Goal: Information Seeking & Learning: Learn about a topic

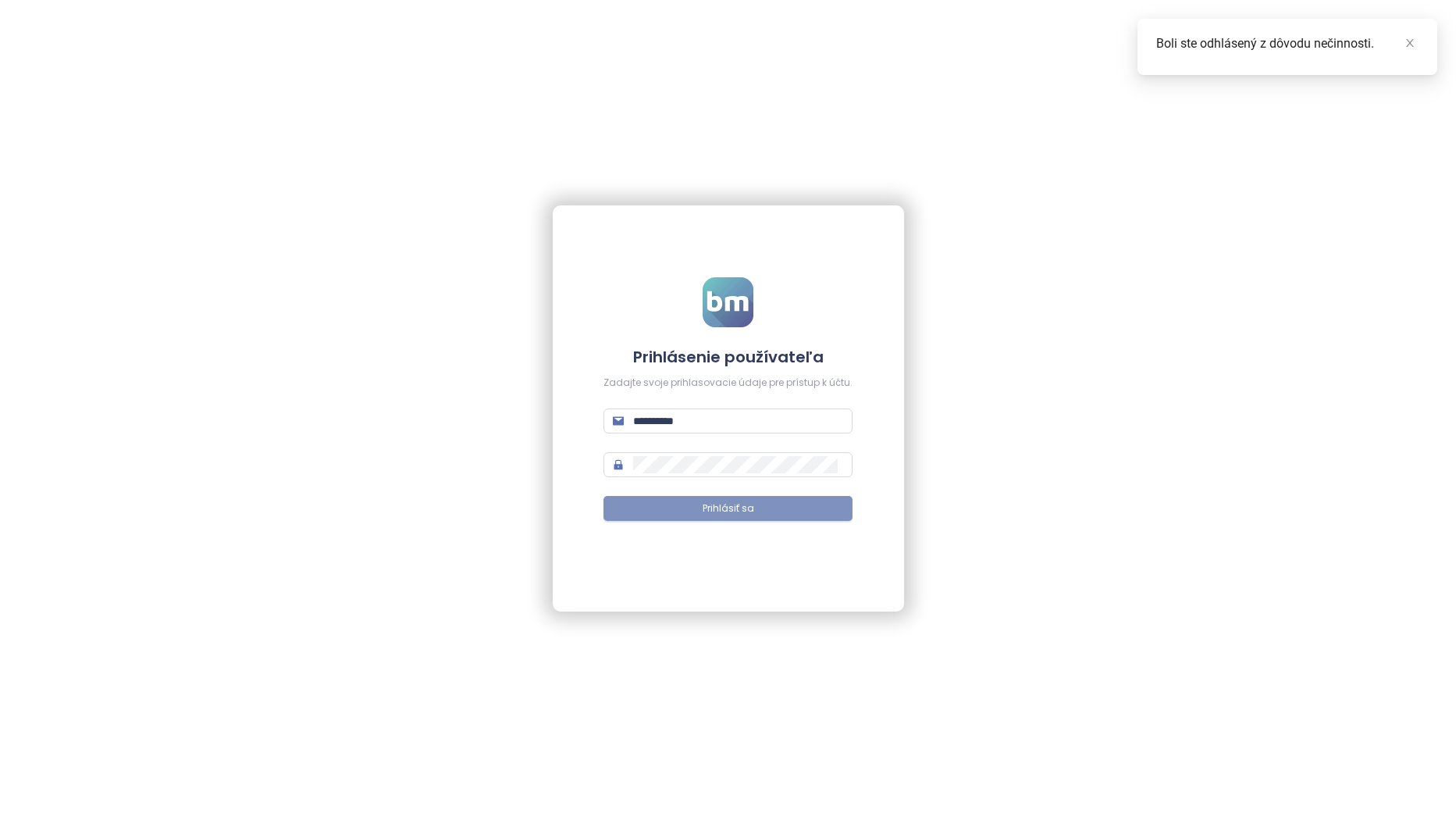
click at [720, 510] on span "Prihlásiť sa" at bounding box center [728, 509] width 51 height 15
click at [1410, 40] on icon "close" at bounding box center [1410, 43] width 11 height 11
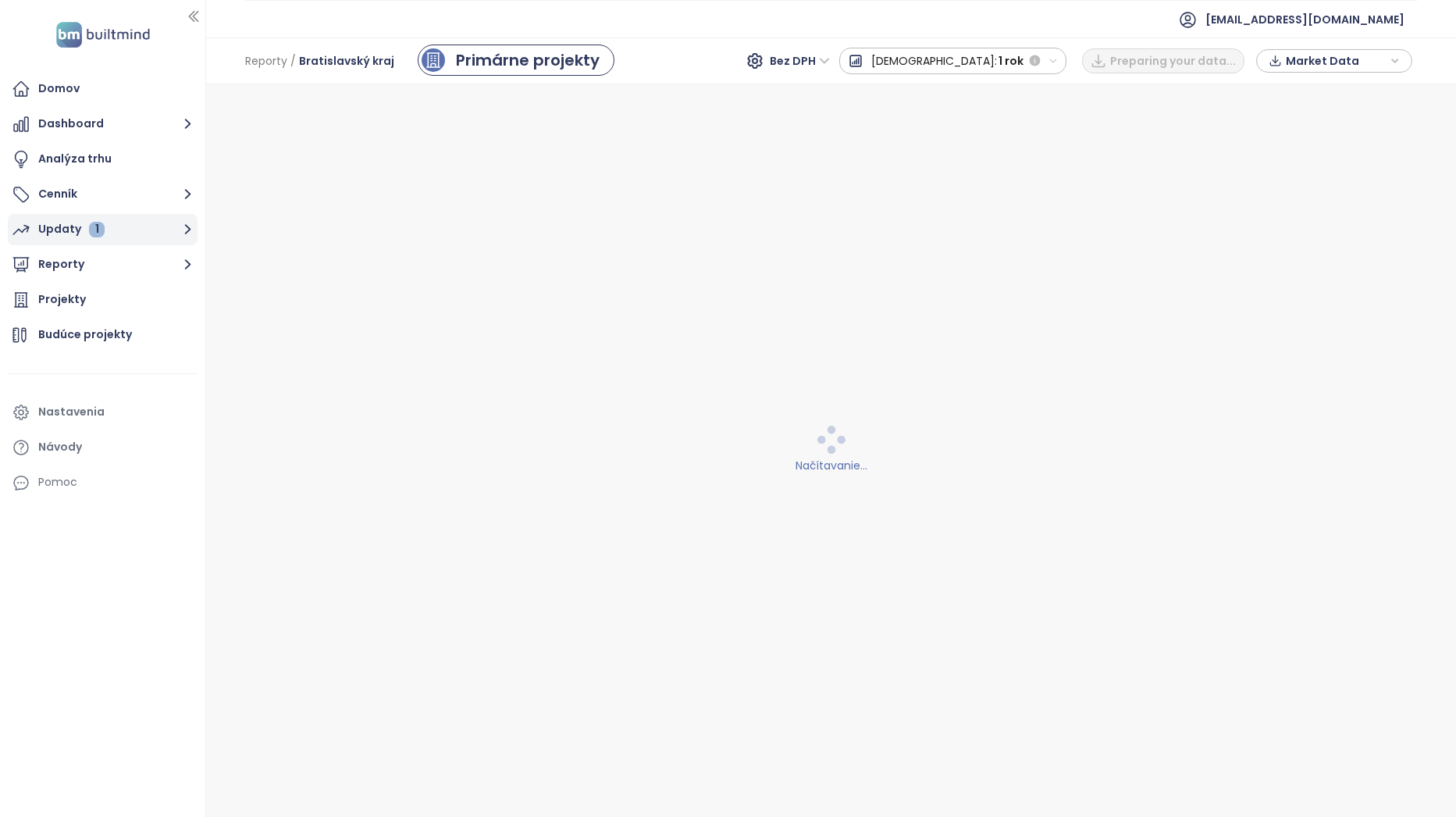
click at [85, 234] on div "Updaty 1" at bounding box center [71, 229] width 66 height 20
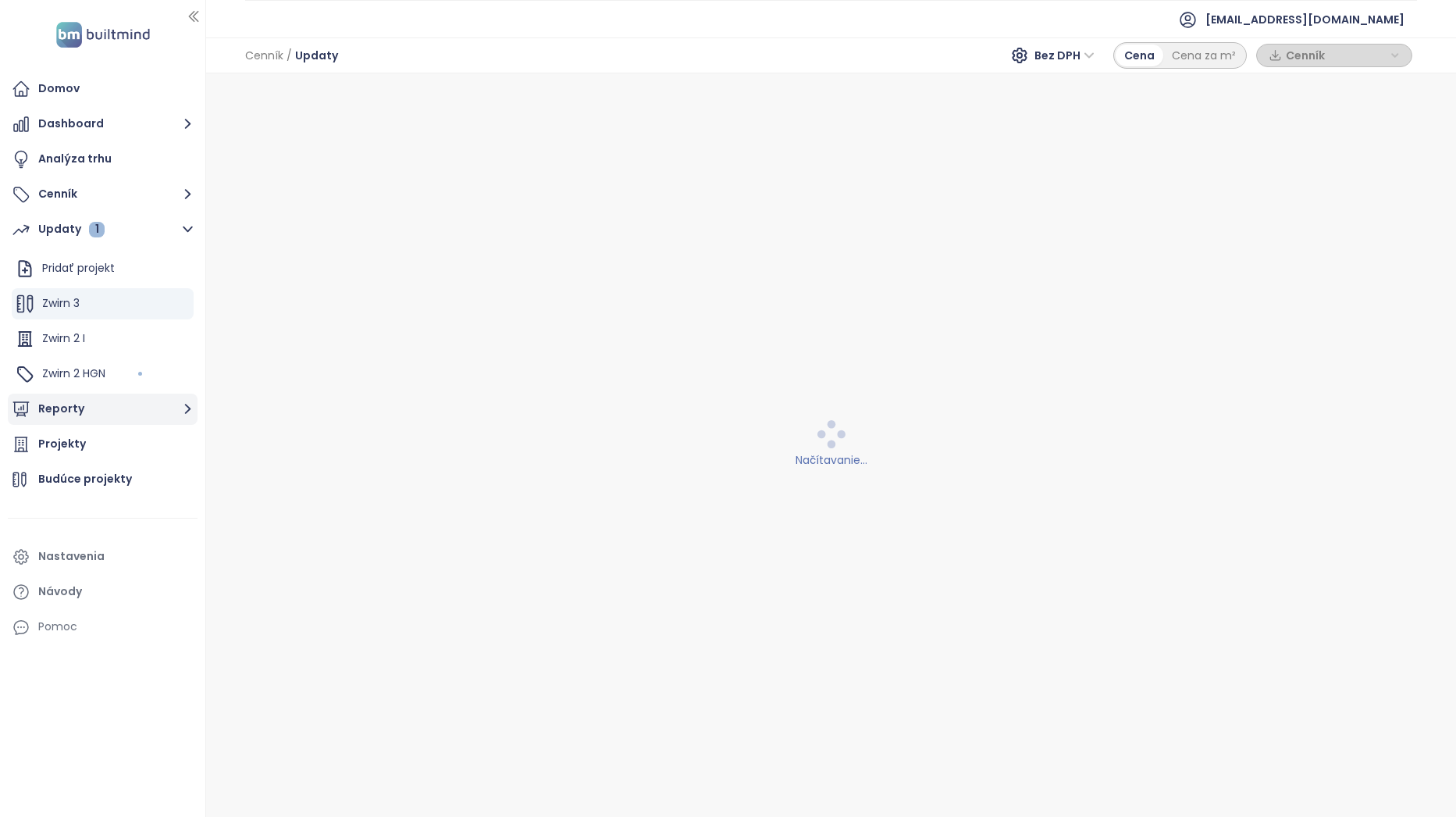
click at [121, 401] on button "Reporty" at bounding box center [103, 408] width 190 height 31
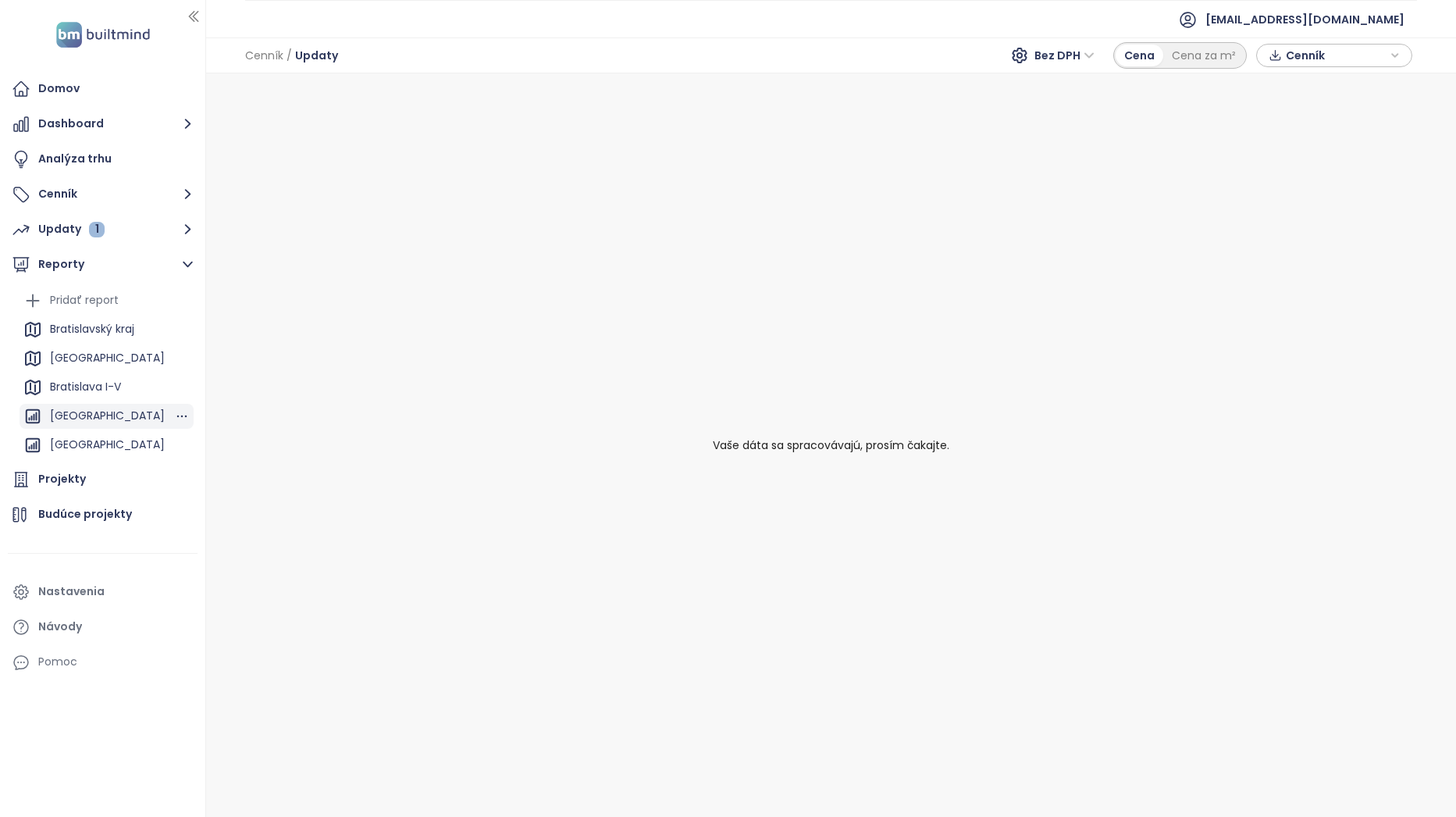
click at [116, 424] on div "[GEOGRAPHIC_DATA]" at bounding box center [107, 415] width 115 height 20
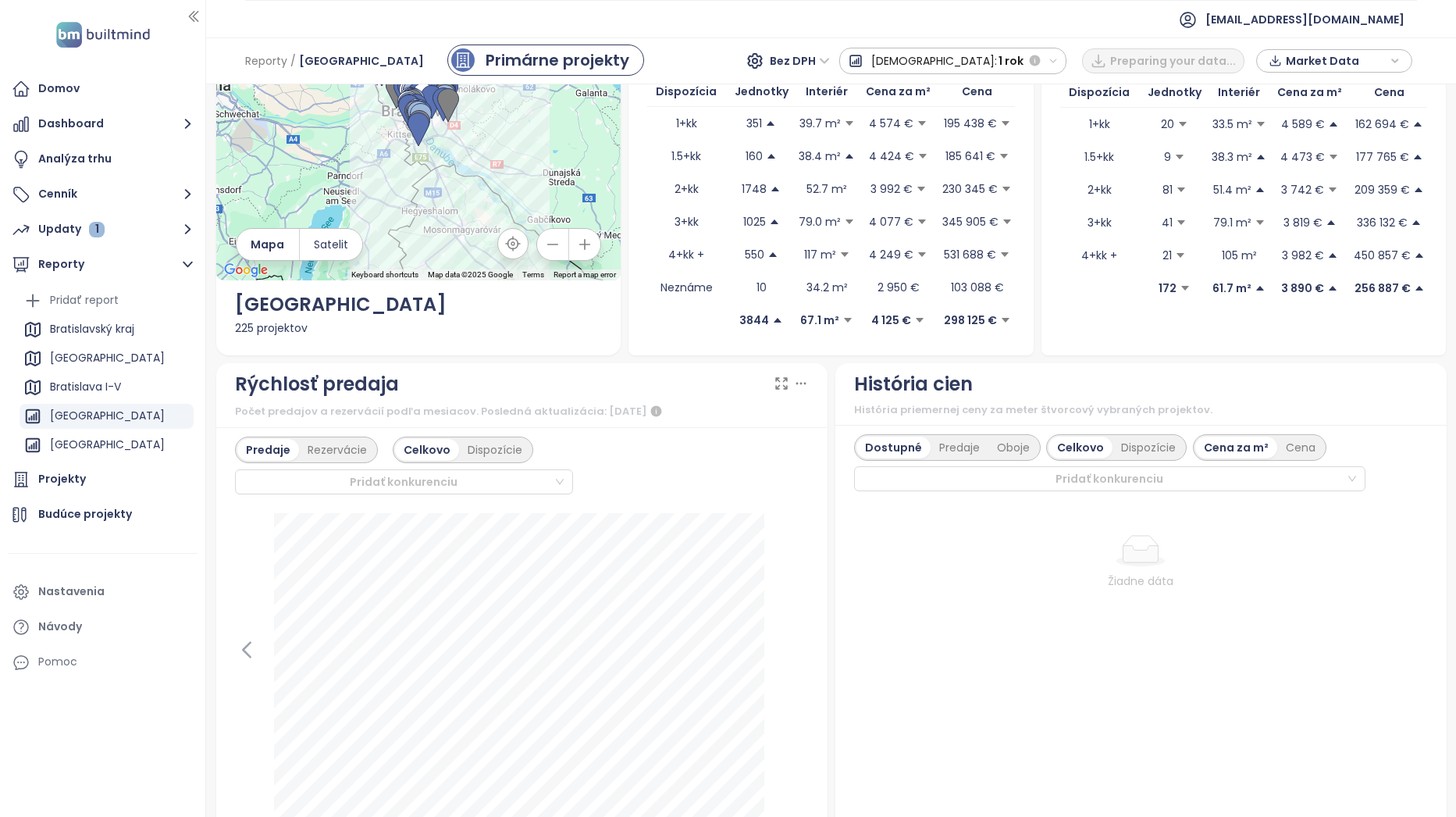
scroll to position [156, 0]
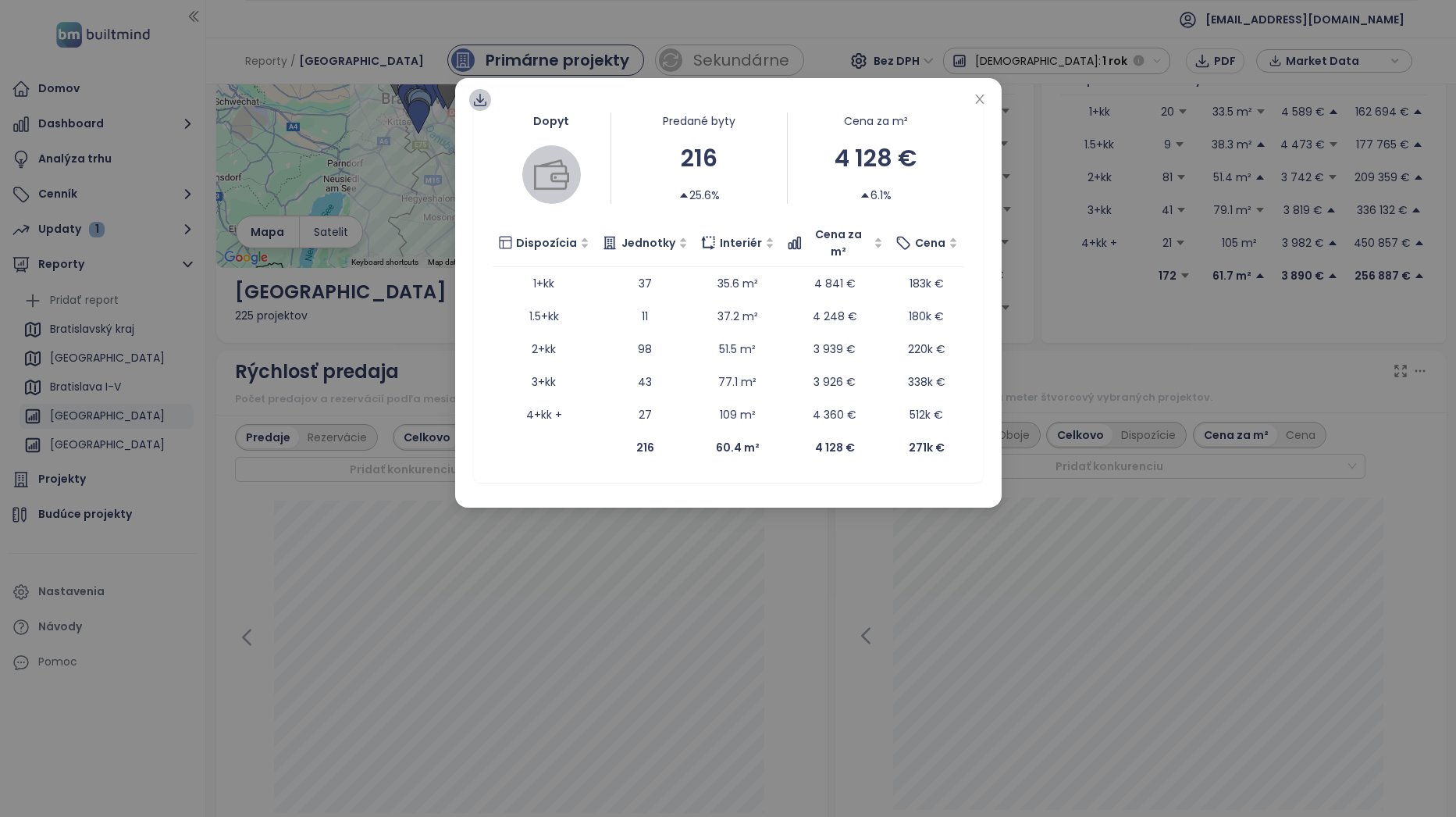
click at [476, 94] on icon at bounding box center [480, 100] width 15 height 15
click at [512, 190] on span "Dáta ako XLSX" at bounding box center [492, 192] width 85 height 17
click at [495, 196] on span "Dáta ako XLSX" at bounding box center [492, 192] width 85 height 17
click at [788, 603] on div "Dopyt Predané byty 216 25.6% Cena za m² 4 128 € 6.1% Dispozícia Jednotky Interi…" at bounding box center [728, 408] width 1456 height 817
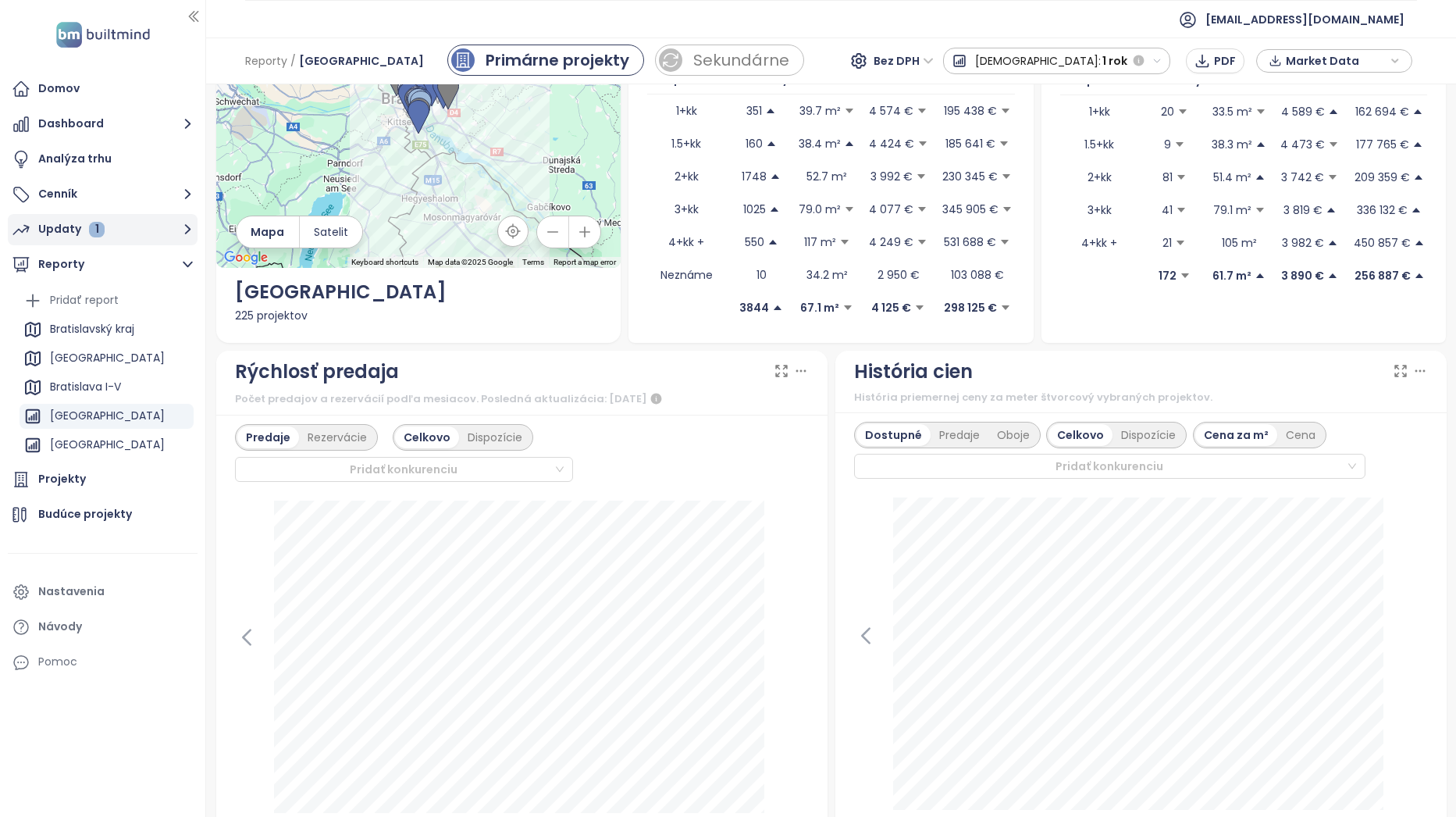
click at [142, 226] on button "Updaty 1" at bounding box center [103, 229] width 190 height 31
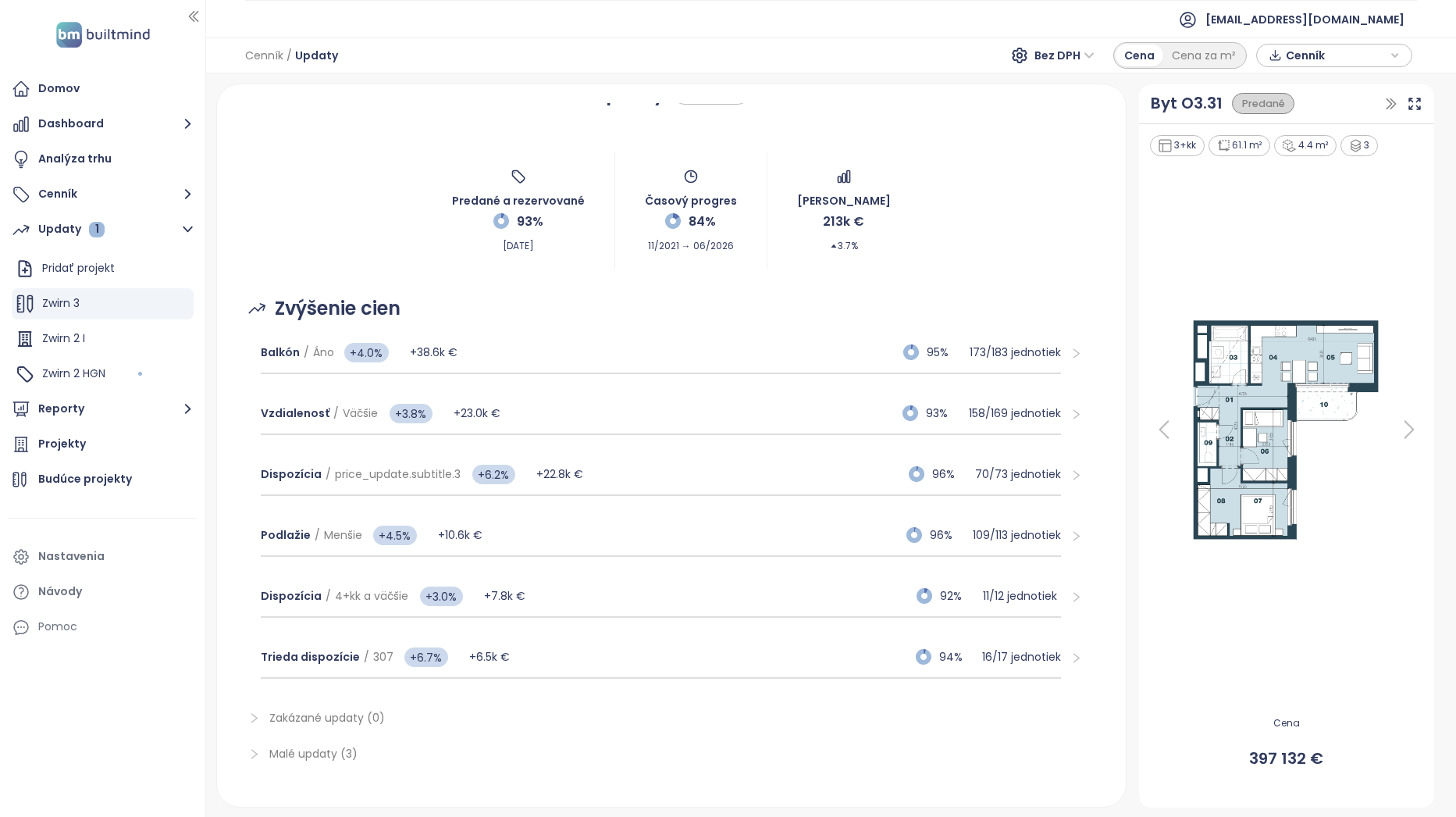
scroll to position [47, 0]
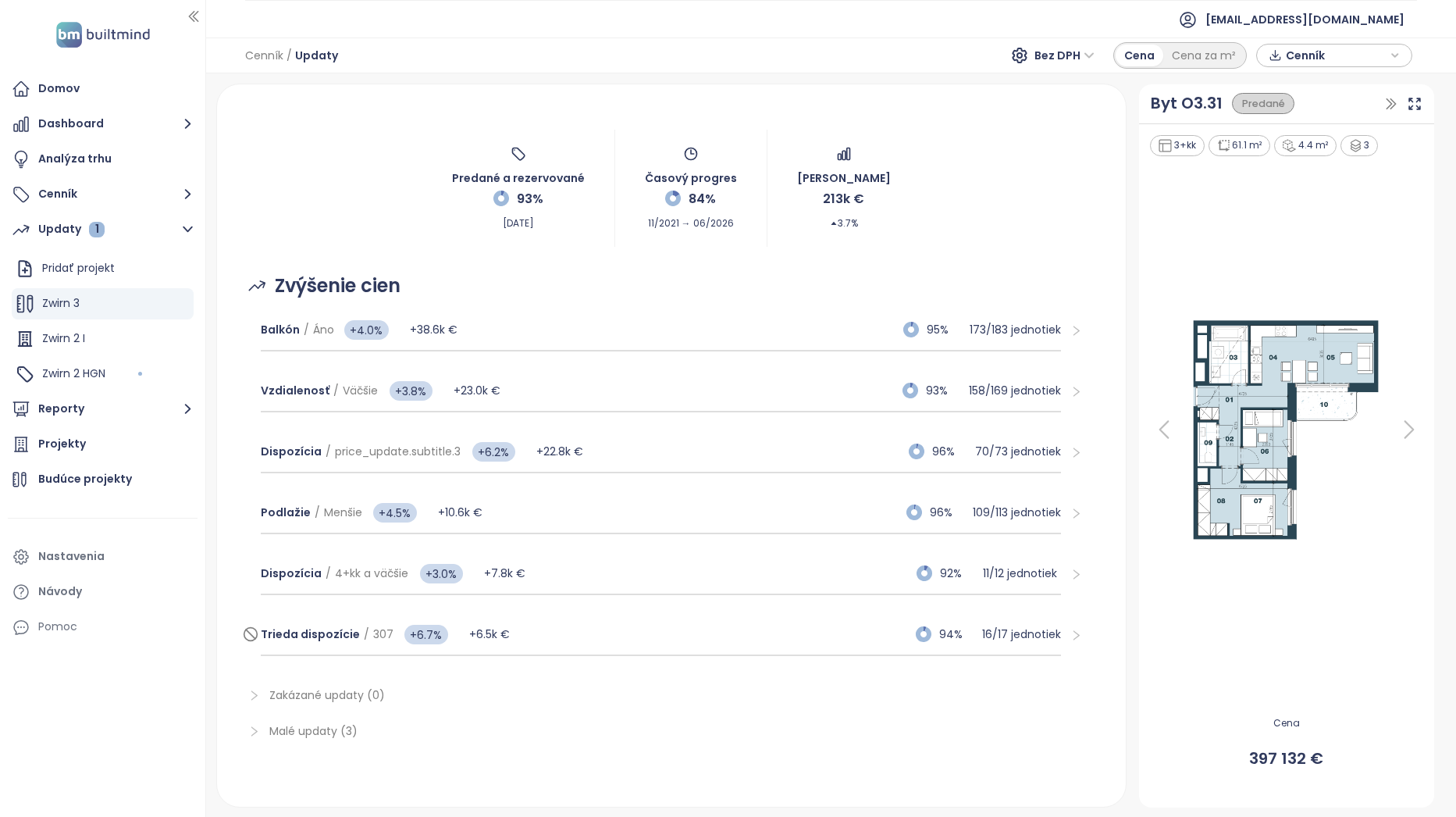
click at [677, 632] on div "Trieda dispozície / 307 +6.7% +6.5k € 94% 16 / 17 jednotiek" at bounding box center [661, 635] width 801 height 42
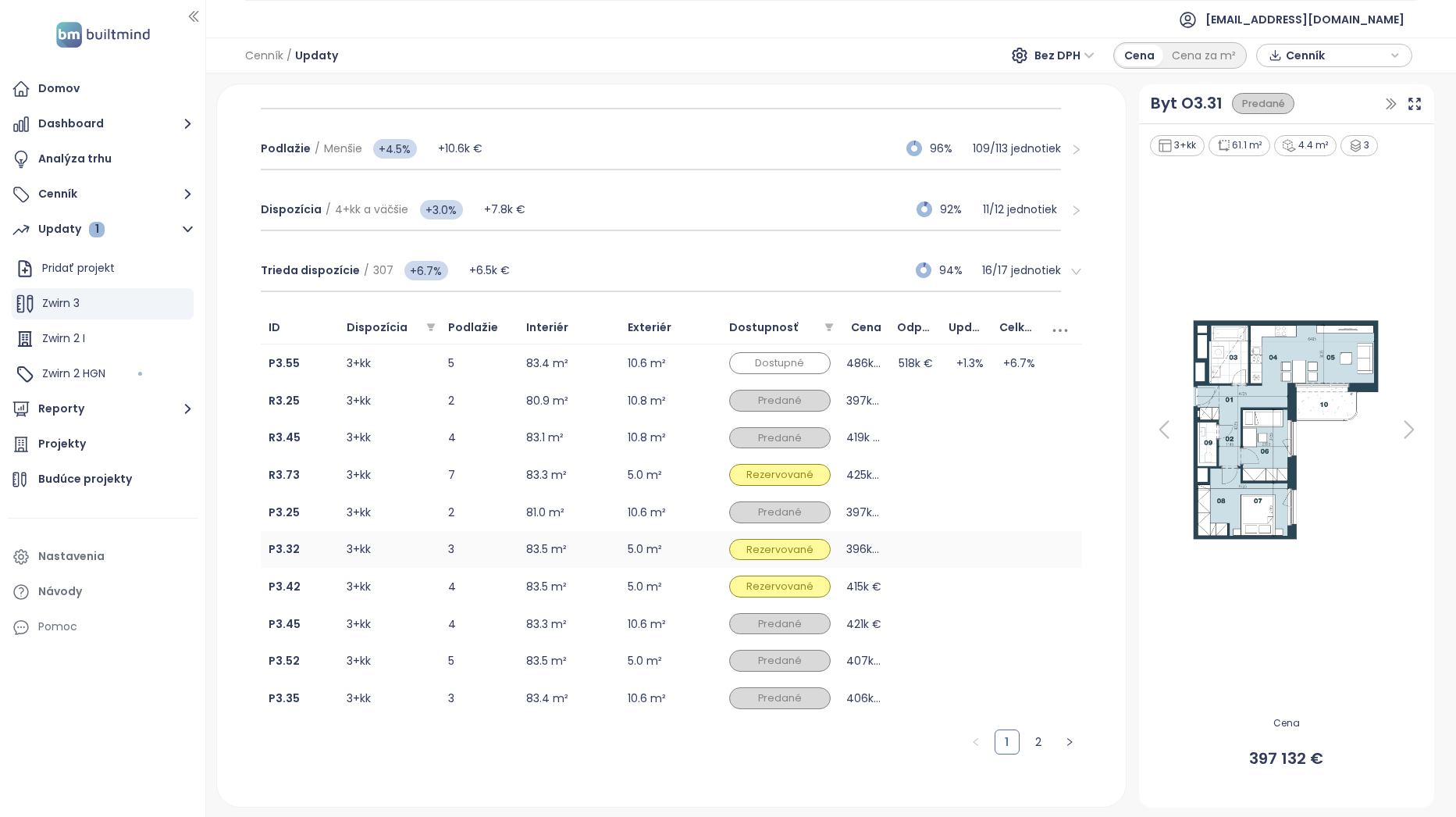
scroll to position [437, 0]
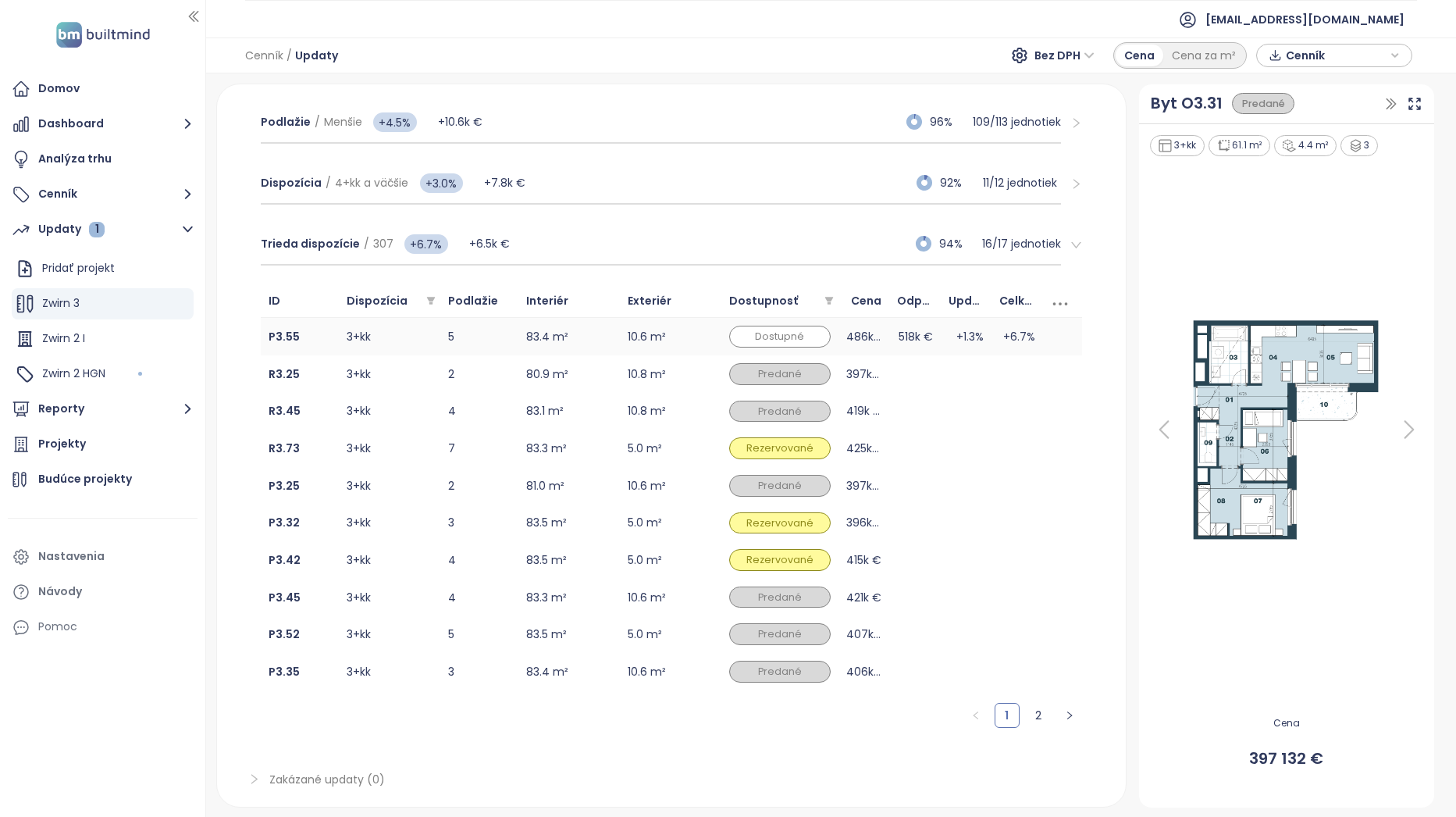
click at [607, 337] on td "83.4 m²" at bounding box center [569, 336] width 102 height 37
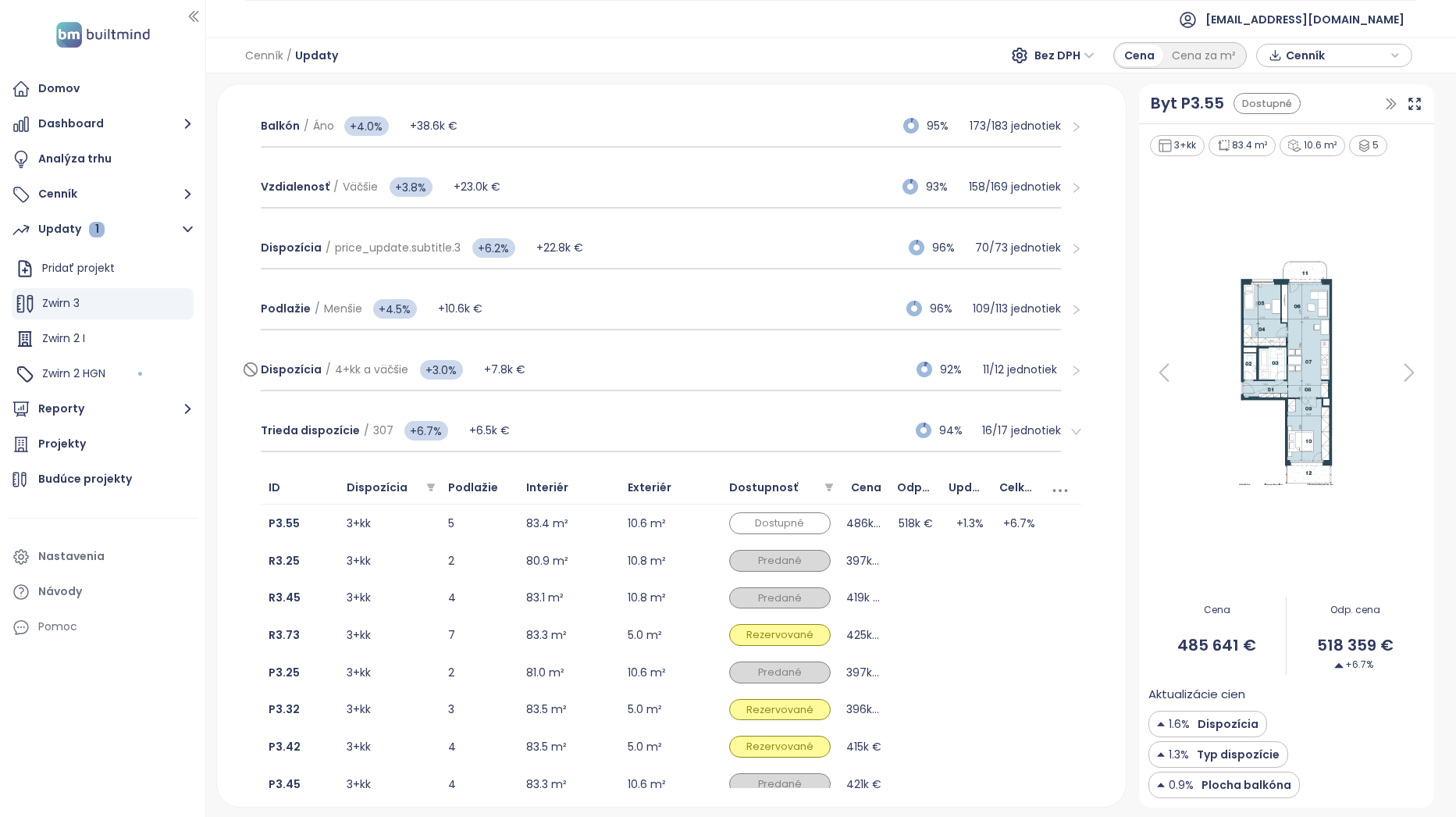
scroll to position [202, 0]
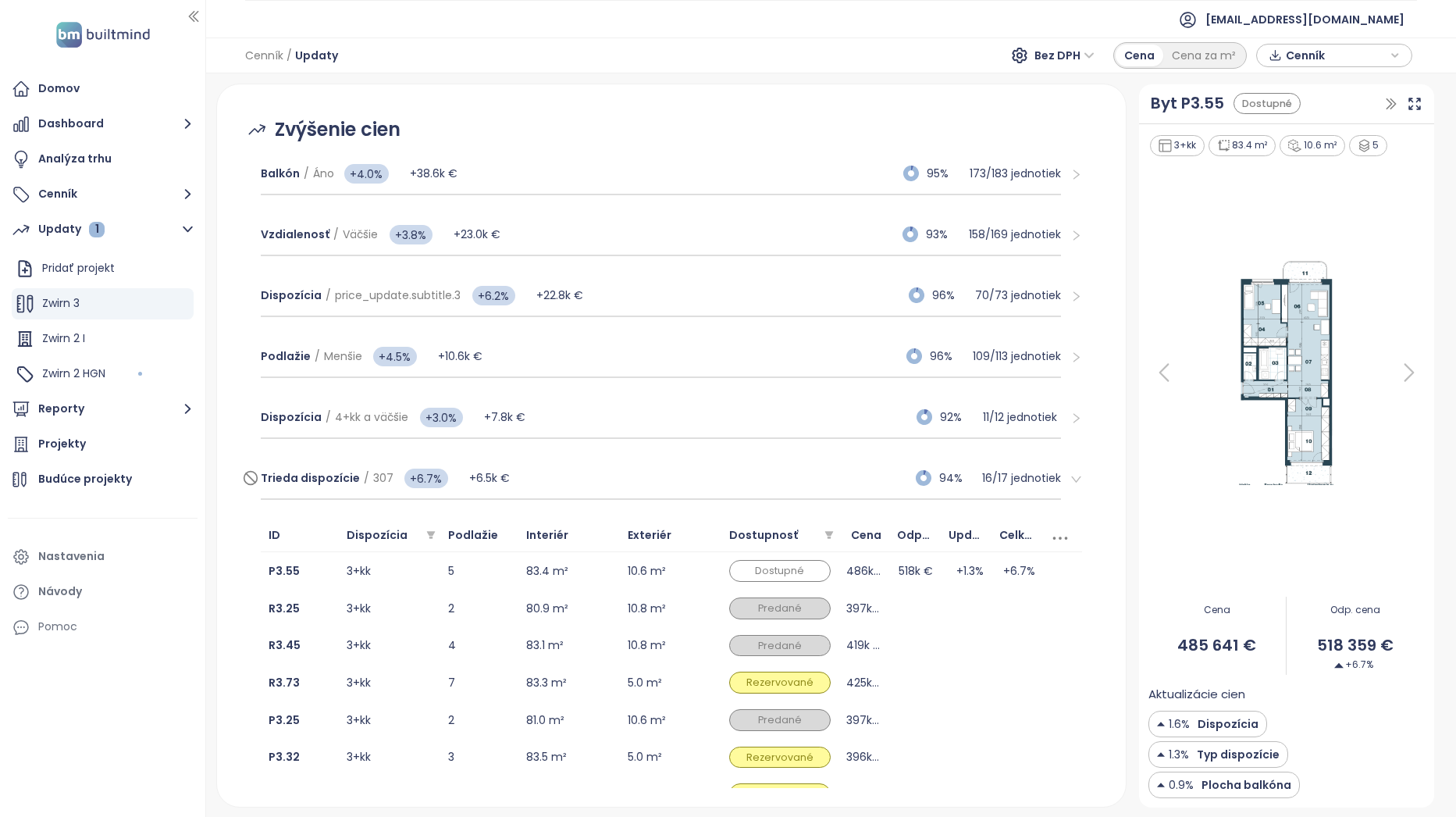
click at [530, 485] on div "Trieda dispozície / 307 +6.7% +6.5k € 94% 16 / 17 jednotiek" at bounding box center [661, 479] width 801 height 42
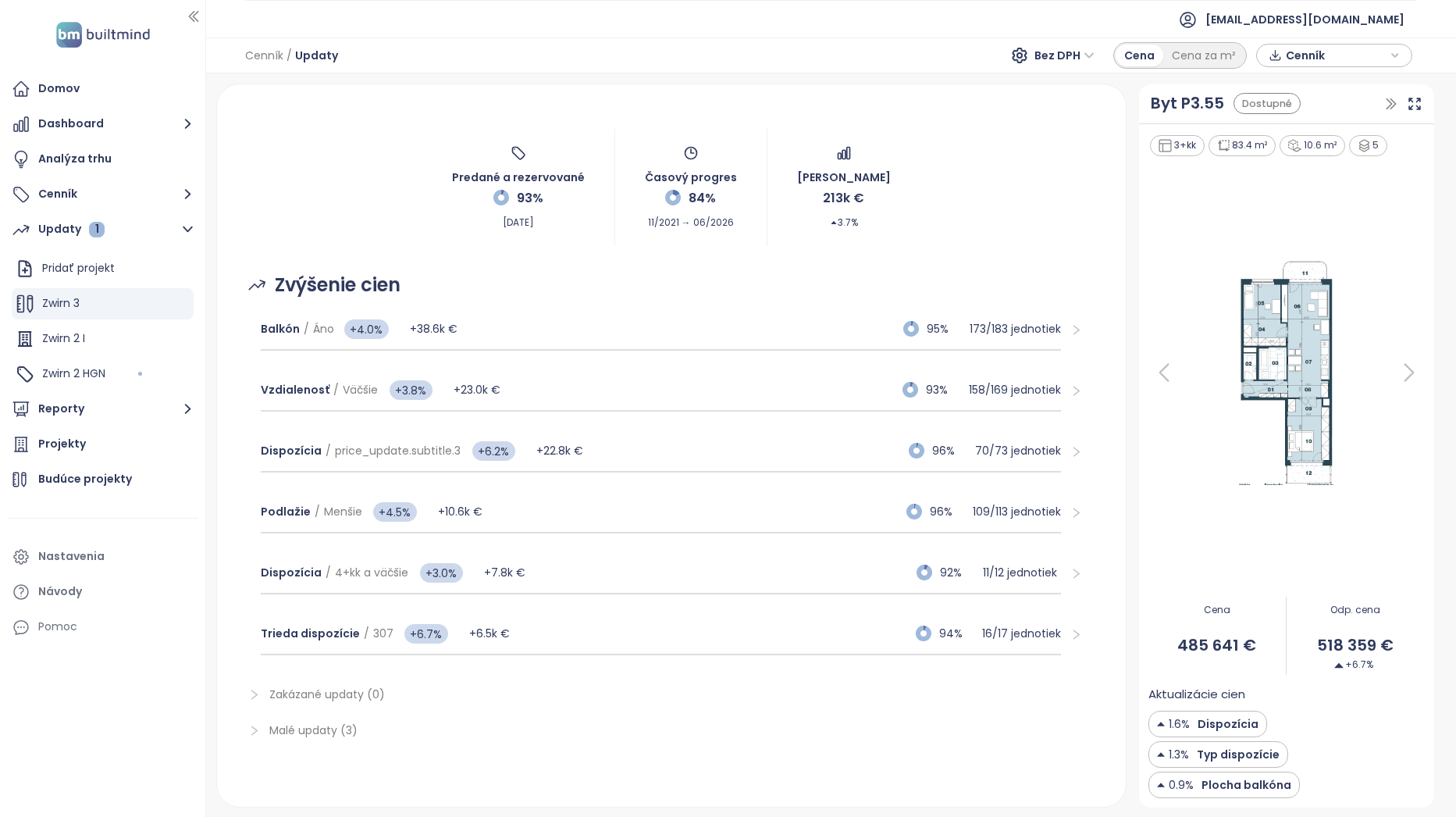
scroll to position [47, 0]
click at [715, 322] on div "Balkón / Áno +4.0% +38.6k € 95% 173 / 183 jednotiek" at bounding box center [661, 330] width 801 height 42
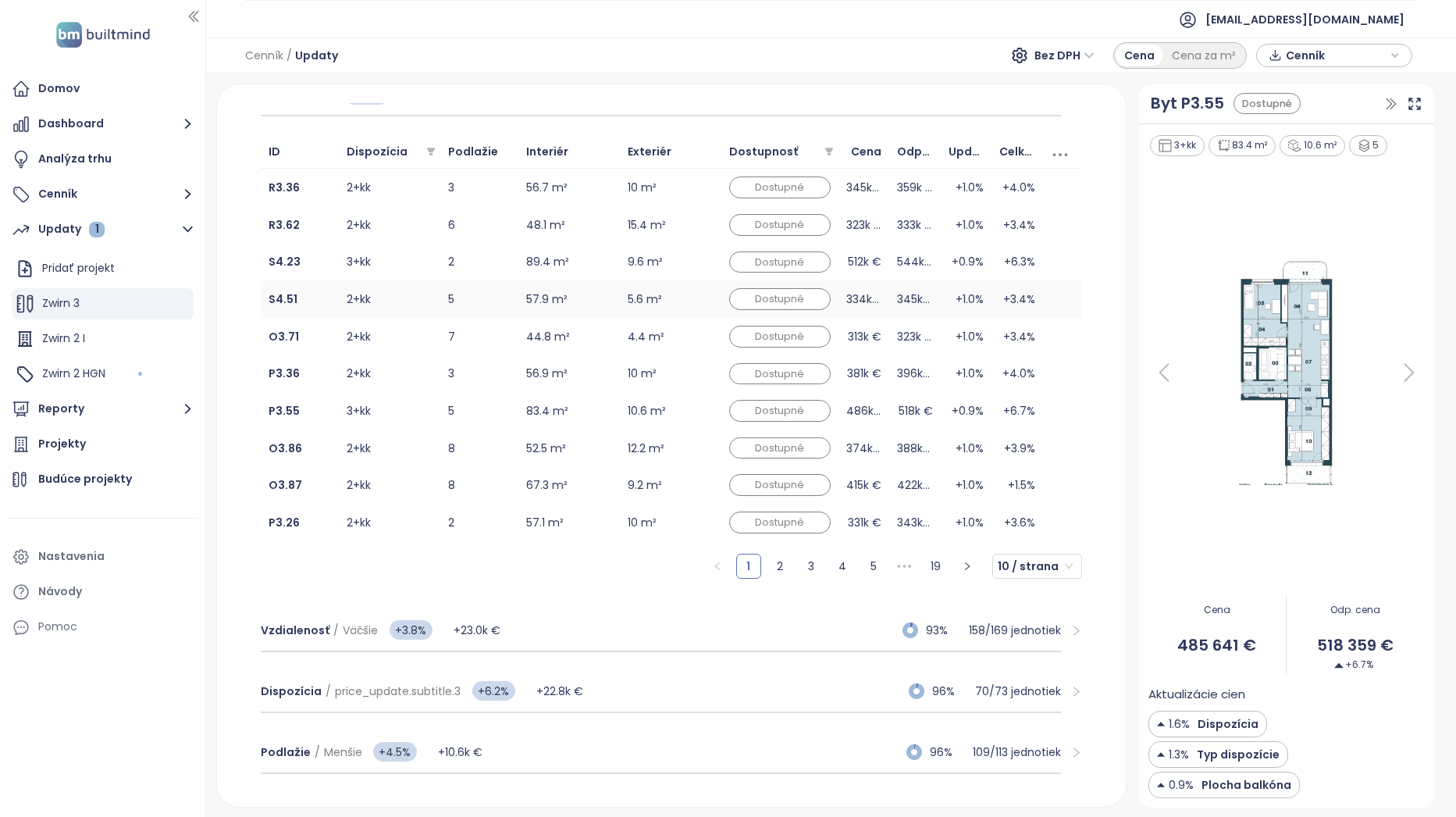
scroll to position [203, 0]
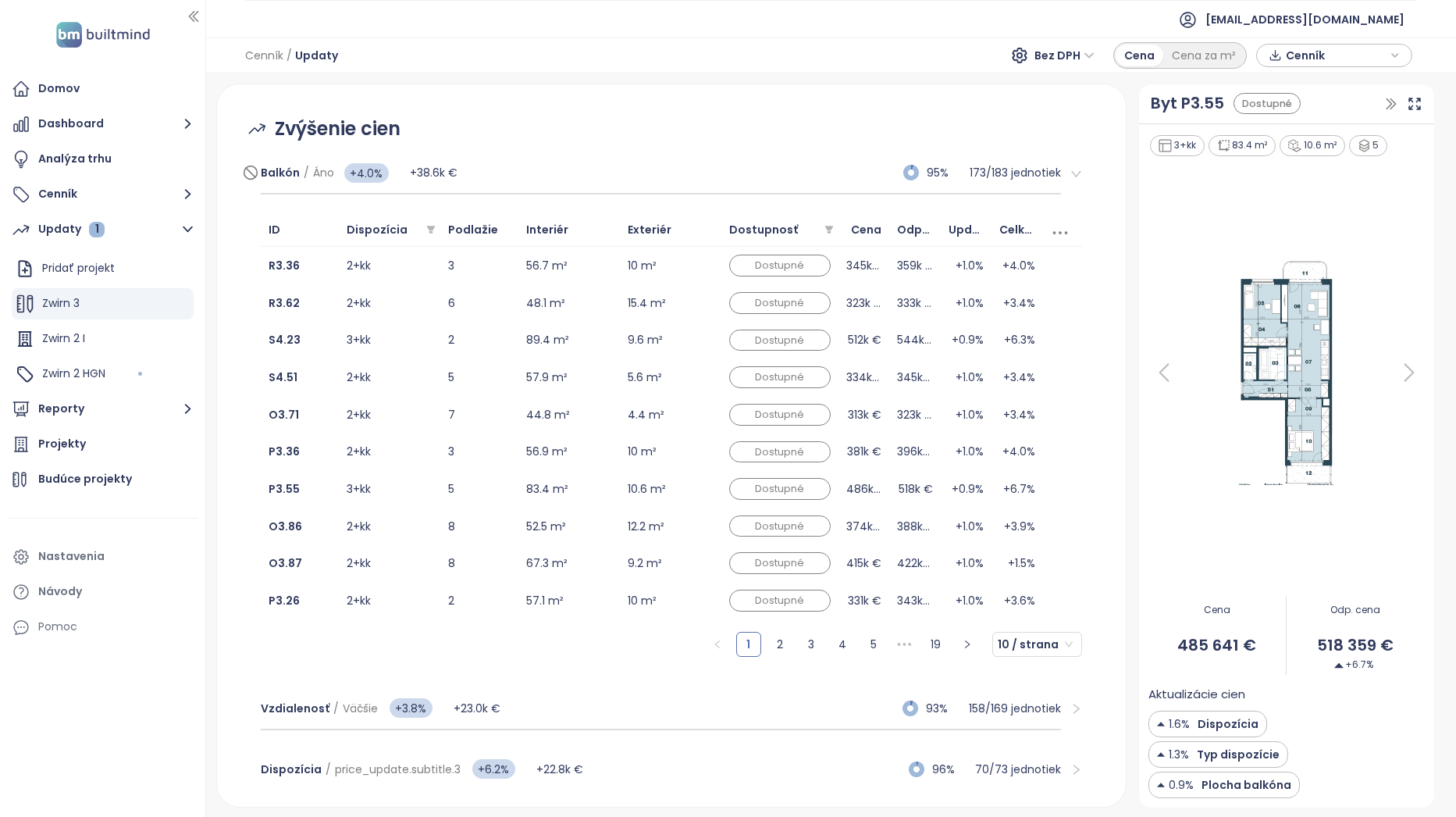
click at [719, 178] on div "Balkón / Áno +4.0% +38.6k € 95% 173 / 183 jednotiek" at bounding box center [661, 173] width 801 height 42
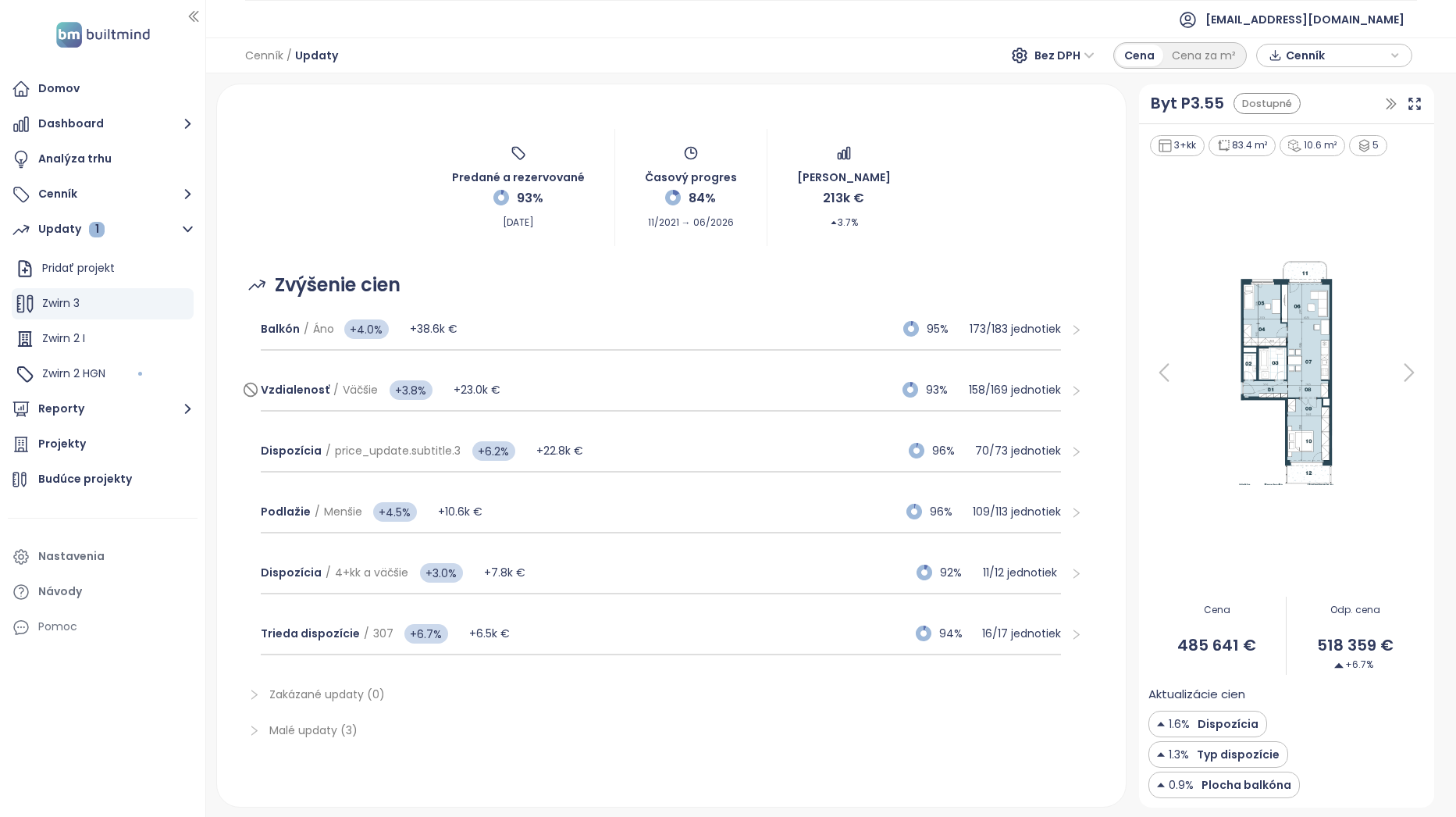
click at [619, 390] on div "Vzdialenosť / Väčšie +3.8% +23.0k € 93% 158 / 169 jednotiek" at bounding box center [661, 390] width 801 height 42
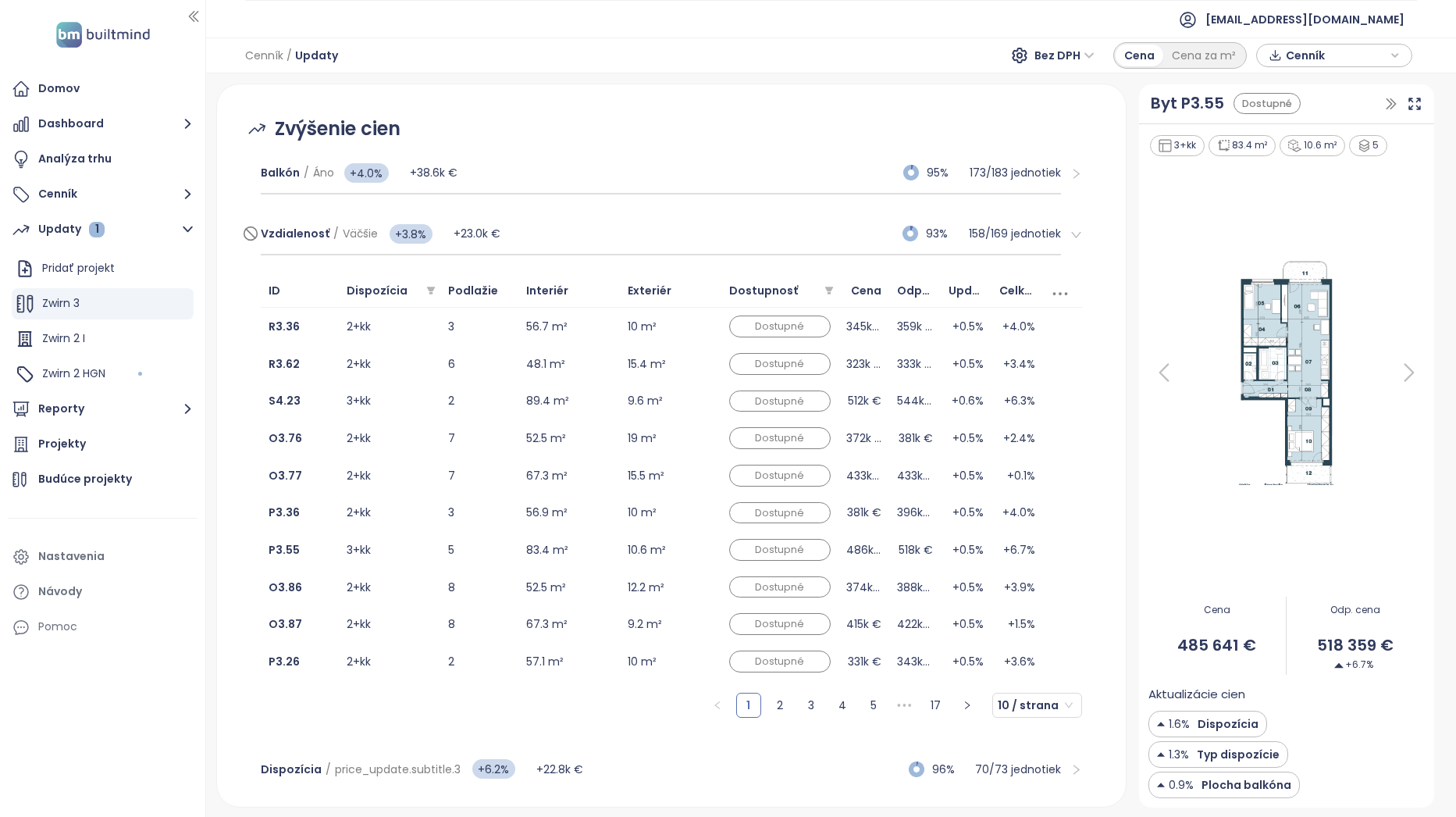
scroll to position [281, 0]
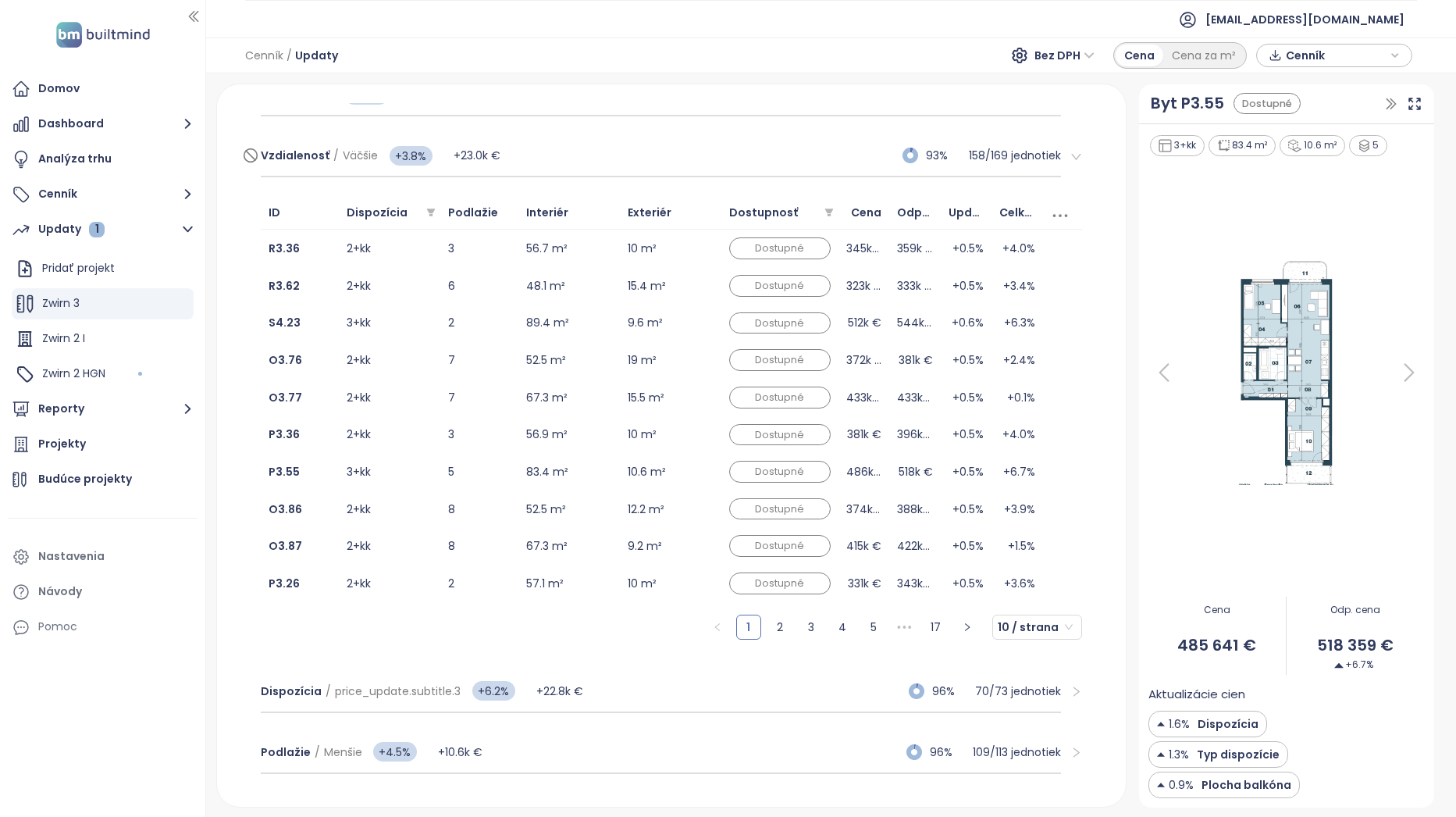
click at [672, 153] on div "Vzdialenosť / Väčšie +3.8% +23.0k € 93% 158 / 169 jednotiek" at bounding box center [661, 156] width 801 height 42
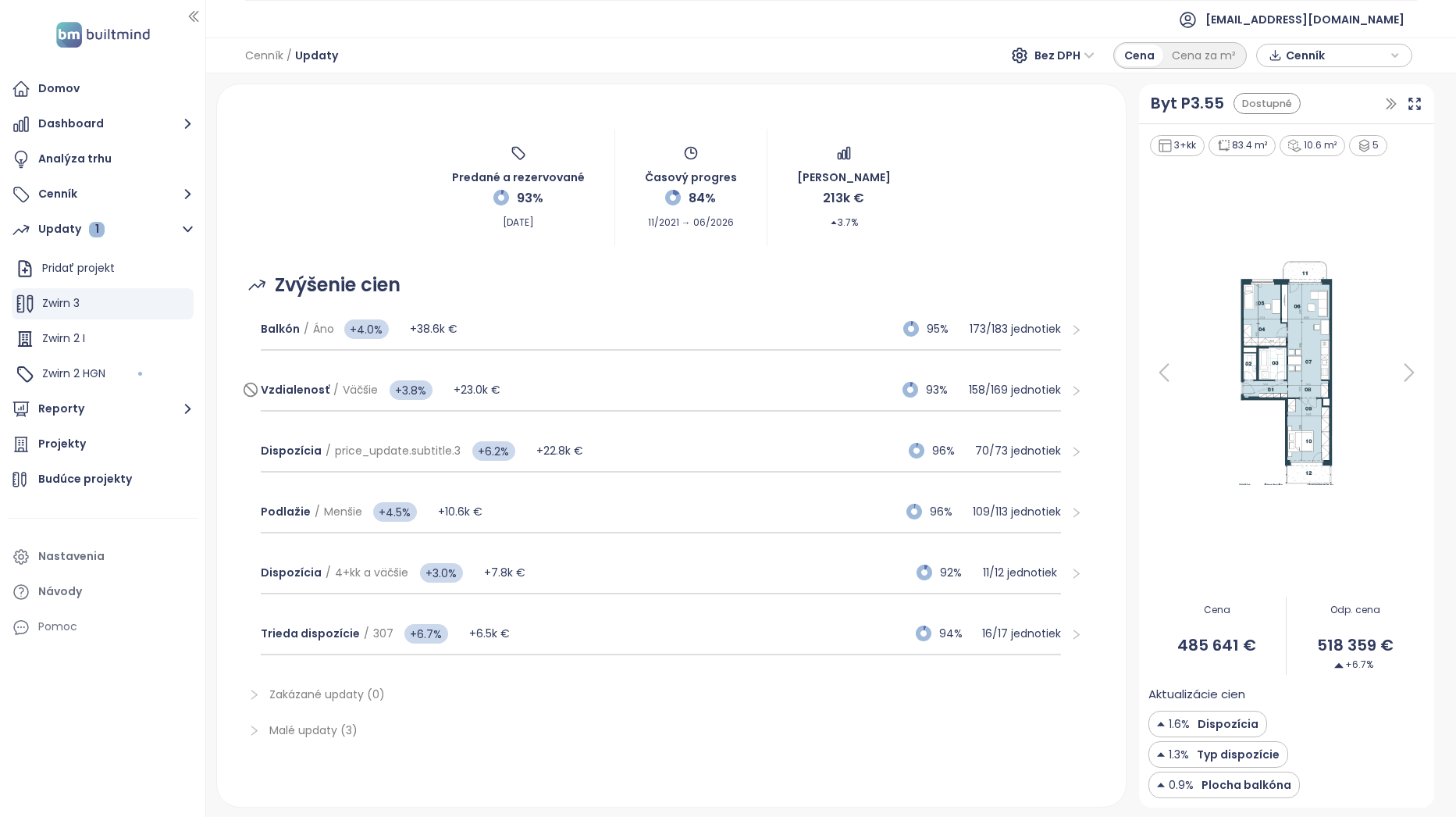
scroll to position [47, 0]
click at [660, 446] on div "Dispozícia / price_update.subtitle.3 +6.2% +22.8k € 96% 70 / 73 jednotiek" at bounding box center [661, 451] width 801 height 42
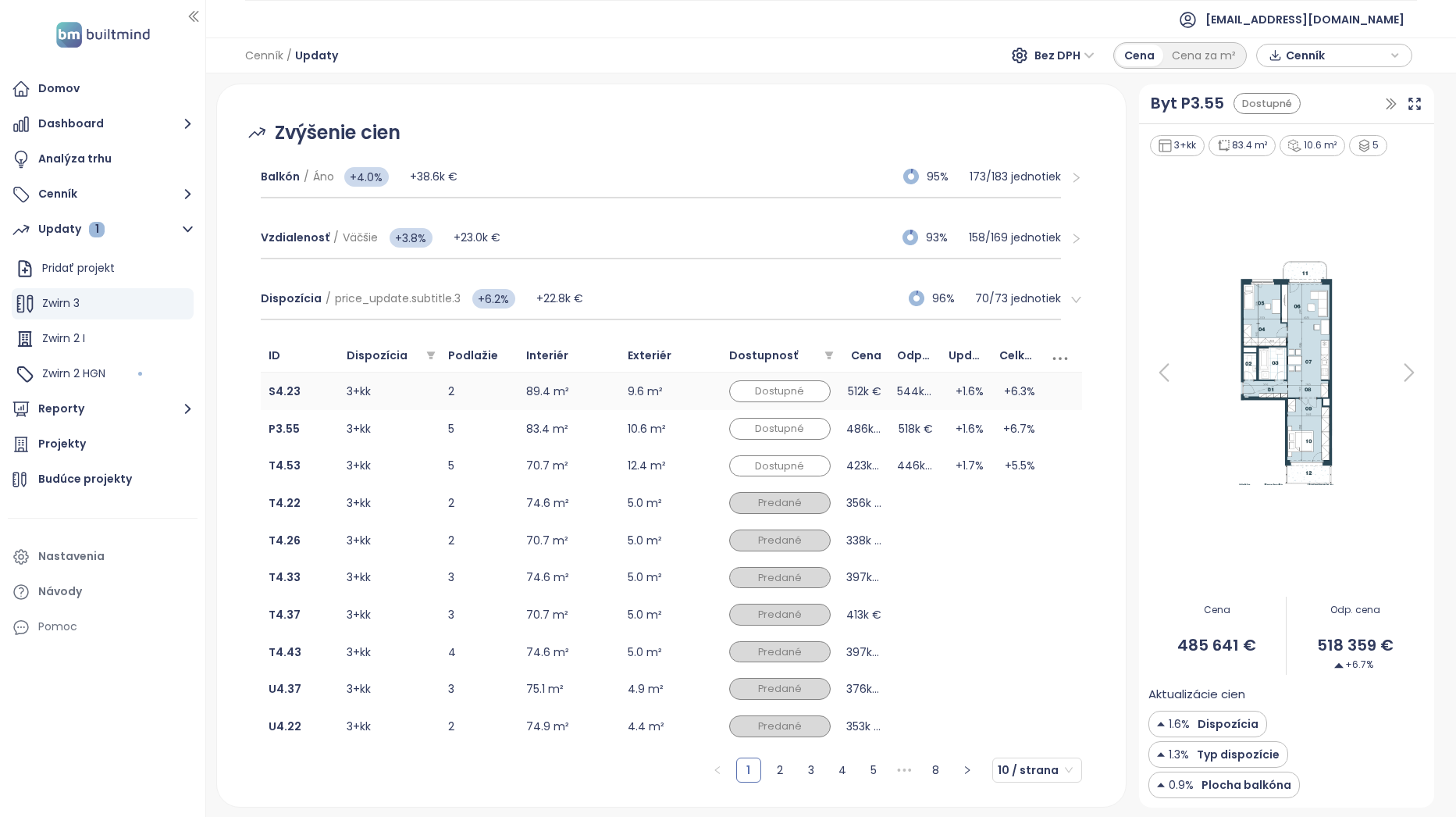
scroll to position [203, 0]
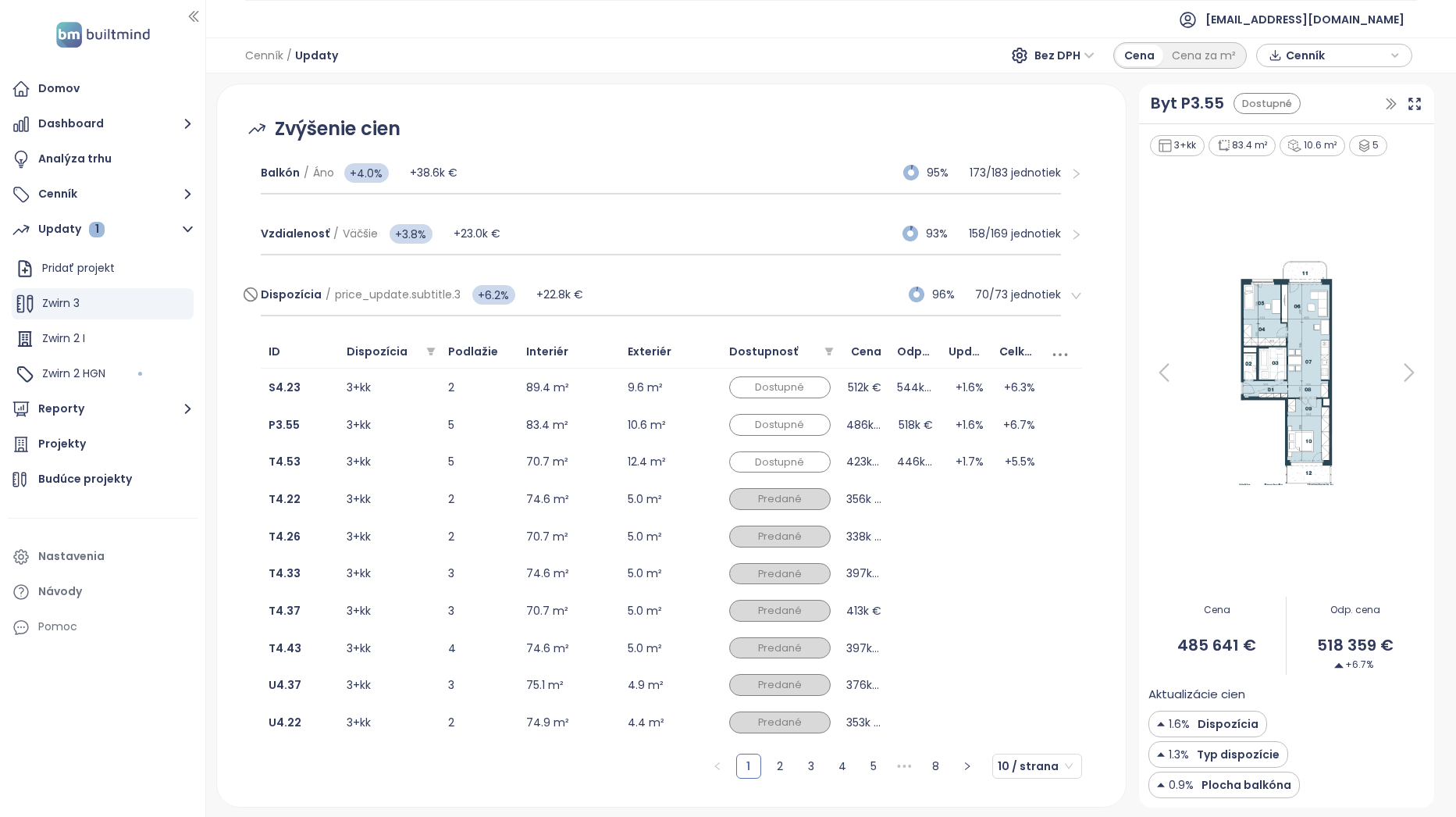
click at [701, 286] on div "Dispozícia / price_update.subtitle.3 +6.2% +22.8k € 96% 70 / 73 jednotiek" at bounding box center [661, 295] width 801 height 42
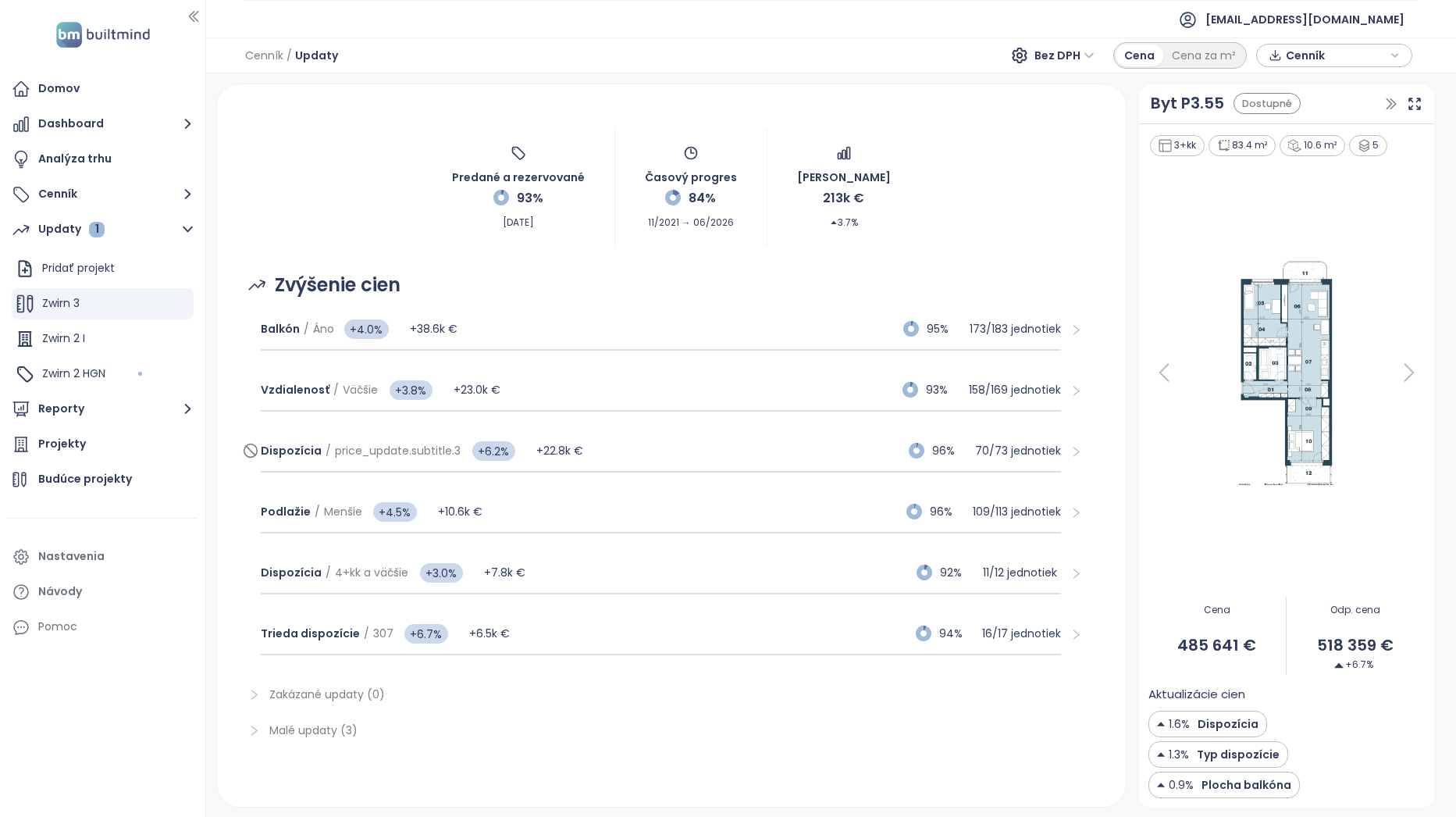
scroll to position [47, 0]
click at [112, 194] on button "Cenník" at bounding box center [103, 194] width 190 height 31
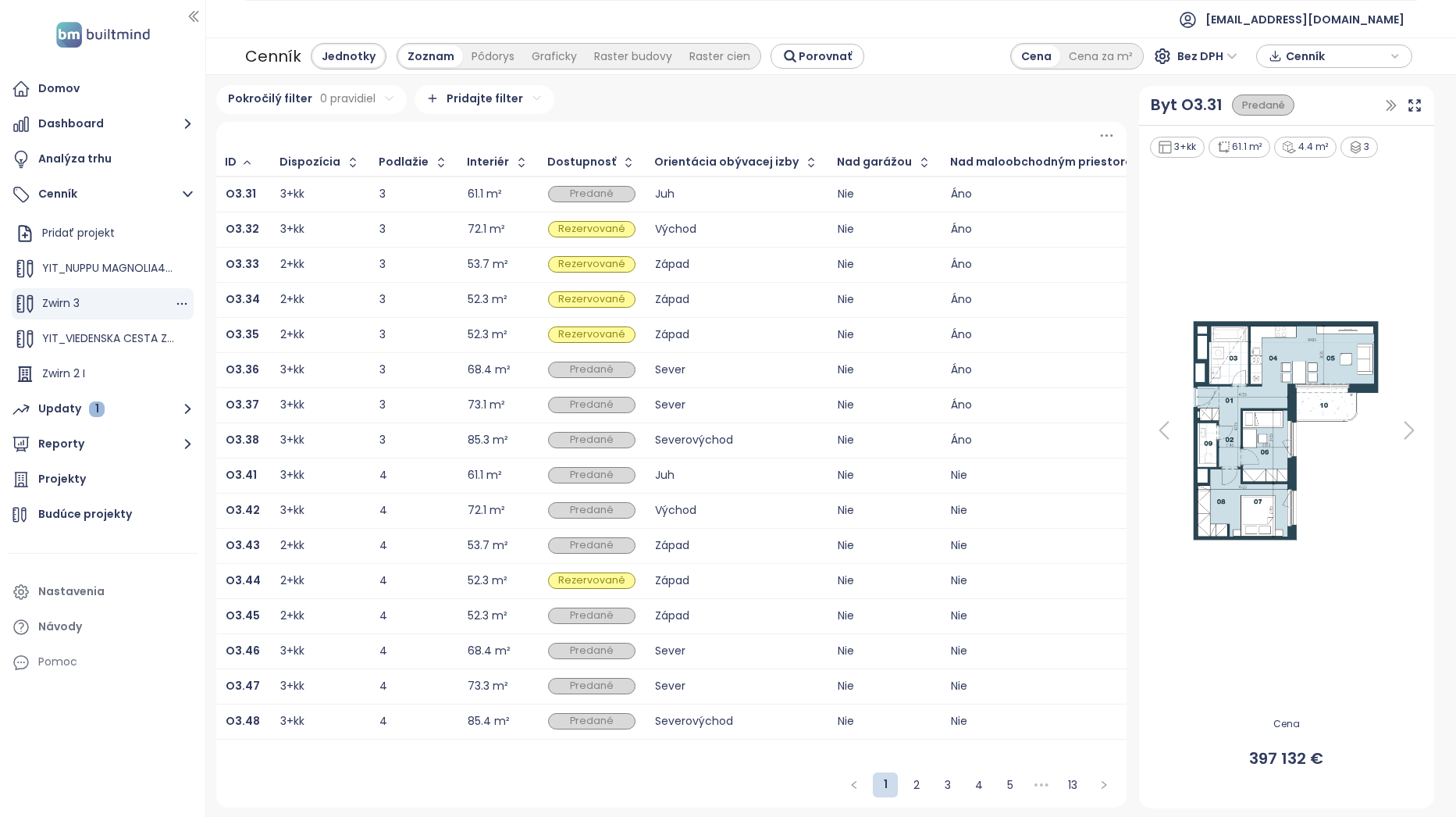
click at [104, 303] on div "Zwirn 3" at bounding box center [103, 303] width 182 height 31
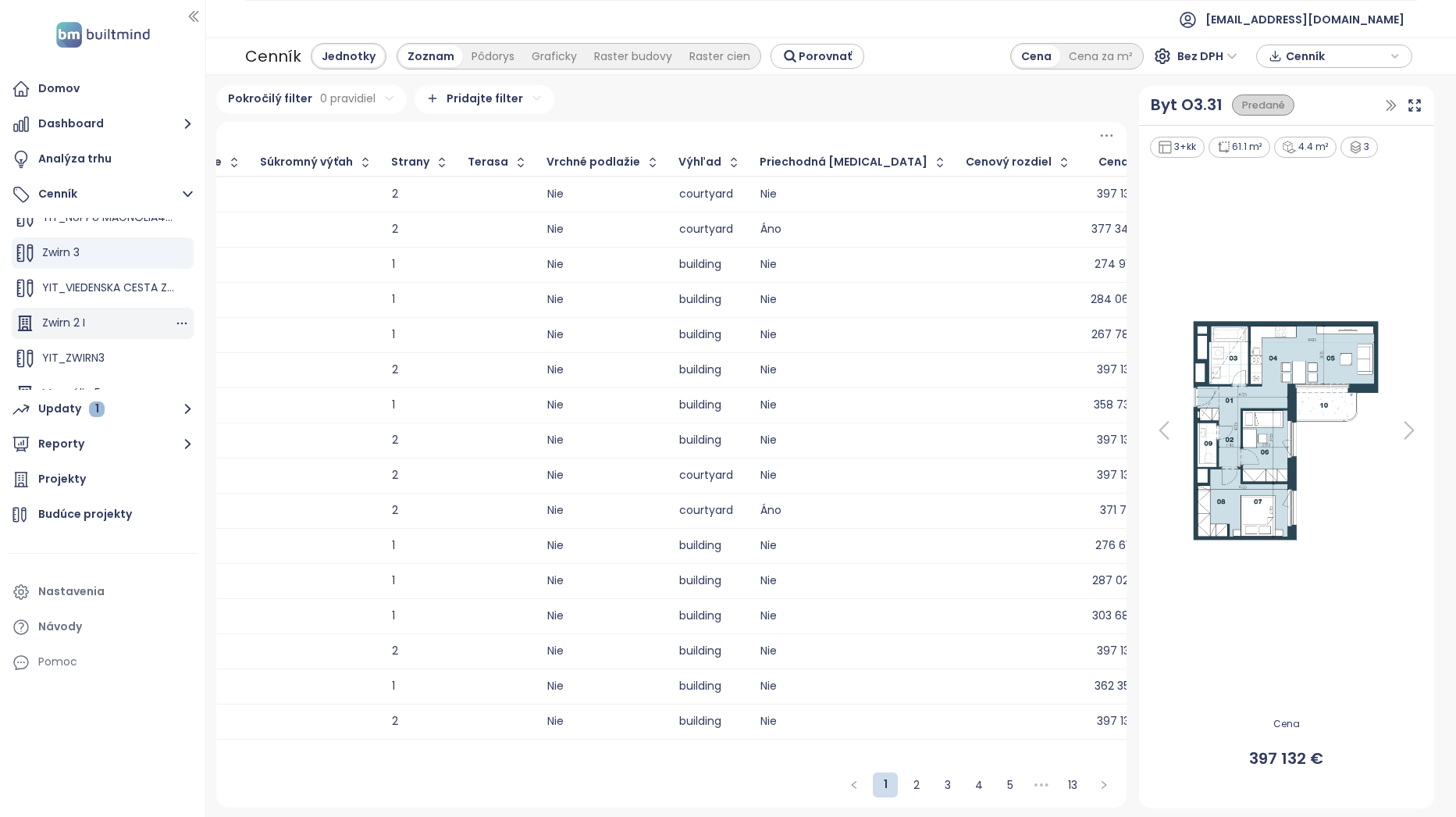
scroll to position [78, 0]
click at [107, 326] on div "YIT_ZWIRN3" at bounding box center [103, 331] width 182 height 31
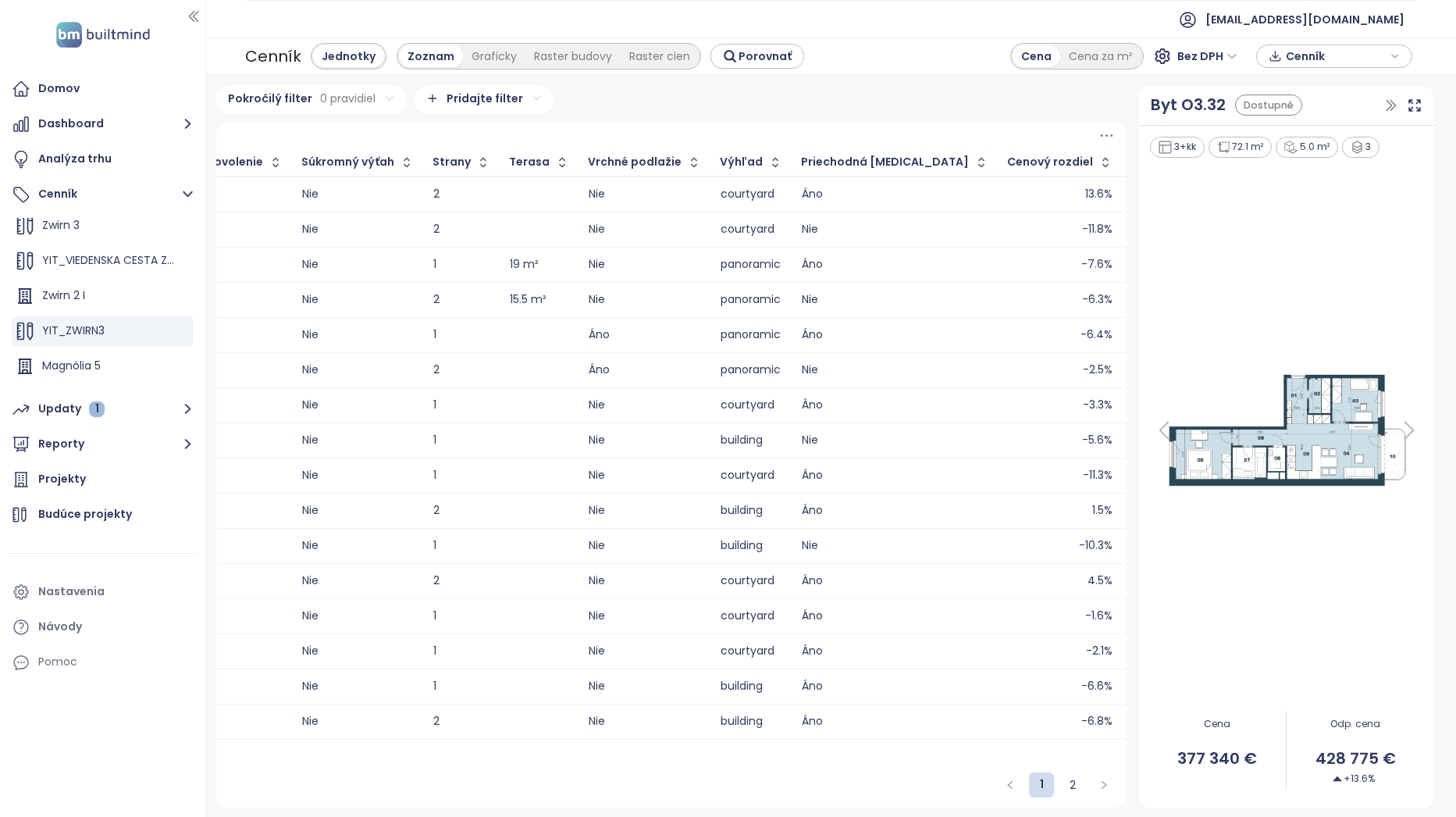
scroll to position [0, 2530]
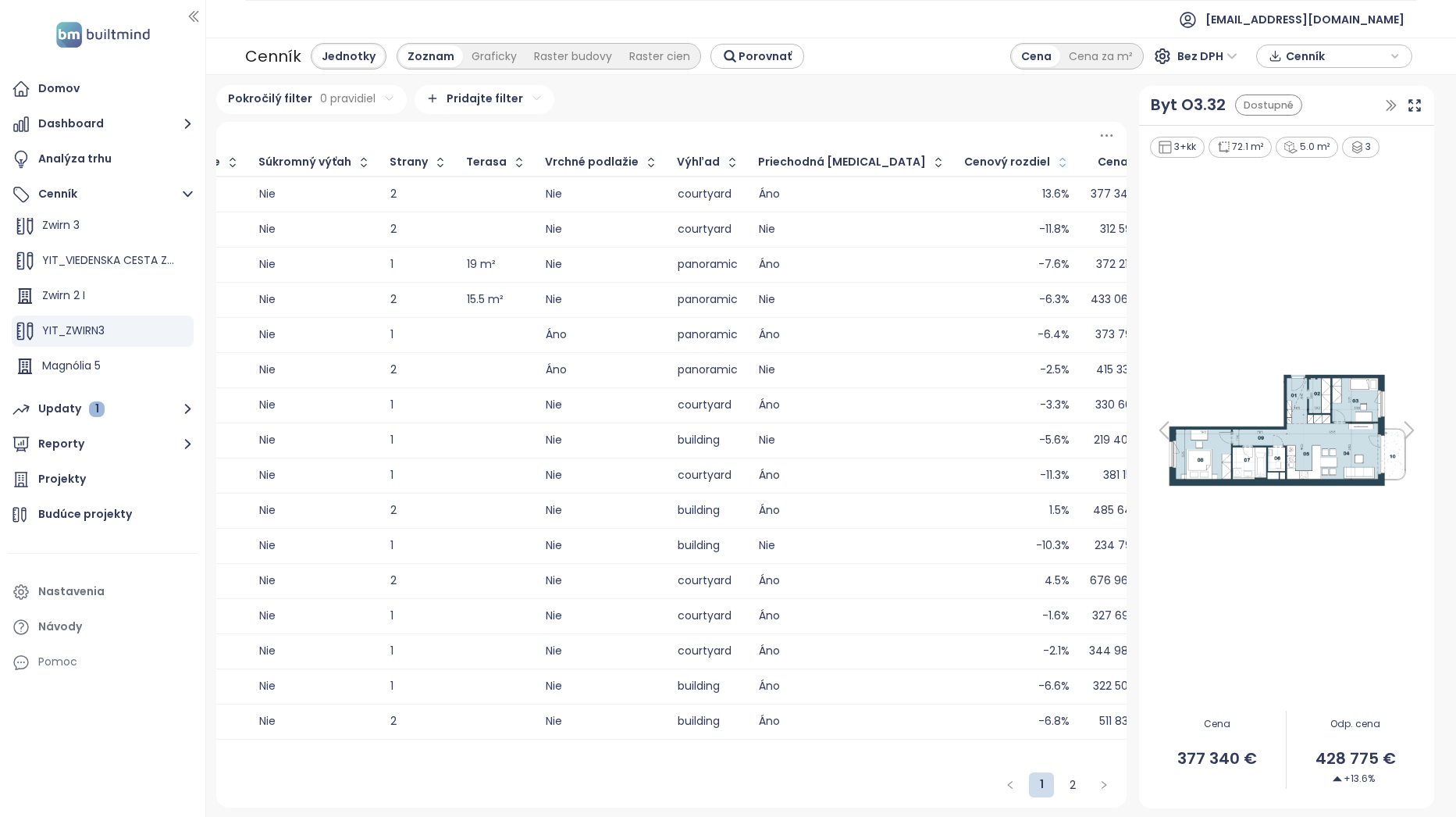
click at [1055, 159] on icon "button" at bounding box center [1063, 162] width 15 height 15
click at [969, 196] on div "-11.8%" at bounding box center [1019, 195] width 101 height 19
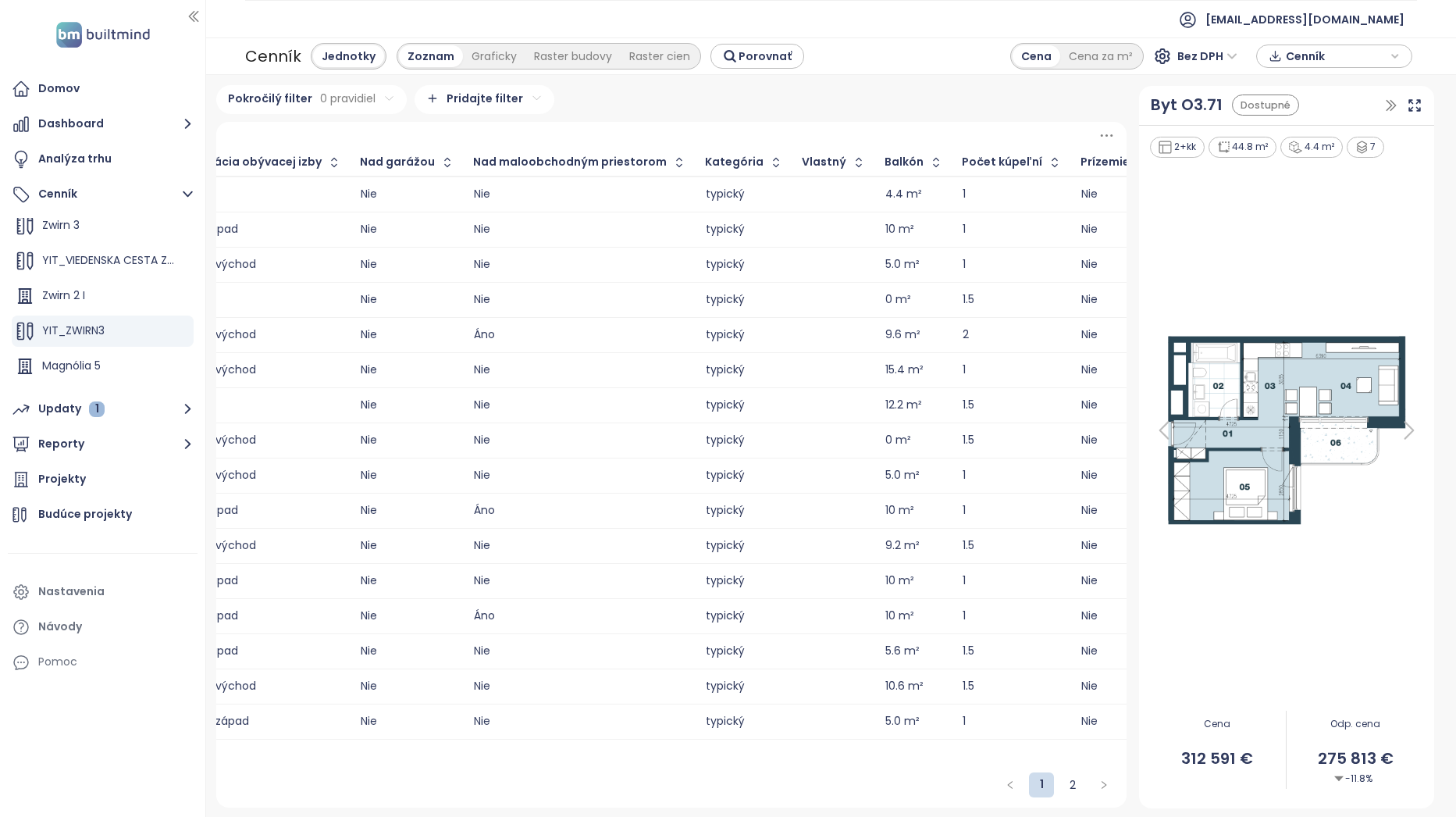
scroll to position [0, 208]
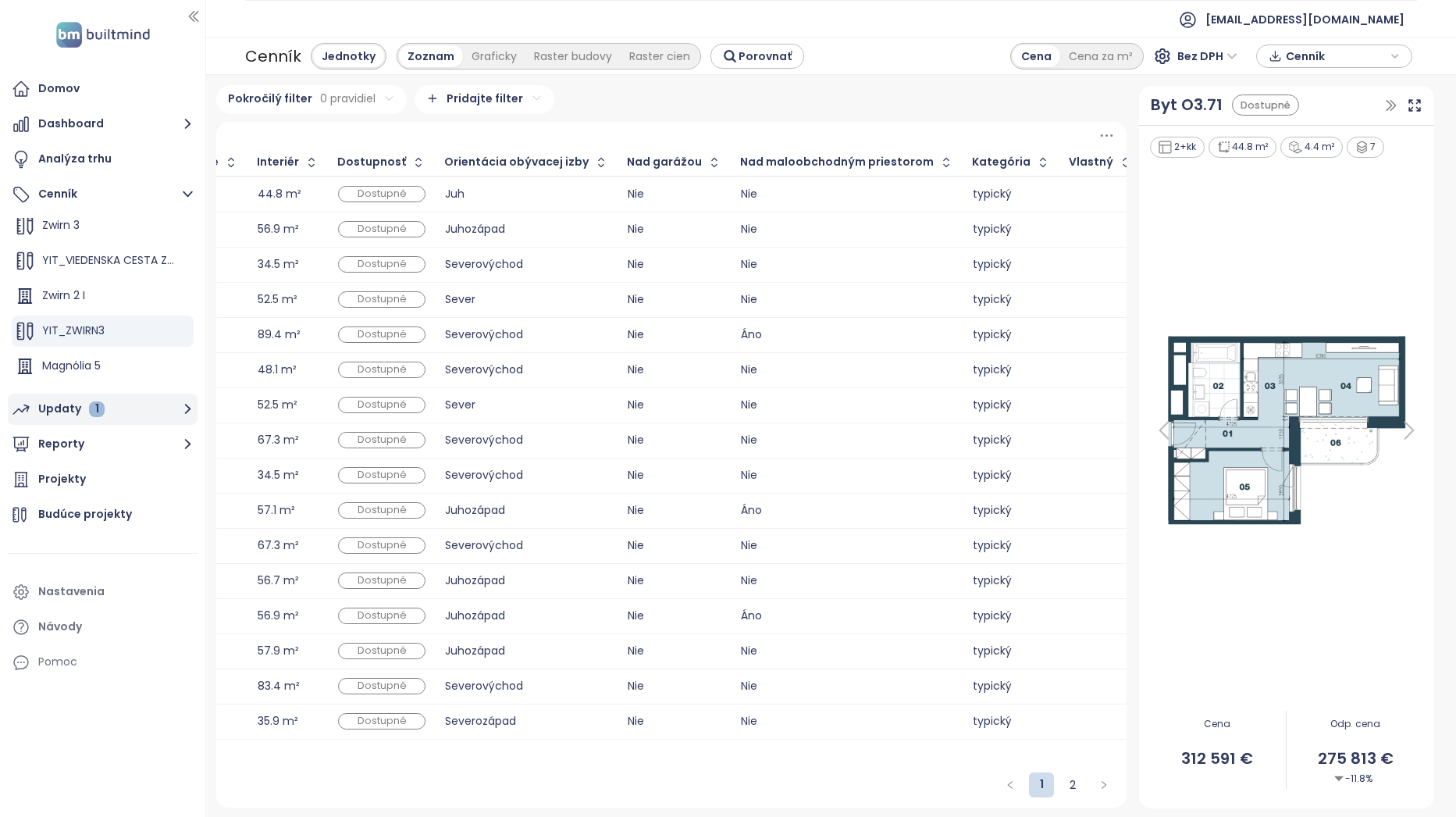
click at [94, 408] on div "1" at bounding box center [97, 409] width 15 height 15
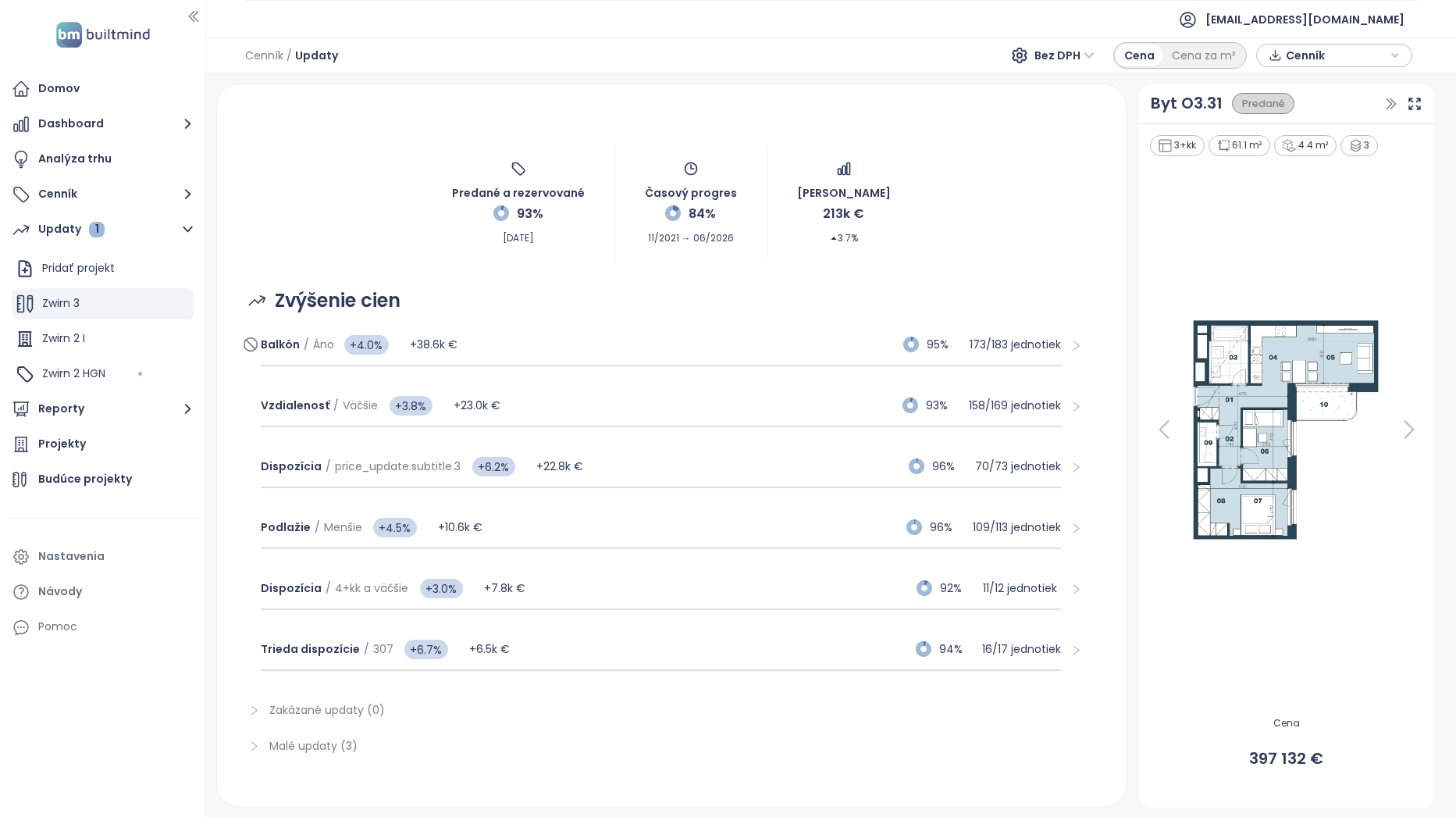
scroll to position [47, 0]
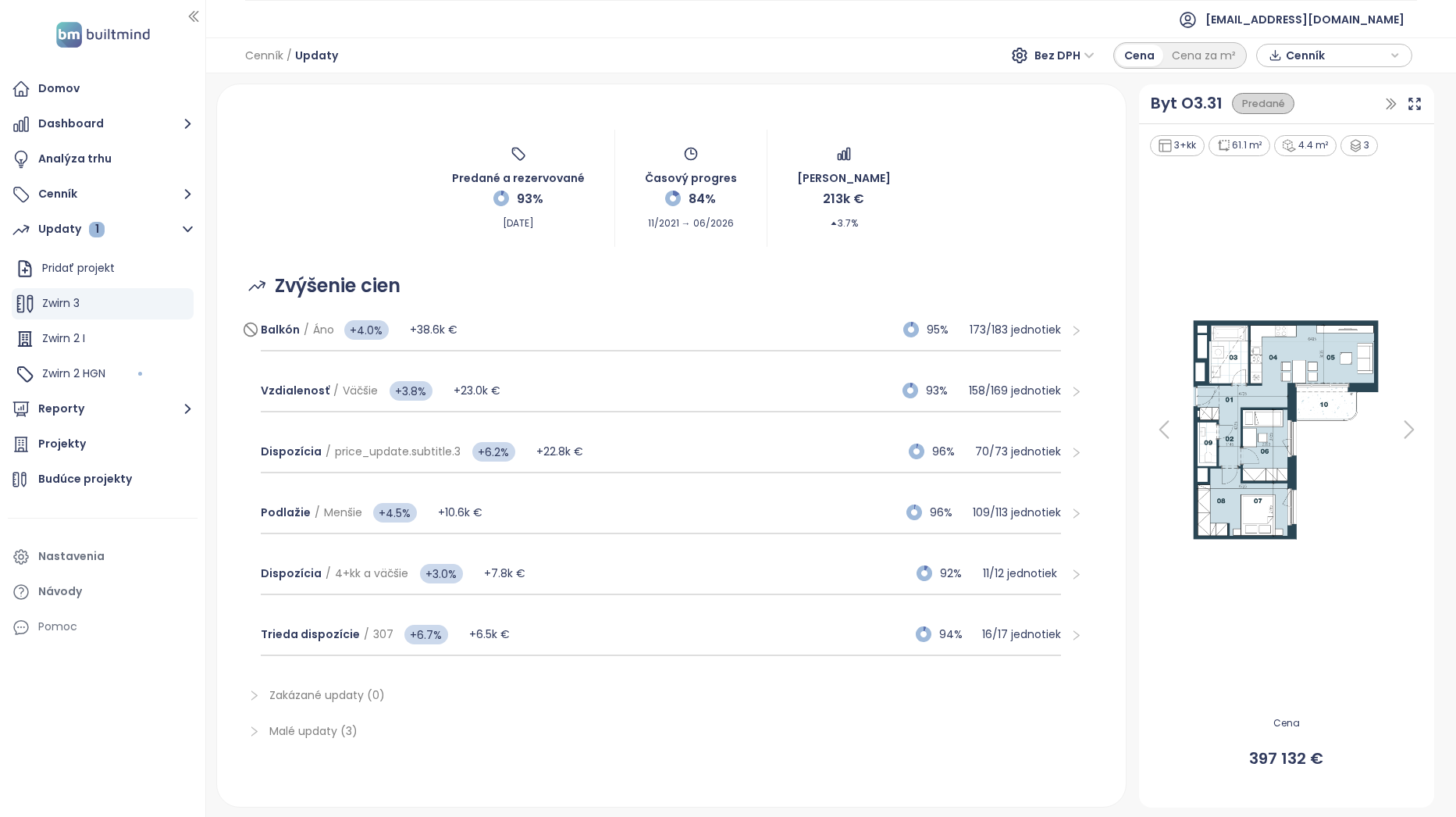
click at [501, 348] on div "Balkón / Áno +4.0% +38.6k € 95% 173 / 183 jednotiek" at bounding box center [661, 331] width 801 height 42
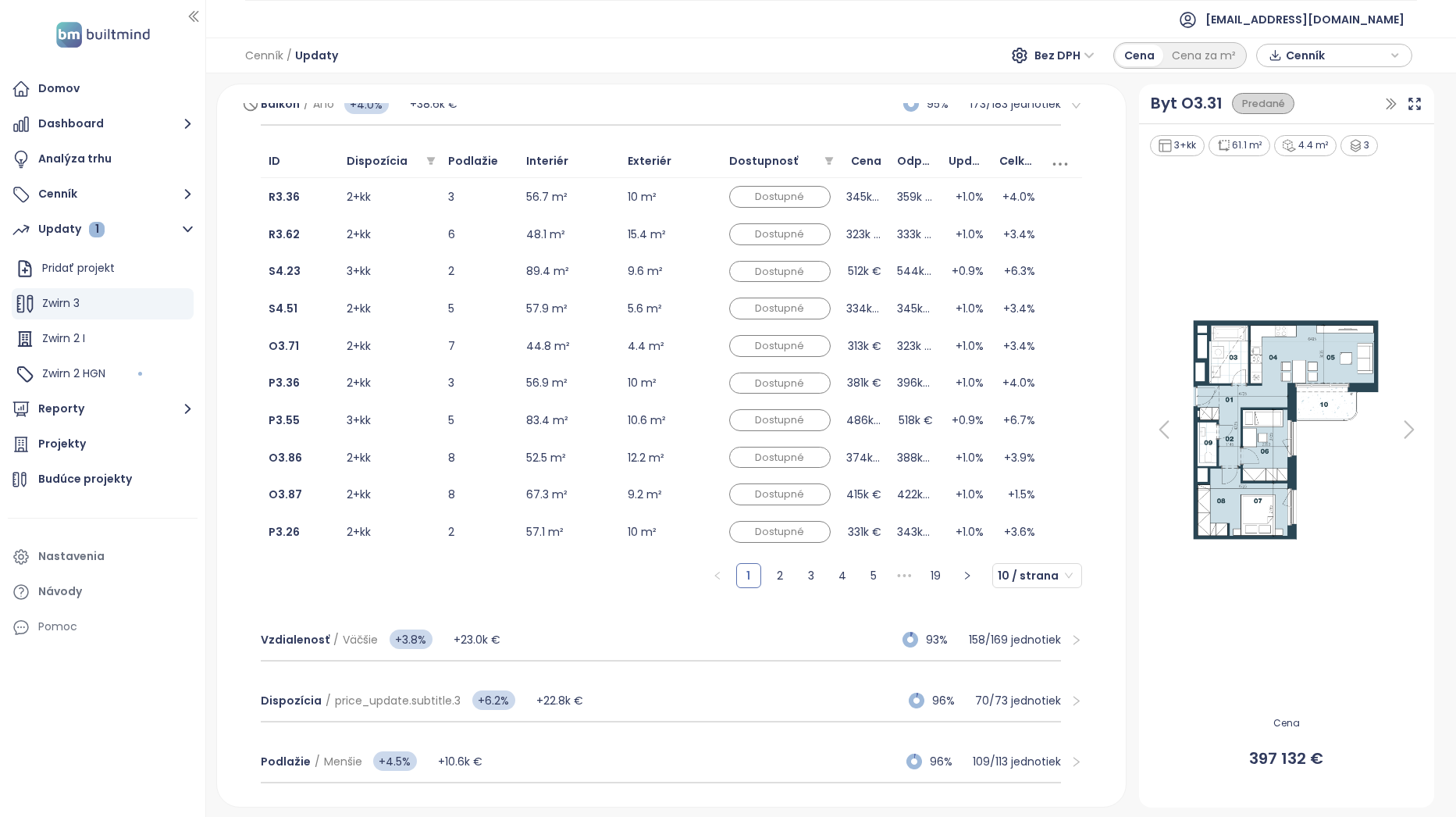
scroll to position [280, 0]
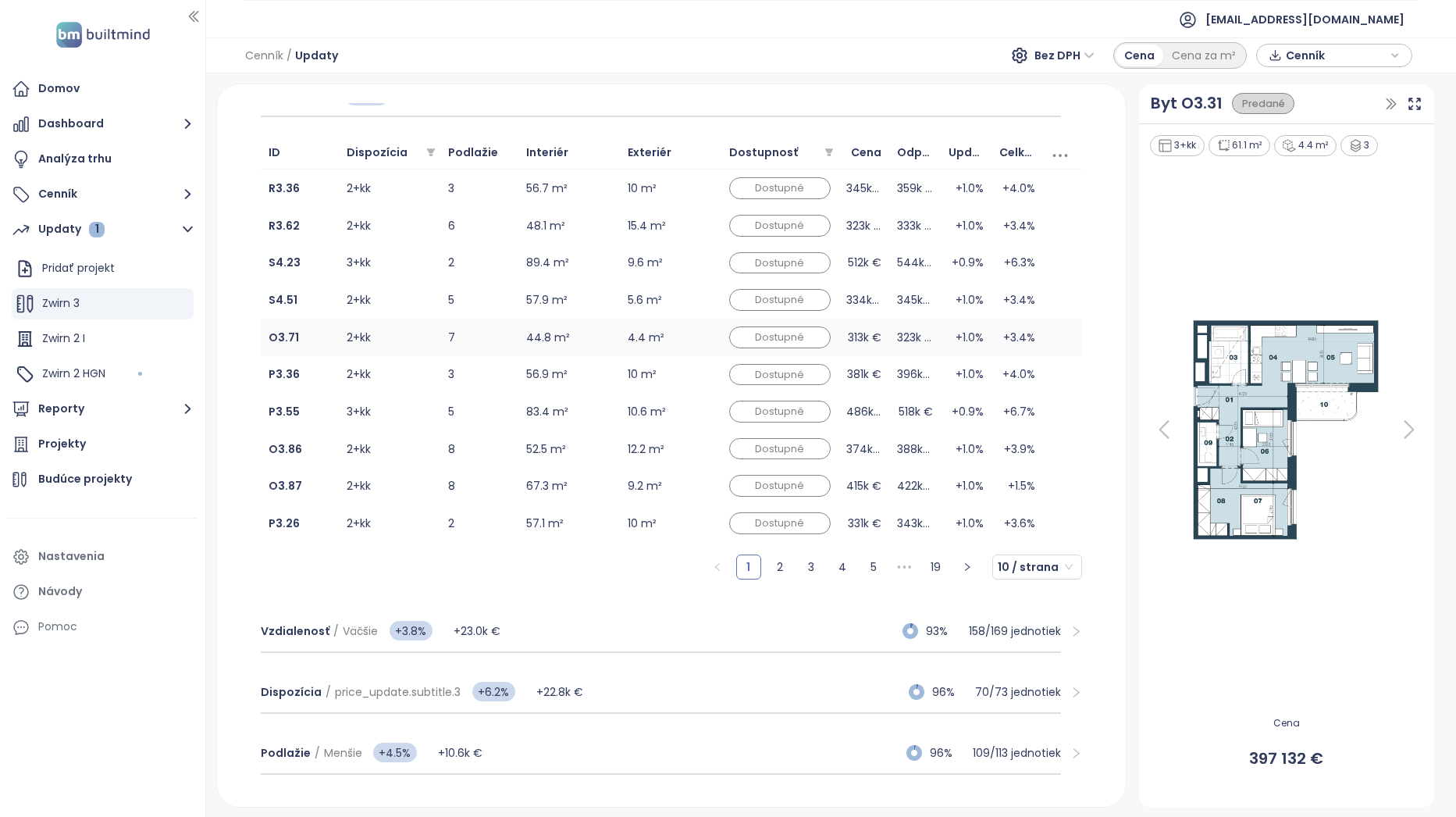
click at [972, 343] on td "+1.0%" at bounding box center [967, 336] width 51 height 37
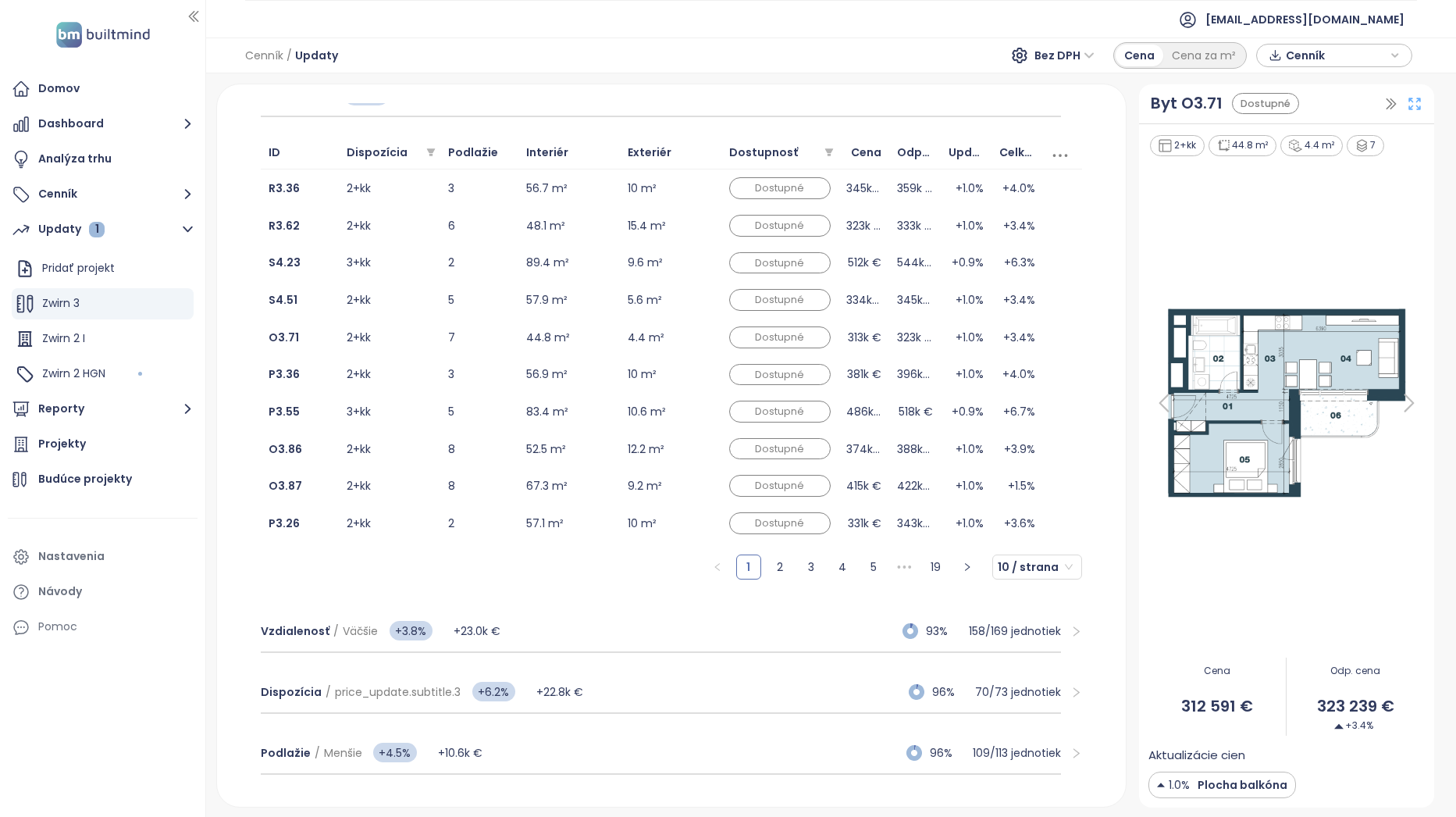
click at [1417, 103] on icon at bounding box center [1414, 104] width 15 height 15
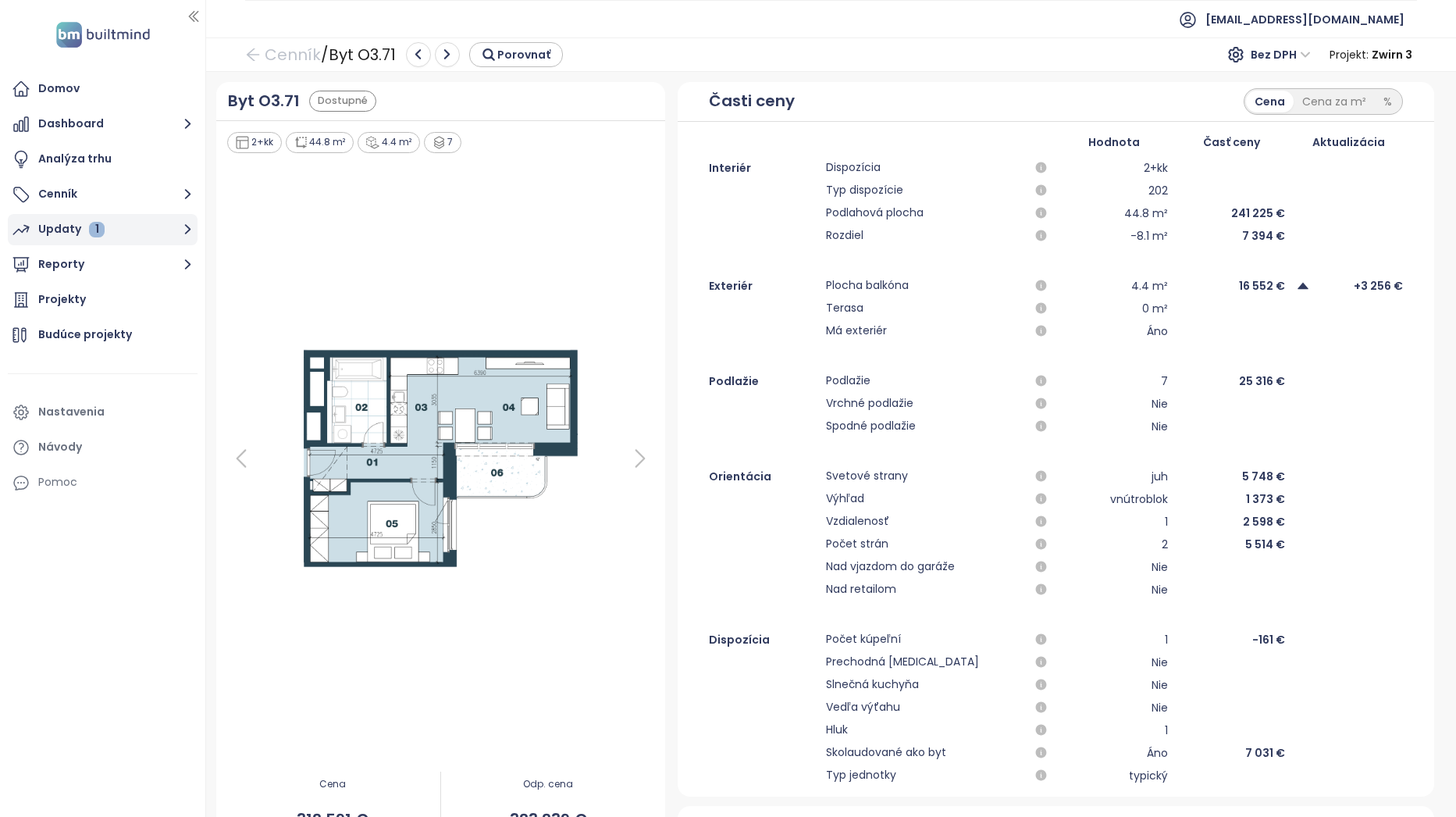
click at [127, 230] on button "Updaty 1" at bounding box center [103, 229] width 190 height 31
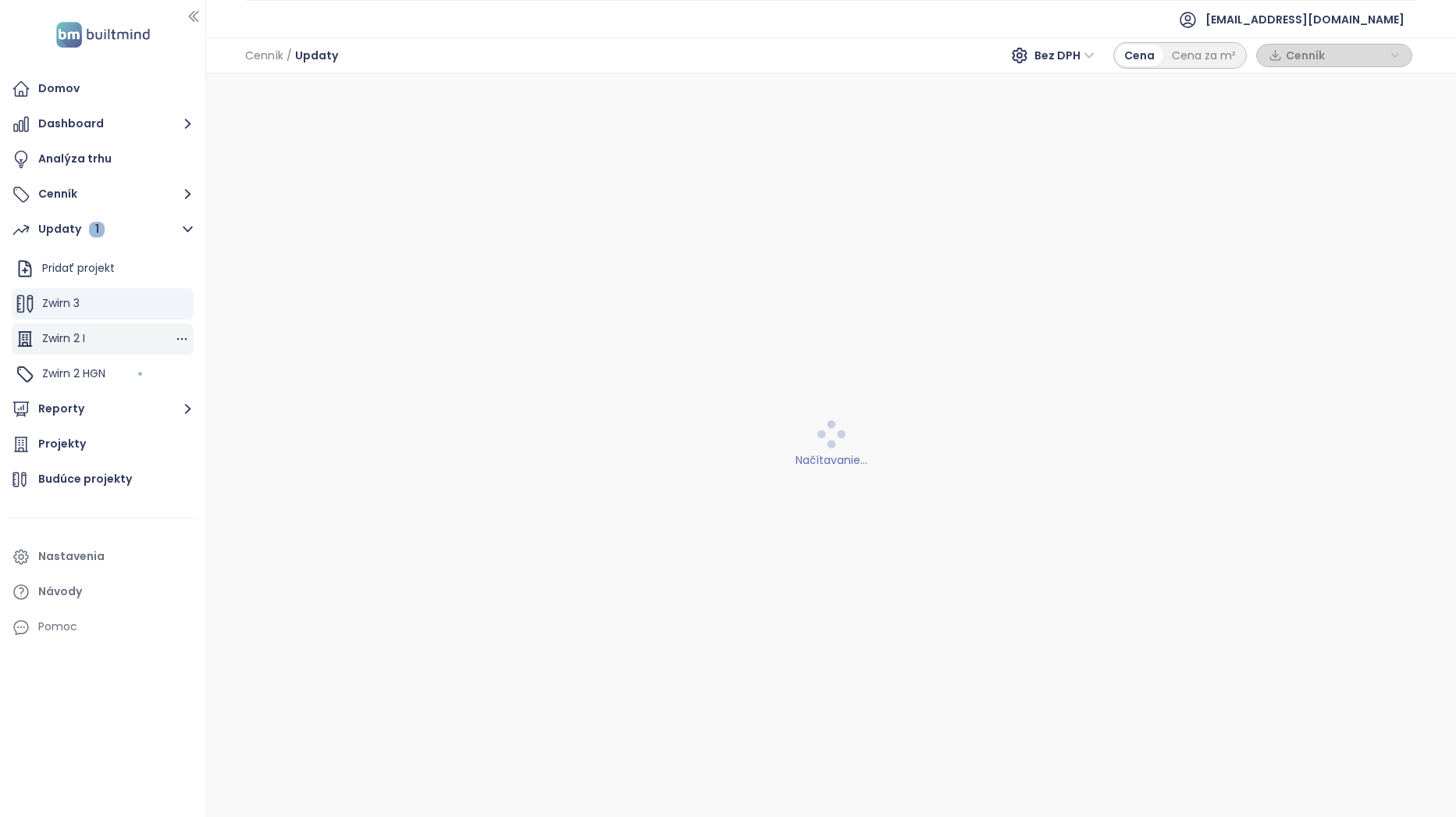
click at [133, 332] on div "Zwirn 2 I" at bounding box center [103, 338] width 182 height 31
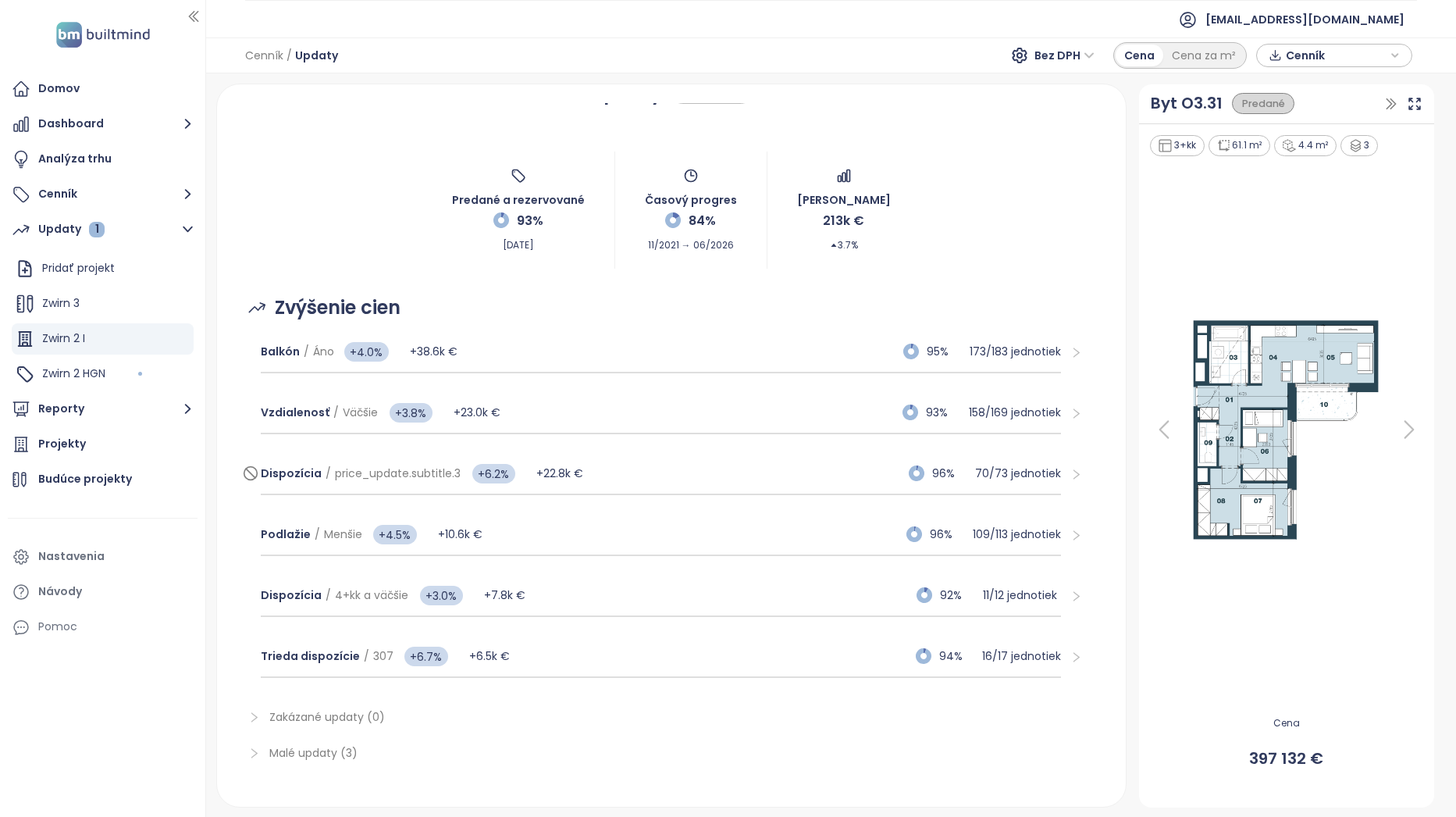
scroll to position [47, 0]
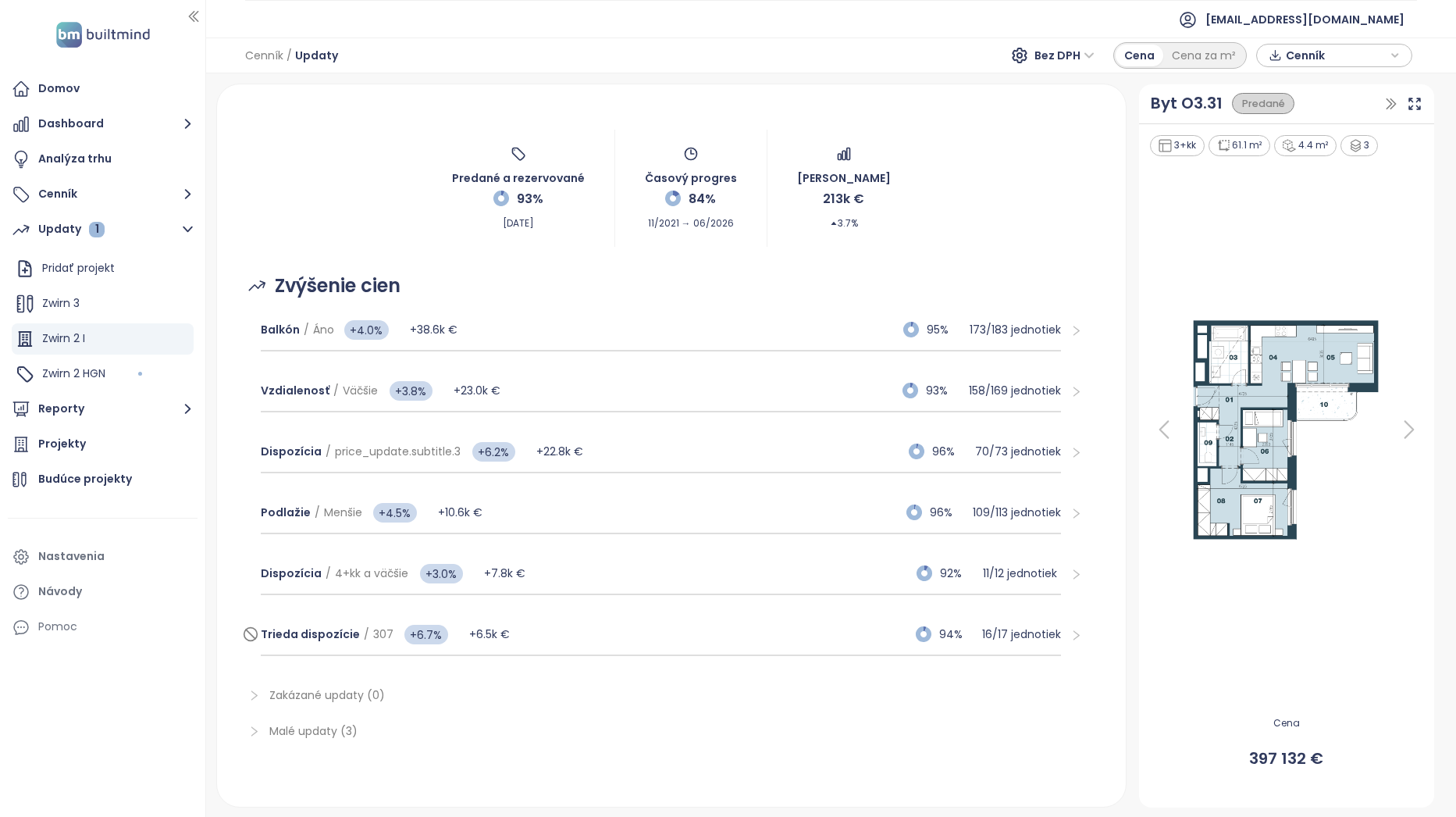
click at [615, 639] on div "Trieda dispozície / 307 +6.7% +6.5k € 94% 16 / 17 jednotiek" at bounding box center [661, 635] width 801 height 42
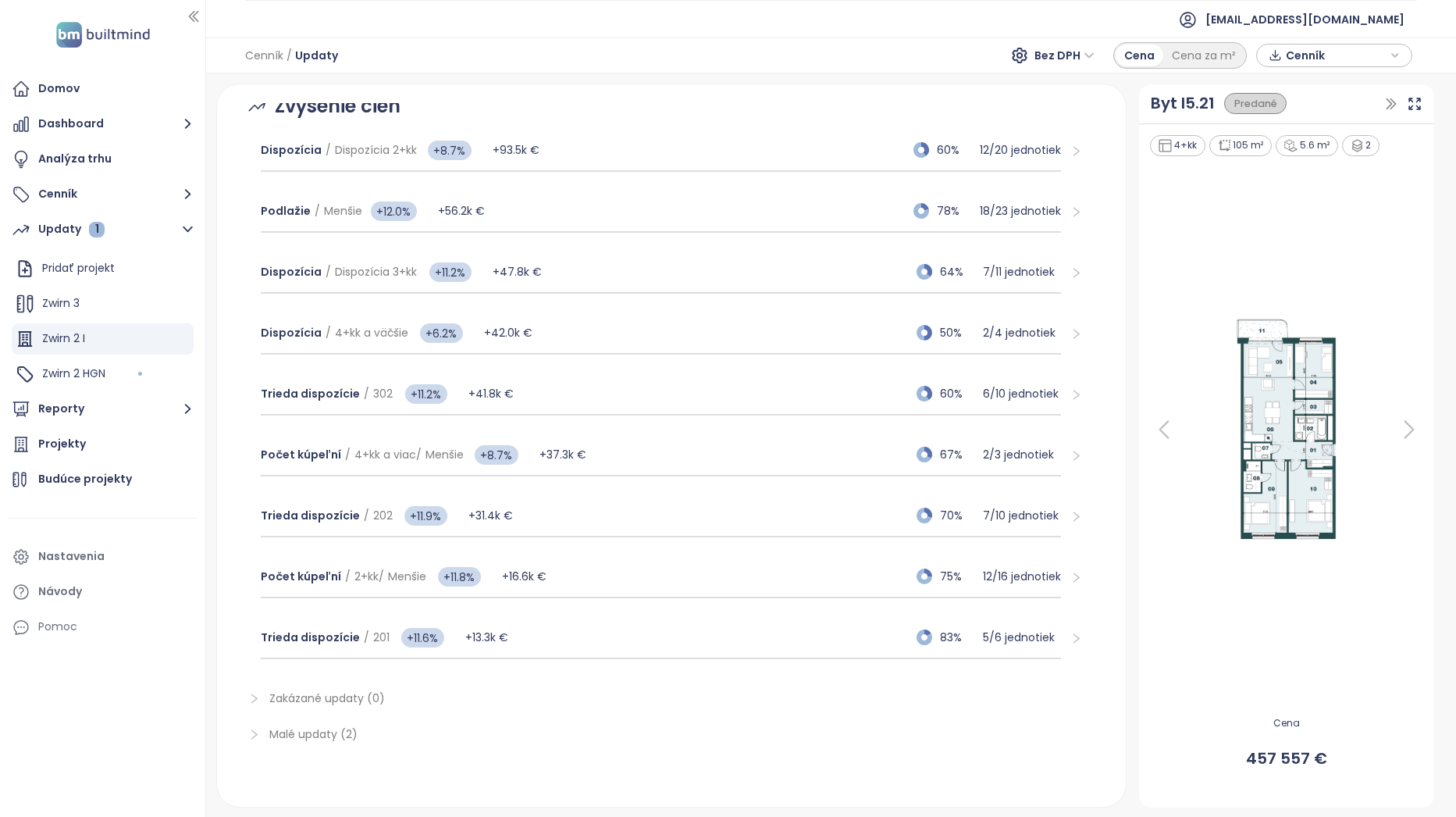
scroll to position [229, 0]
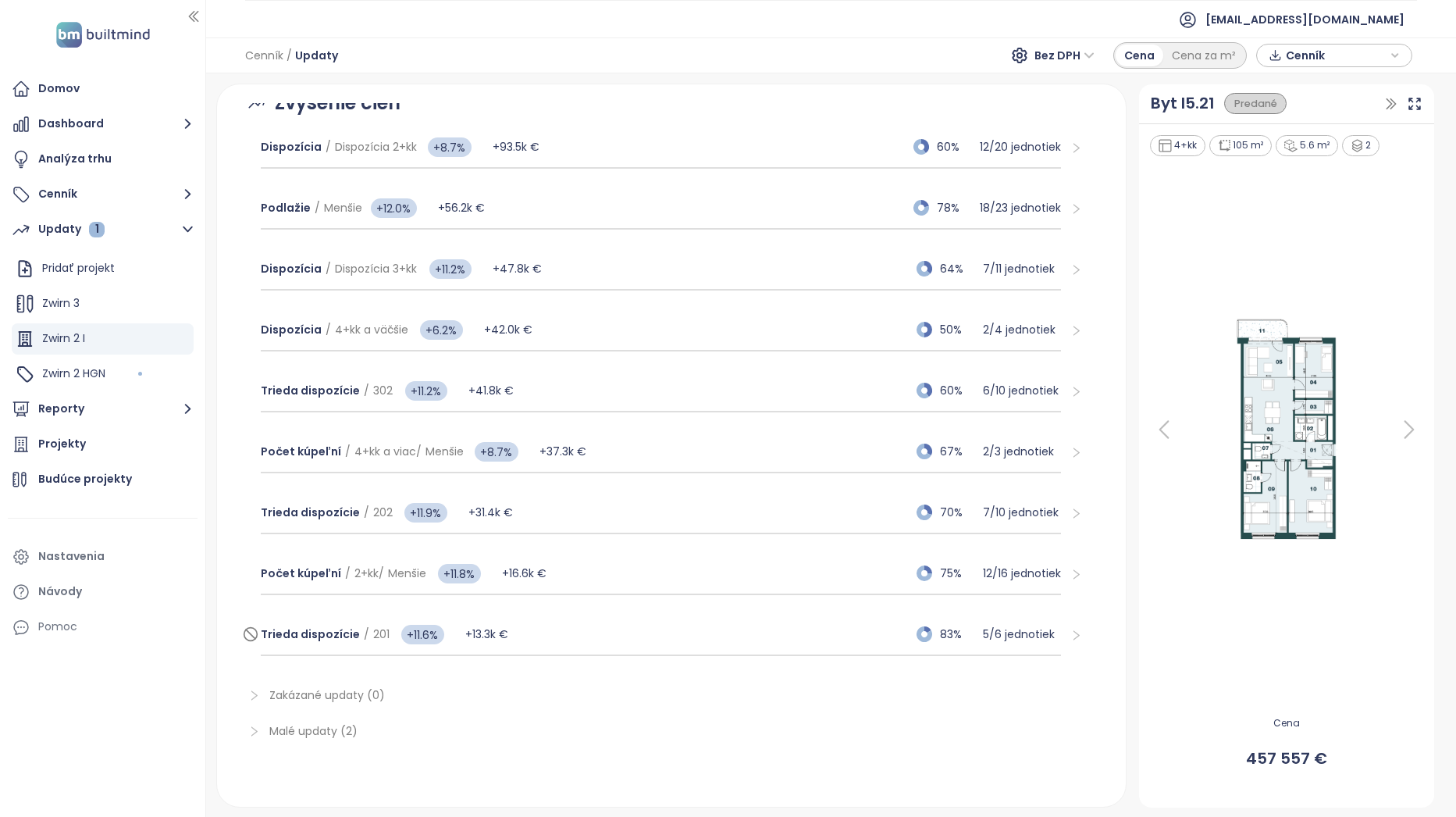
click at [570, 636] on div "Trieda dispozície / 201 +11.6% +13.3k € 83% 5 / 6 jednotiek" at bounding box center [661, 635] width 801 height 42
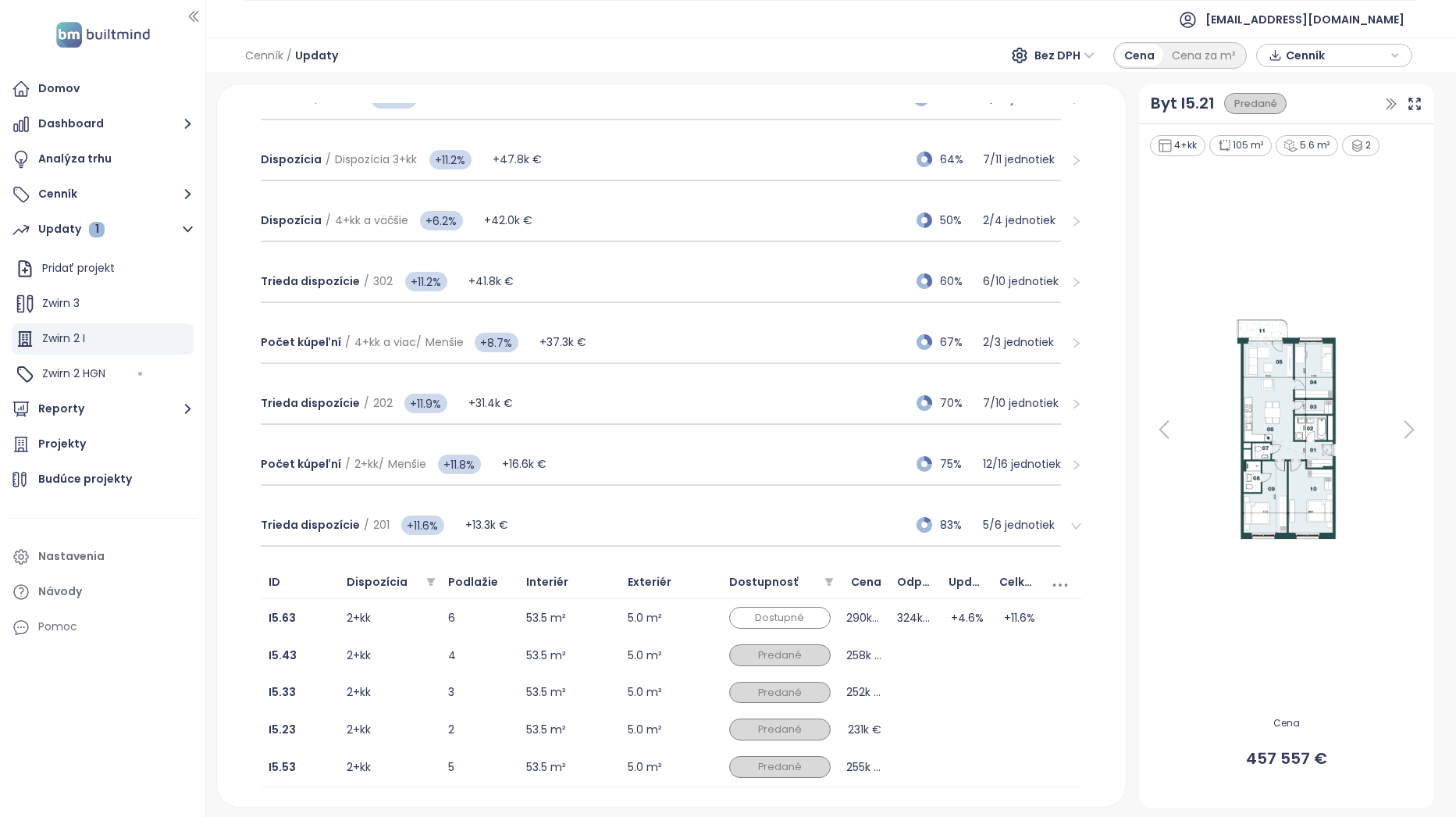
scroll to position [542, 0]
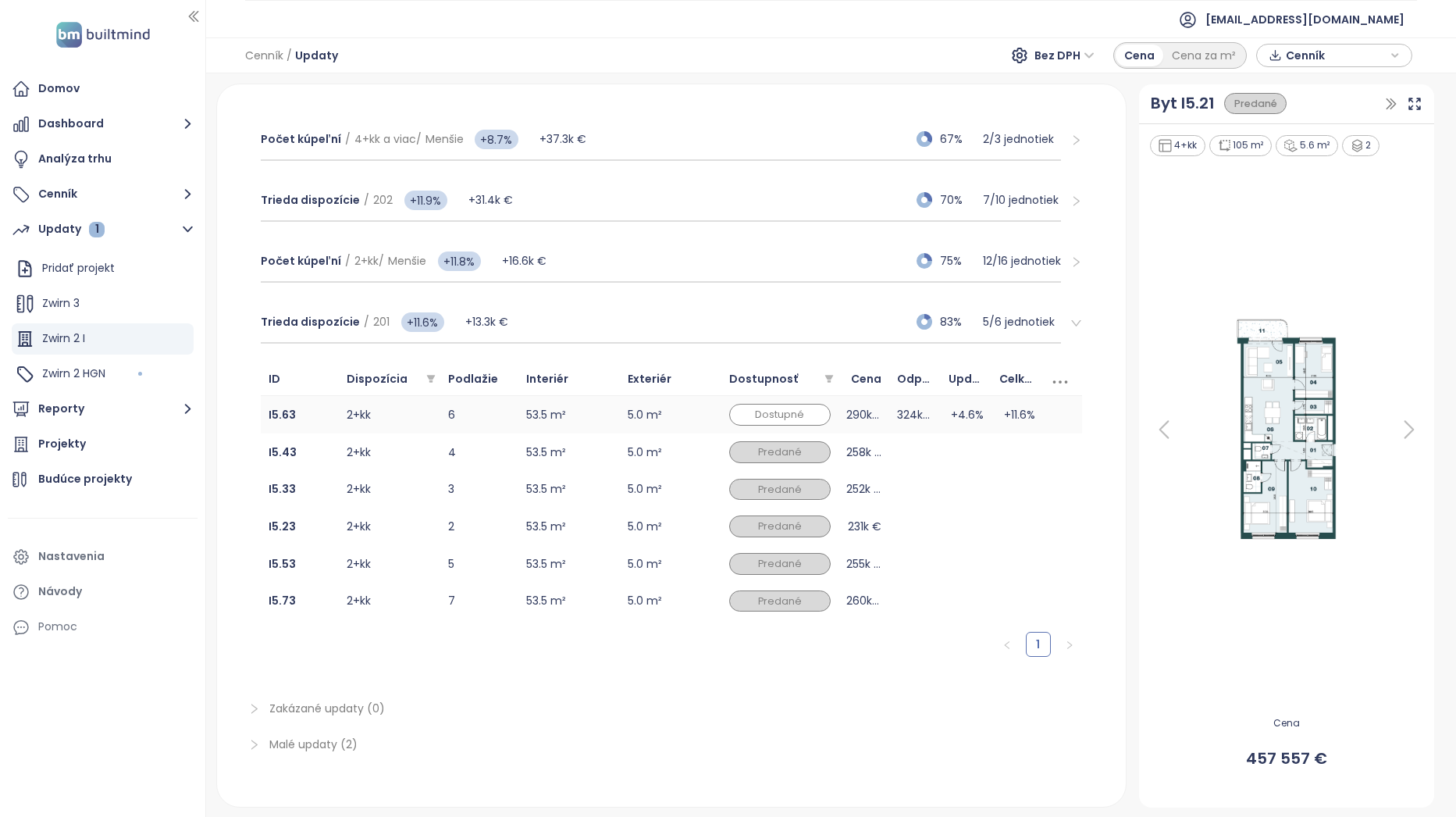
click at [598, 415] on td "53.5 m²" at bounding box center [569, 414] width 102 height 37
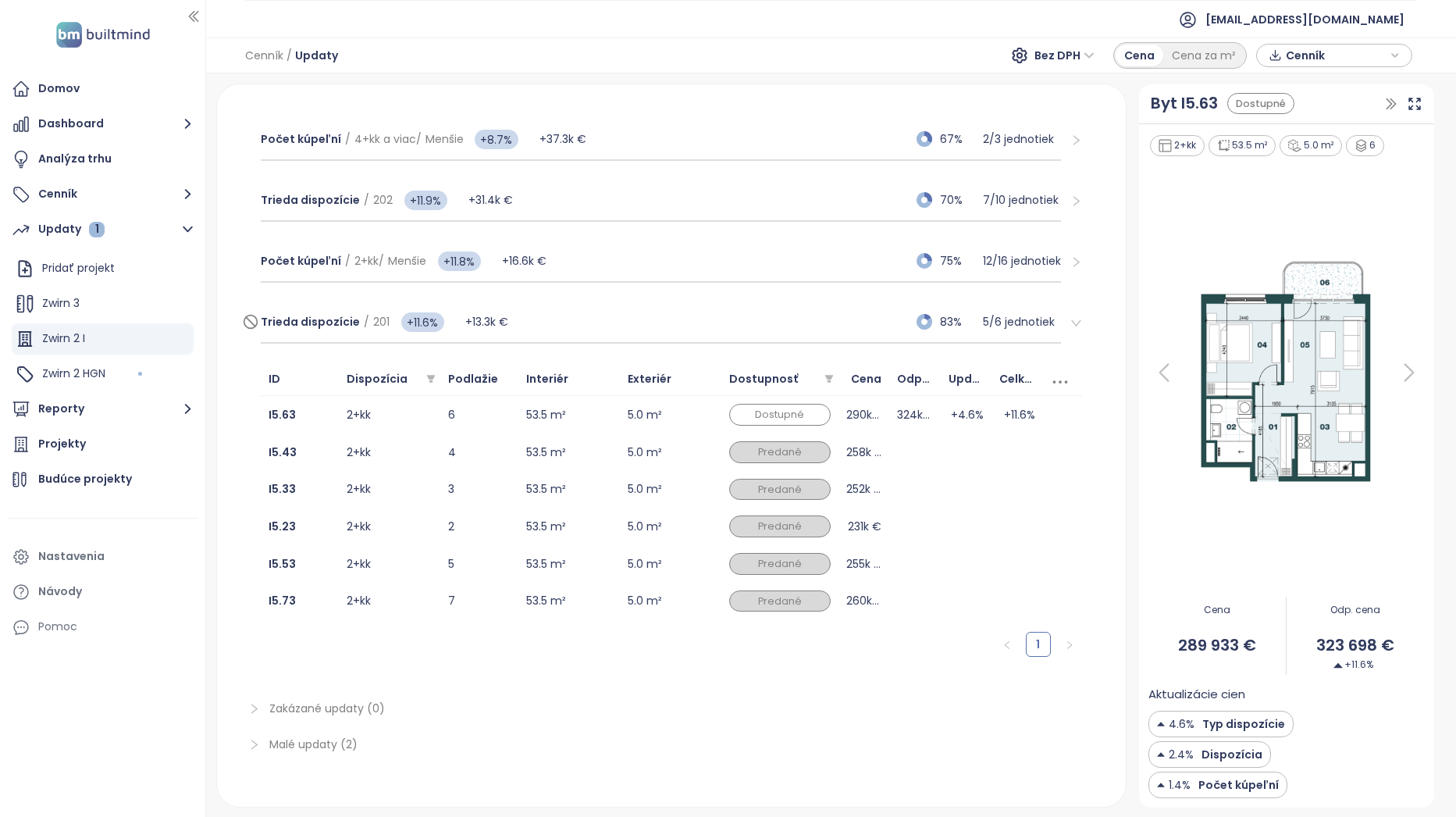
click at [784, 316] on div "Trieda dispozície / 201 +11.6% +13.3k € 83% 5 / 6 jednotiek" at bounding box center [661, 322] width 801 height 42
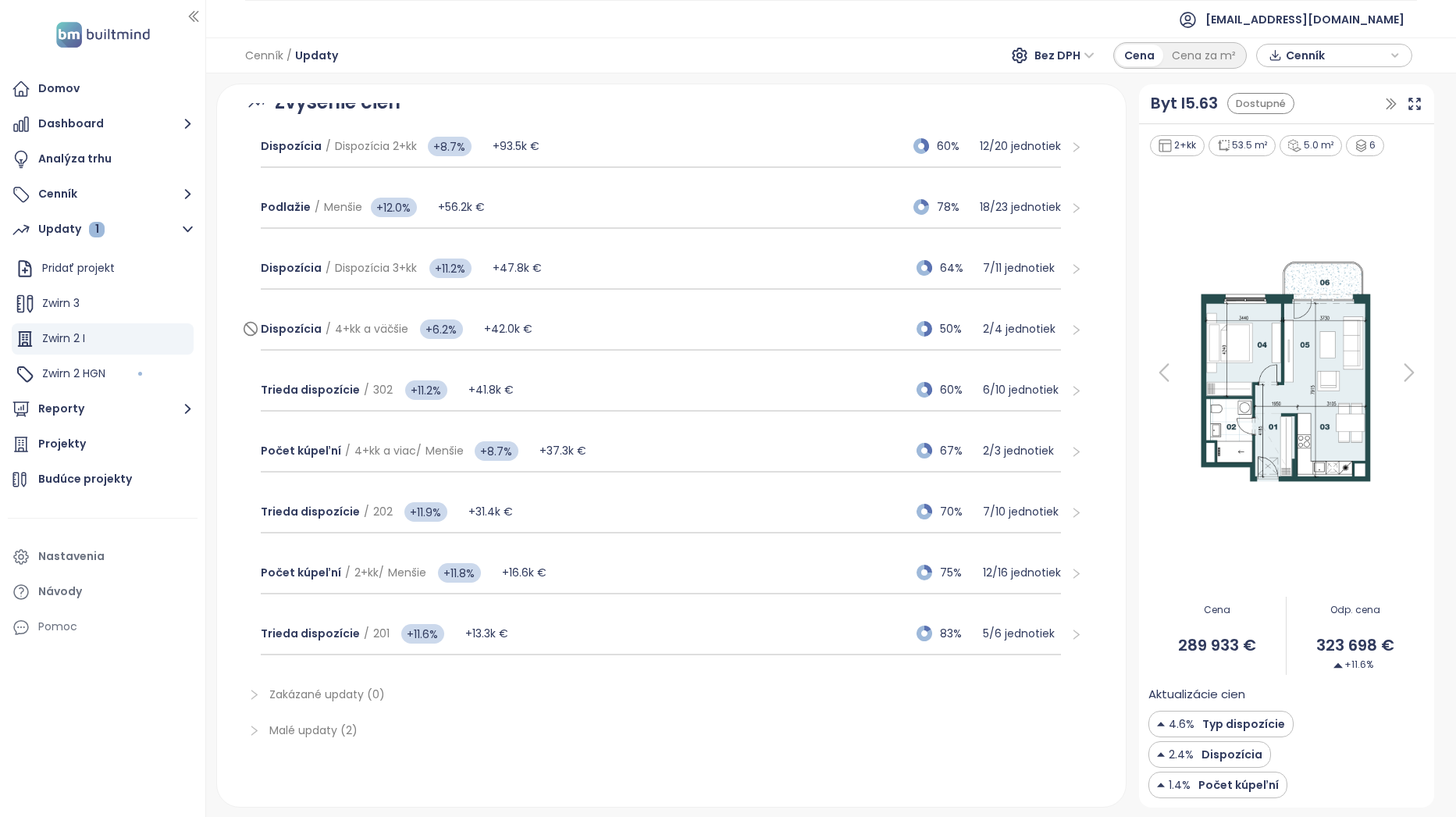
scroll to position [230, 0]
click at [601, 506] on div "Trieda dispozície / 202 +11.9% +31.4k € 70% 7 / 10 jednotiek" at bounding box center [661, 512] width 801 height 42
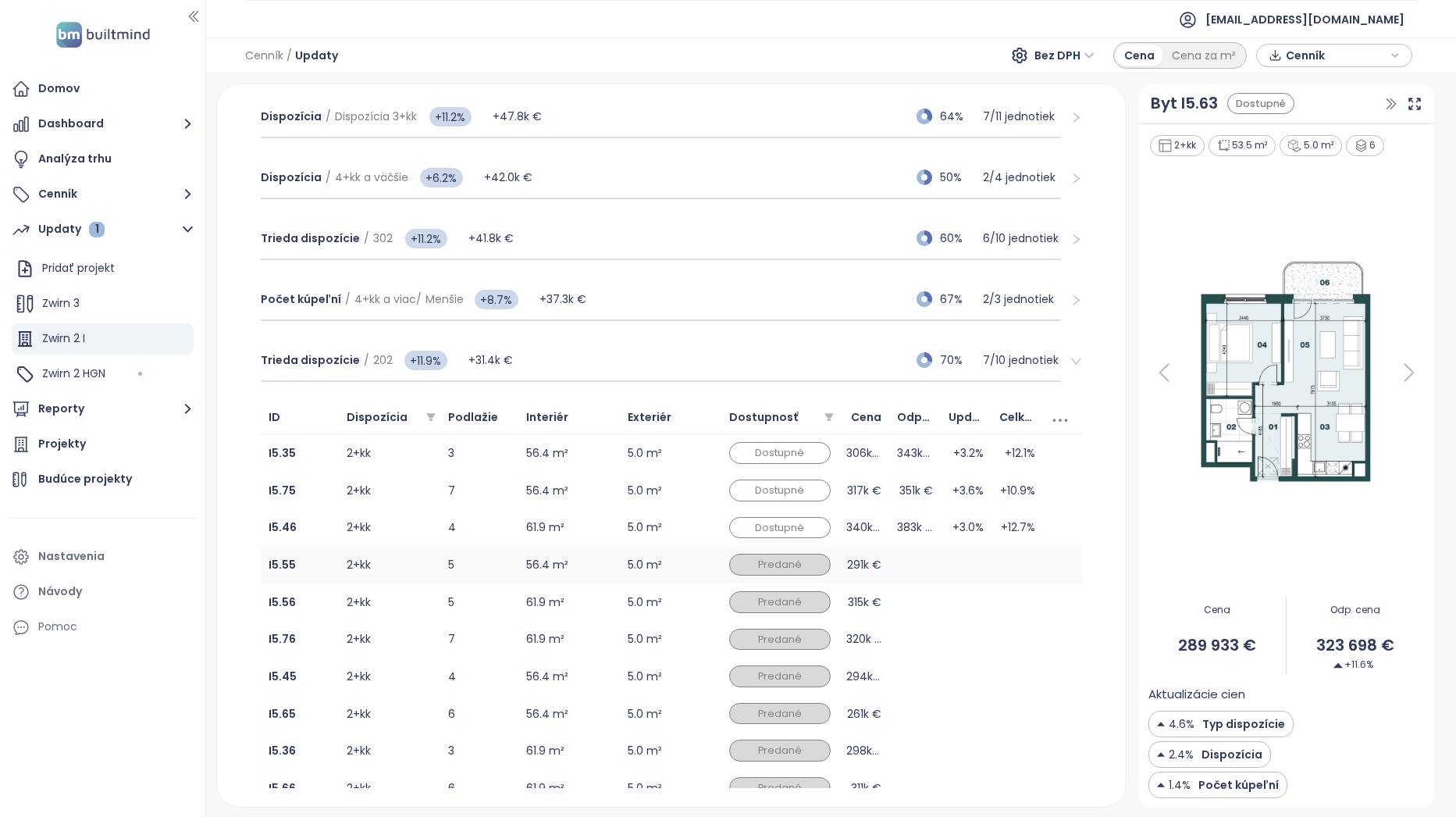
scroll to position [386, 0]
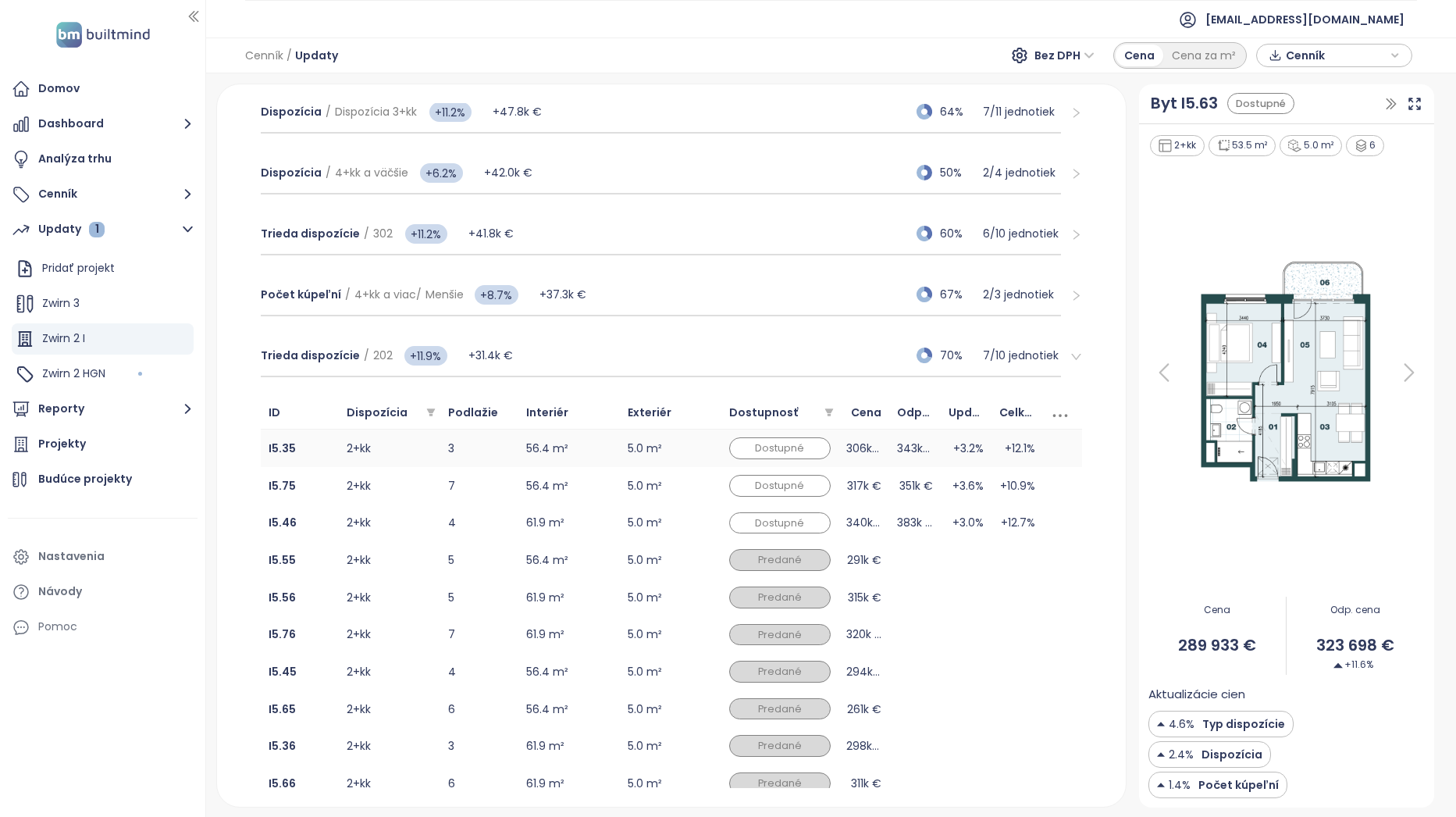
click at [971, 454] on td "+3.2%" at bounding box center [967, 447] width 51 height 37
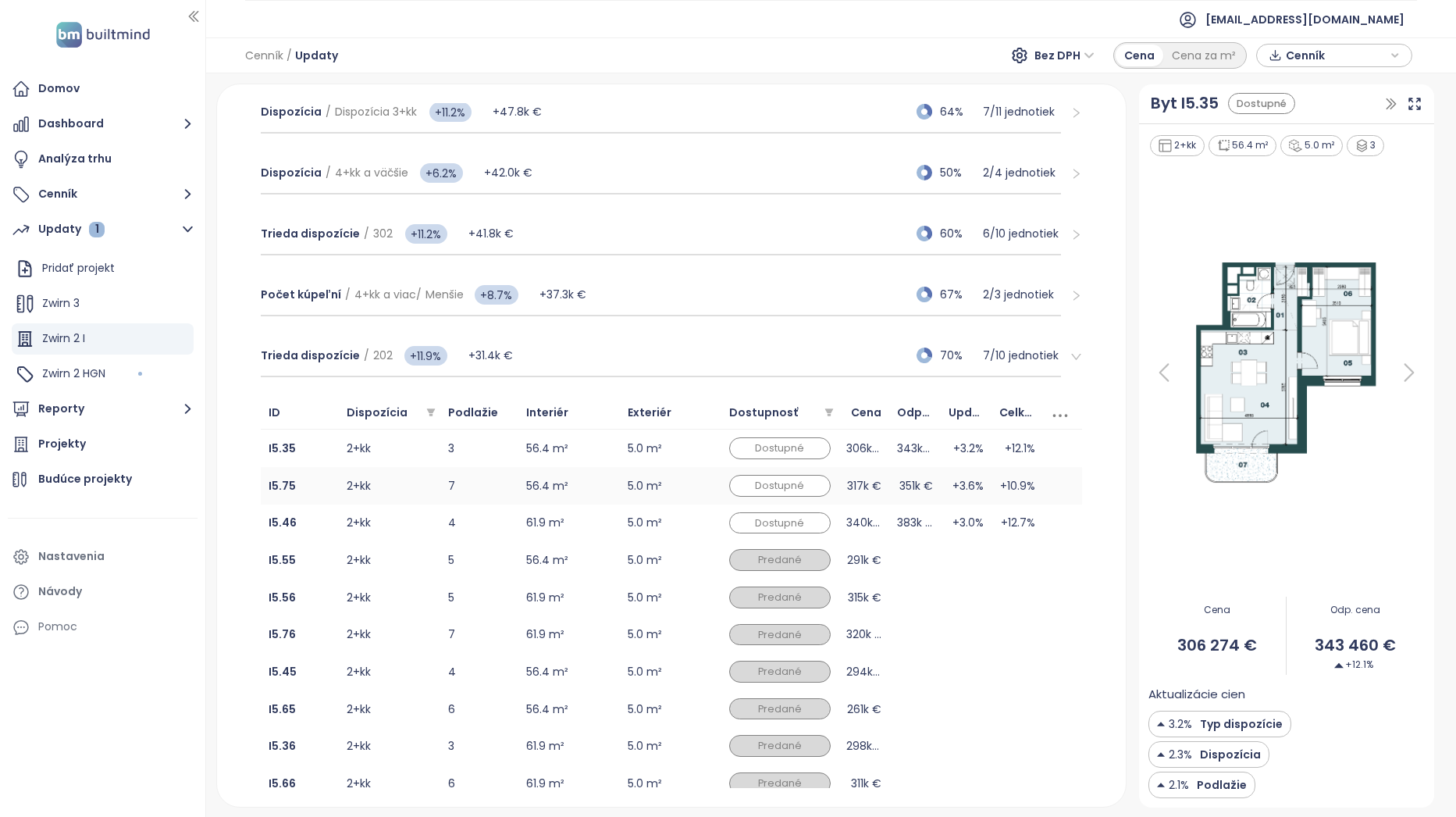
click at [992, 489] on td "+10.9%" at bounding box center [1017, 485] width 51 height 37
click at [992, 518] on td "+12.7%" at bounding box center [1017, 522] width 51 height 37
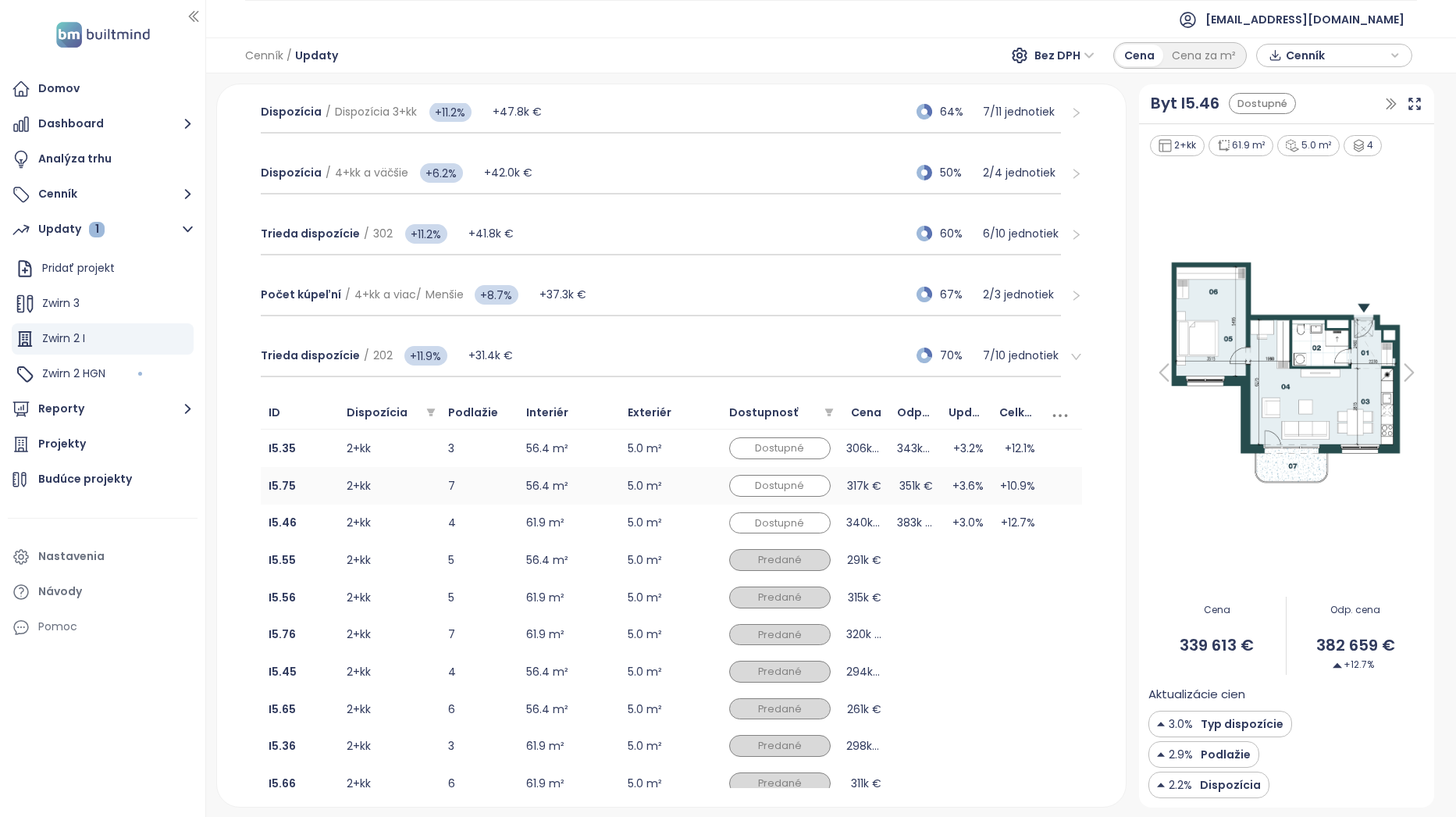
click at [978, 481] on td "+3.6%" at bounding box center [967, 485] width 51 height 37
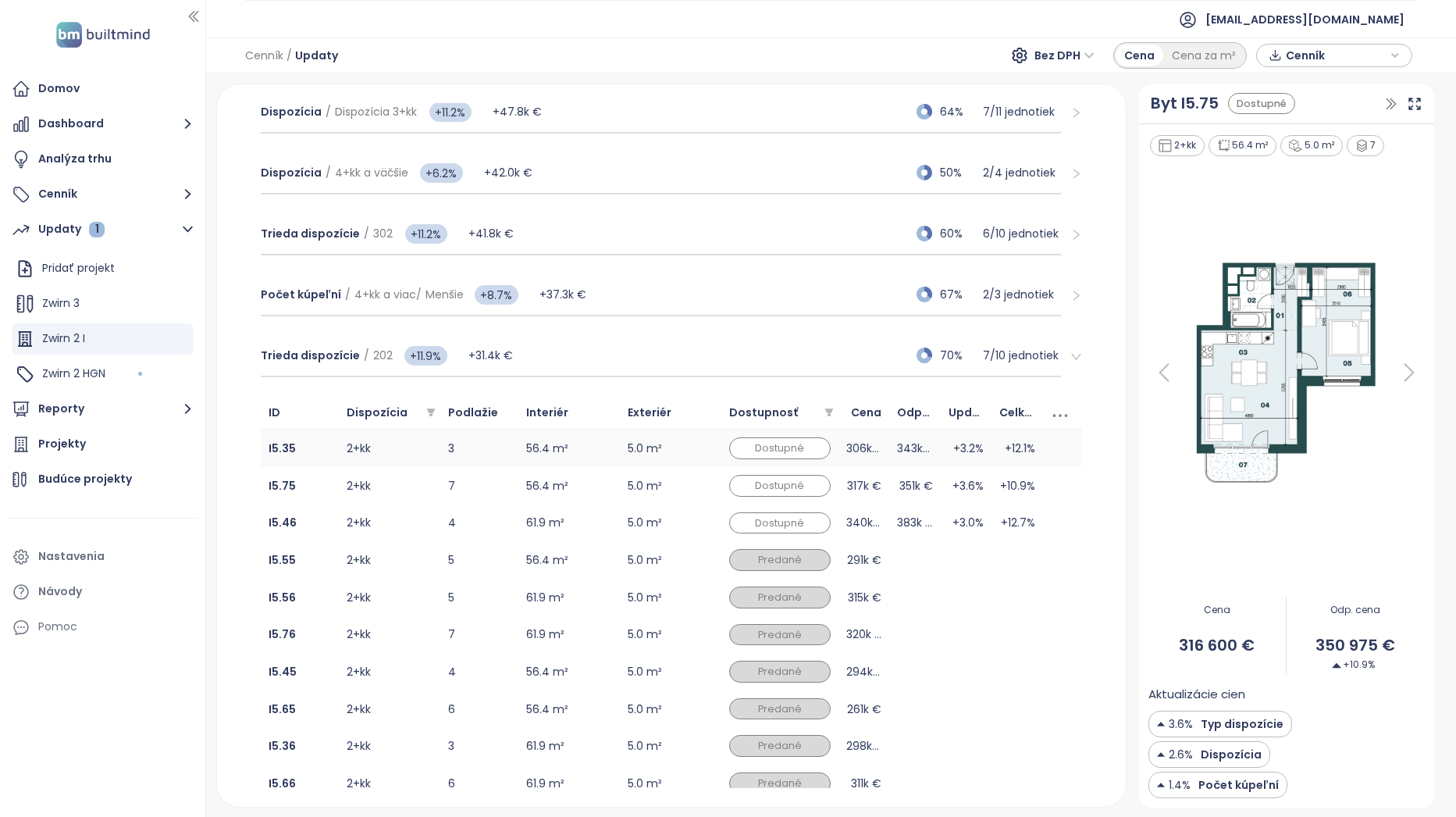
click at [992, 452] on td "+12.1%" at bounding box center [1017, 447] width 51 height 37
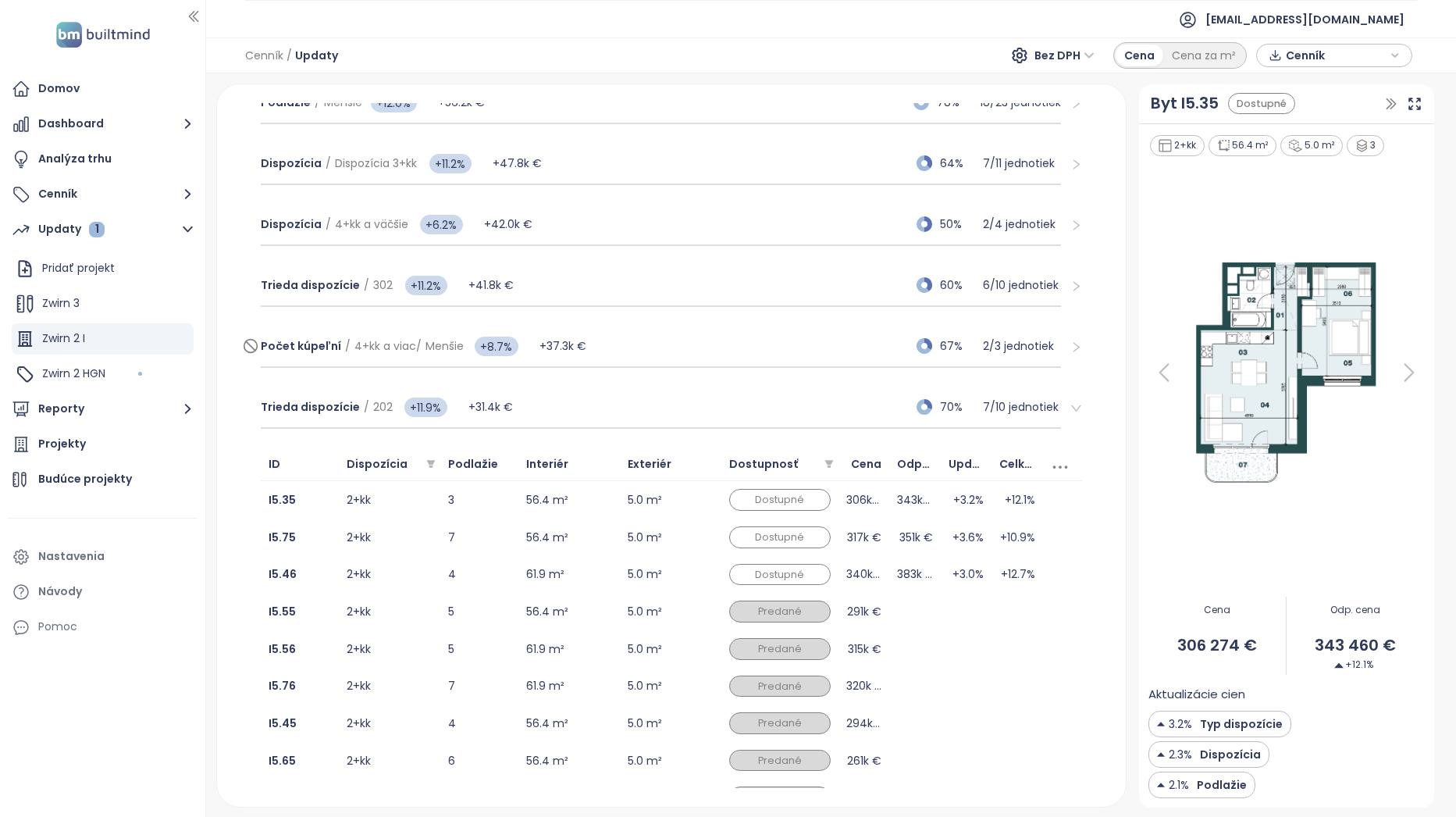
scroll to position [308, 0]
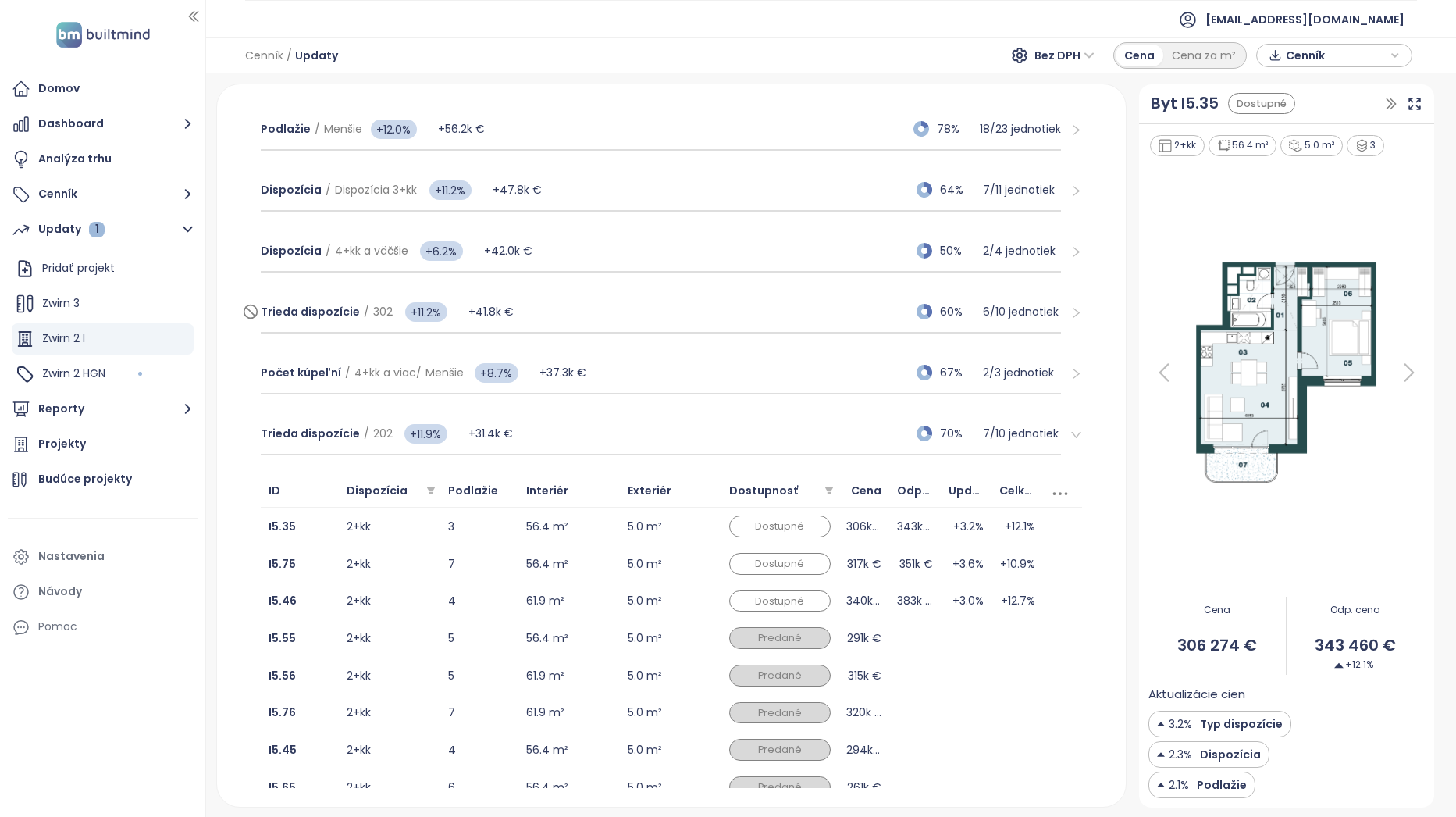
click at [611, 316] on div "Trieda dispozície / 302 +11.2% +41.8k € 60% 6 / 10 jednotiek" at bounding box center [661, 313] width 801 height 42
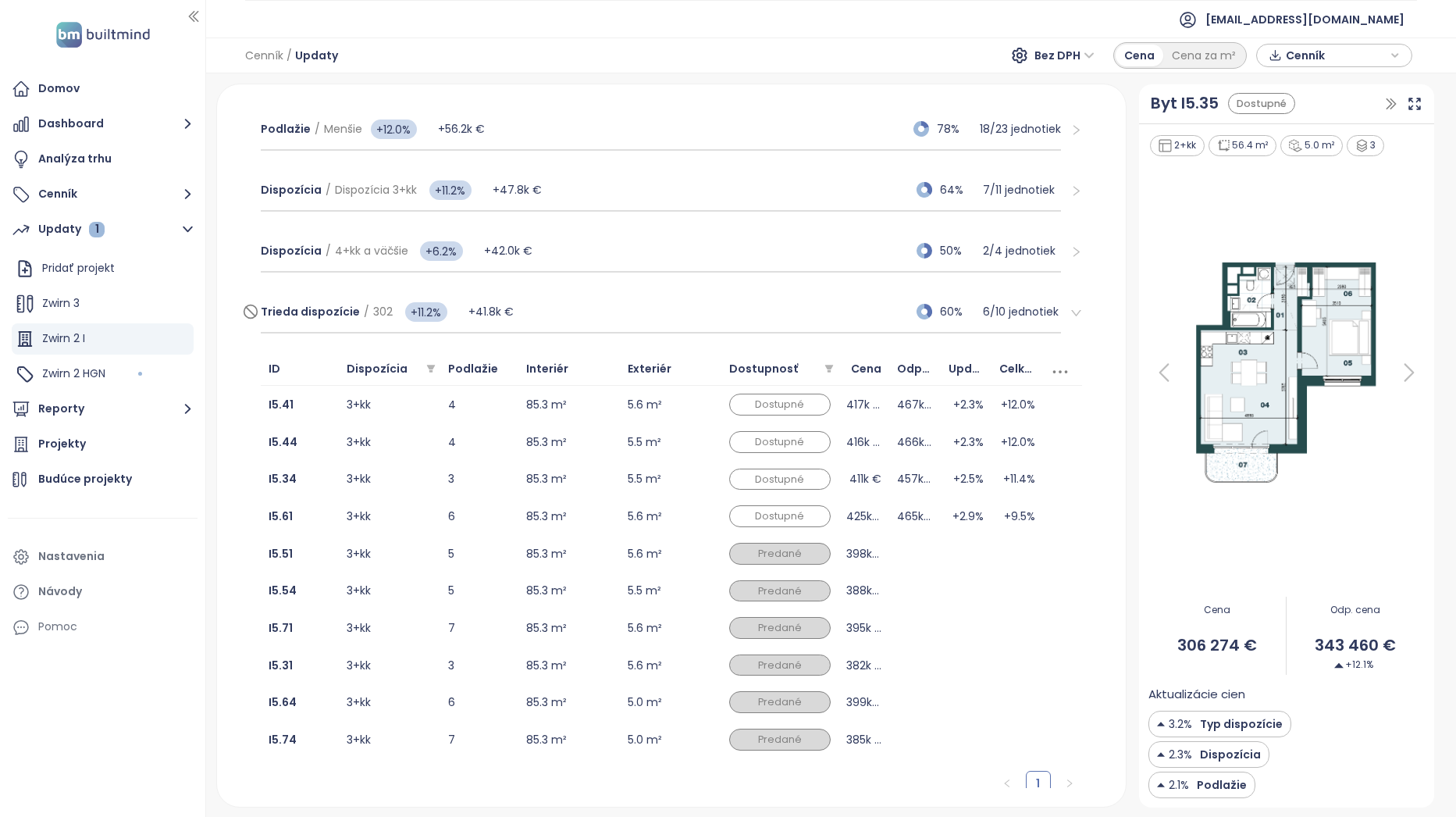
click at [618, 314] on div "Trieda dispozície / 302 +11.2% +41.8k € 60% 6 / 10 jednotiek" at bounding box center [661, 313] width 801 height 42
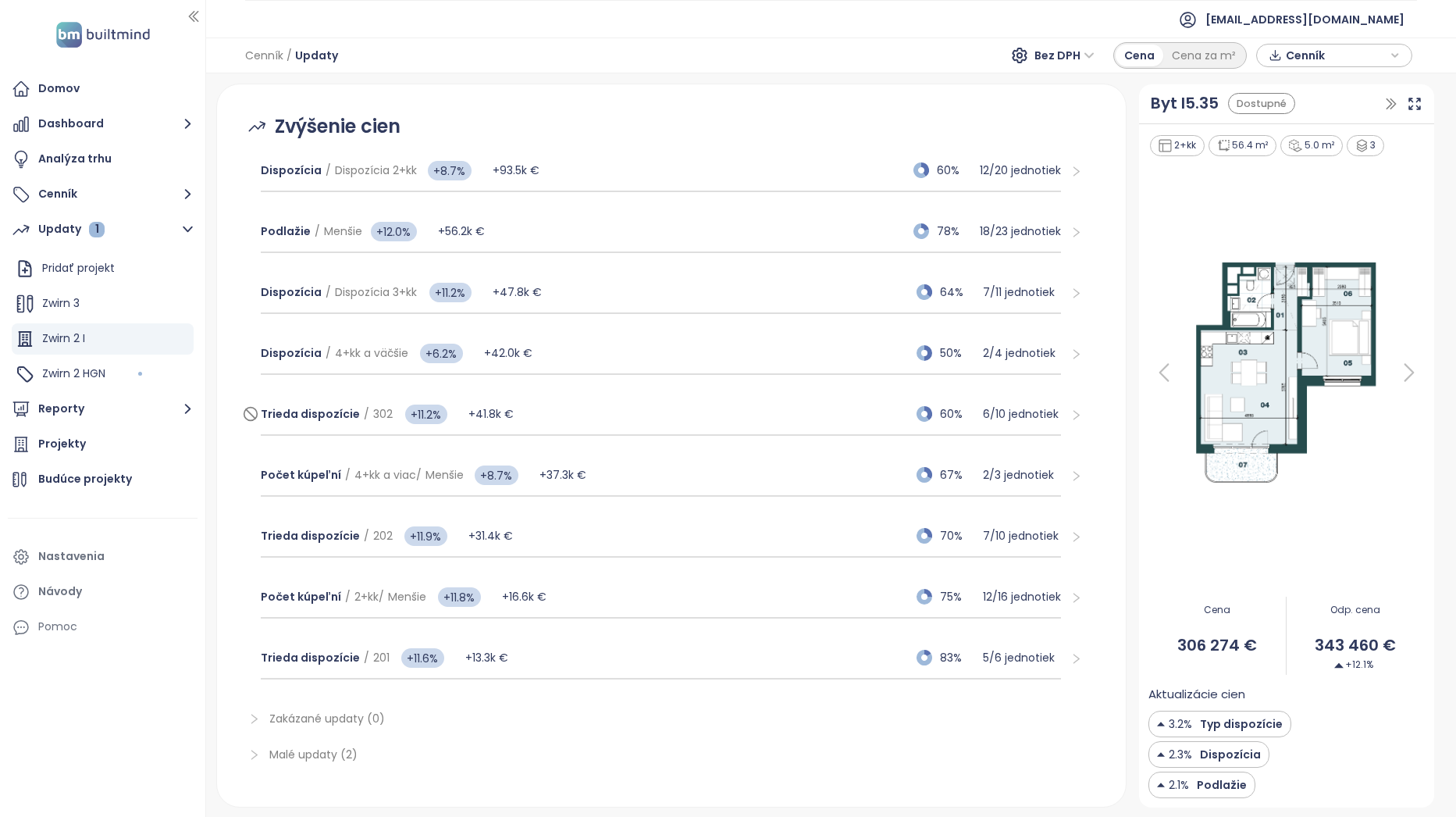
scroll to position [229, 0]
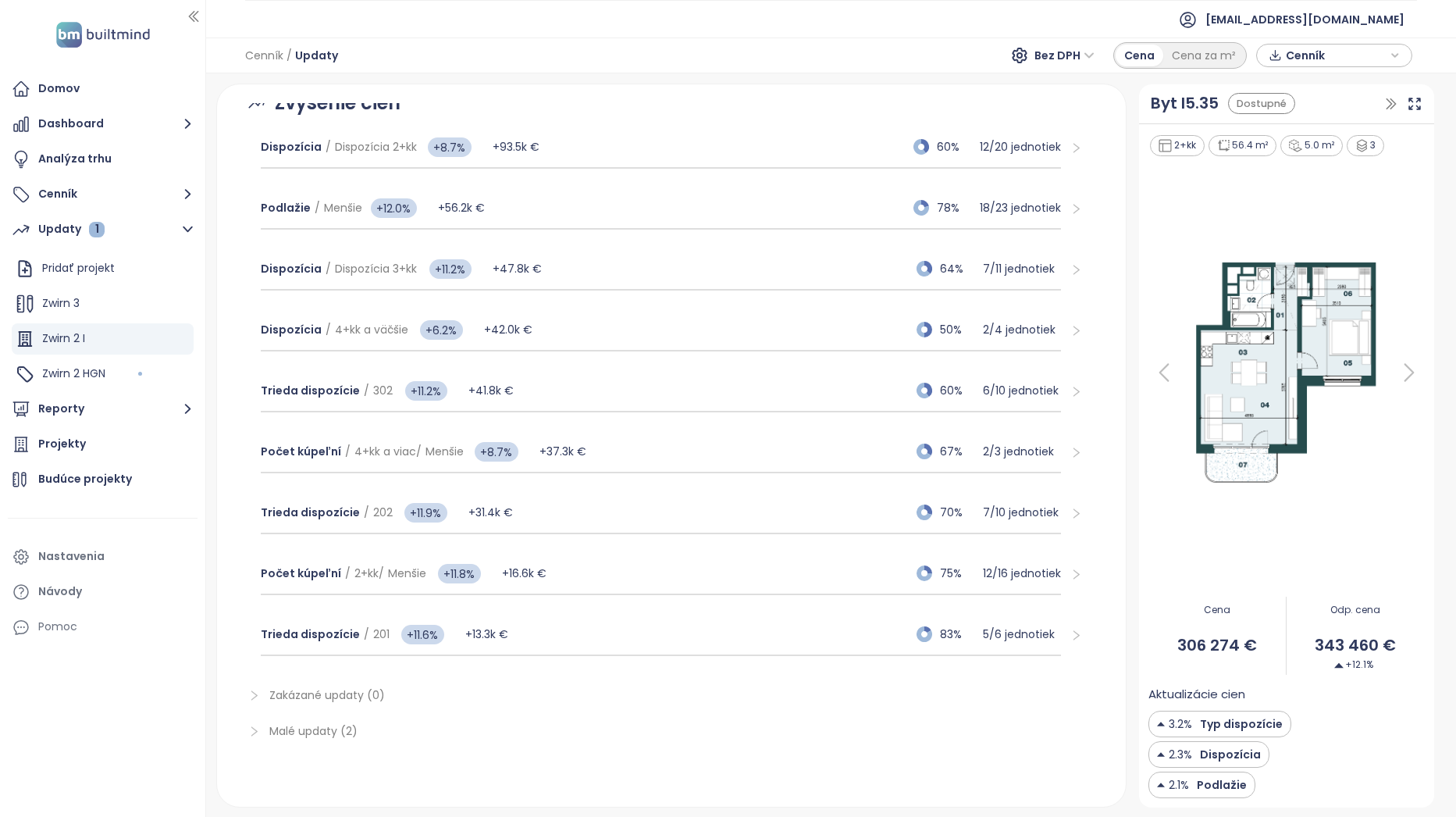
click at [318, 732] on span "Malé updaty (2)" at bounding box center [313, 731] width 88 height 15
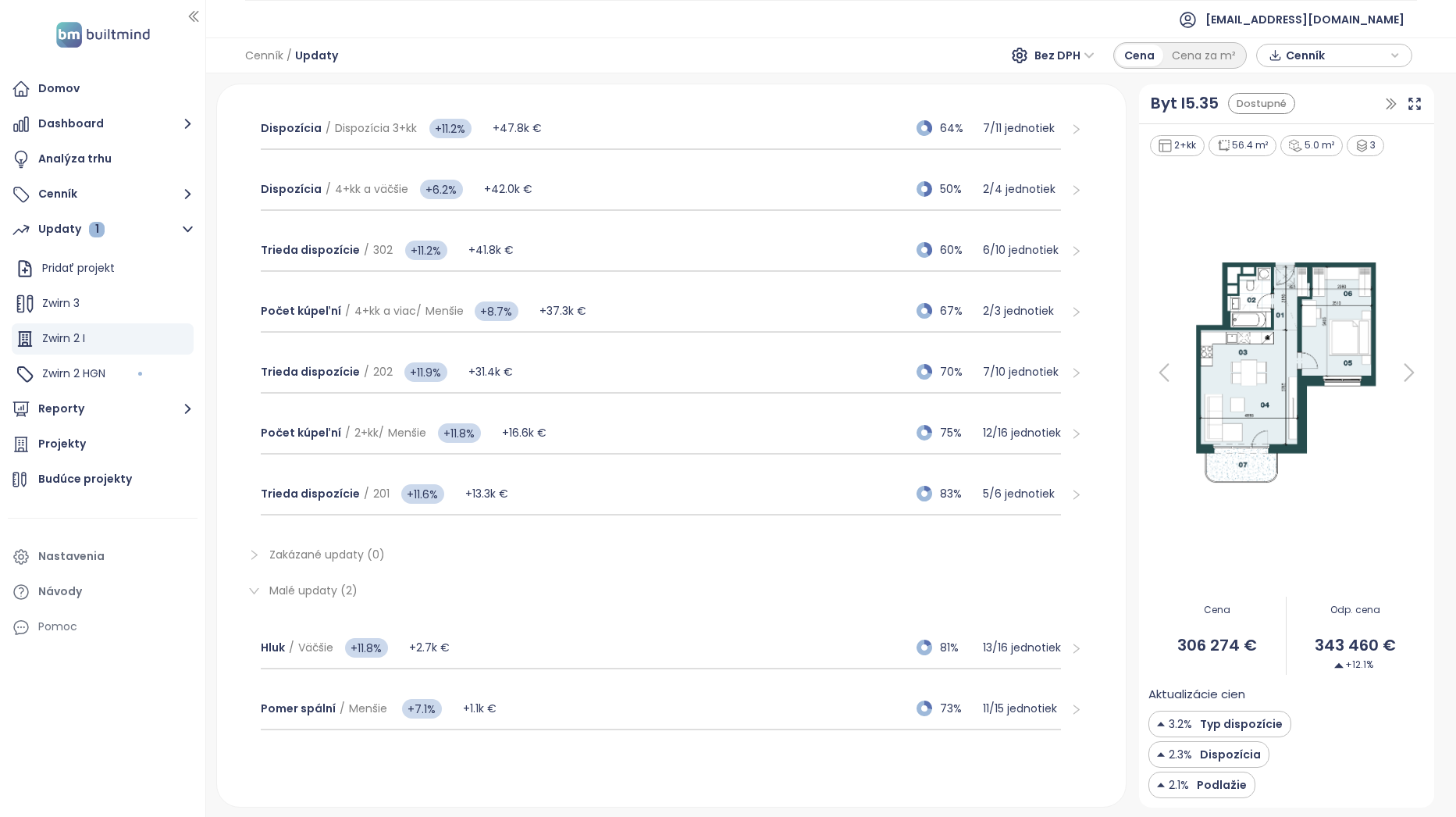
click at [340, 599] on div "Malé updaty (2)" at bounding box center [671, 591] width 871 height 36
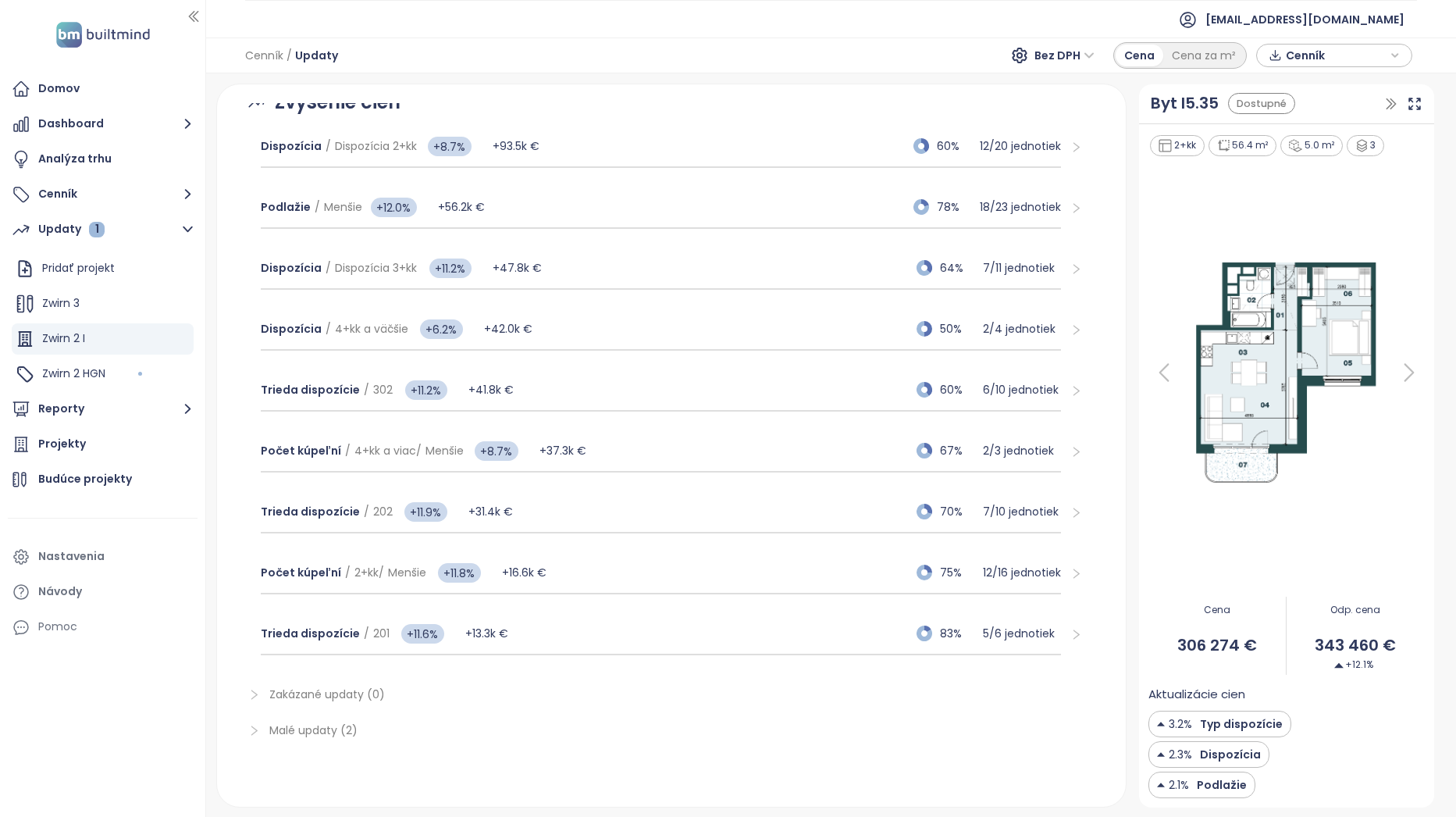
scroll to position [230, 0]
click at [92, 370] on span "Zwirn 2 HGN" at bounding box center [73, 373] width 64 height 15
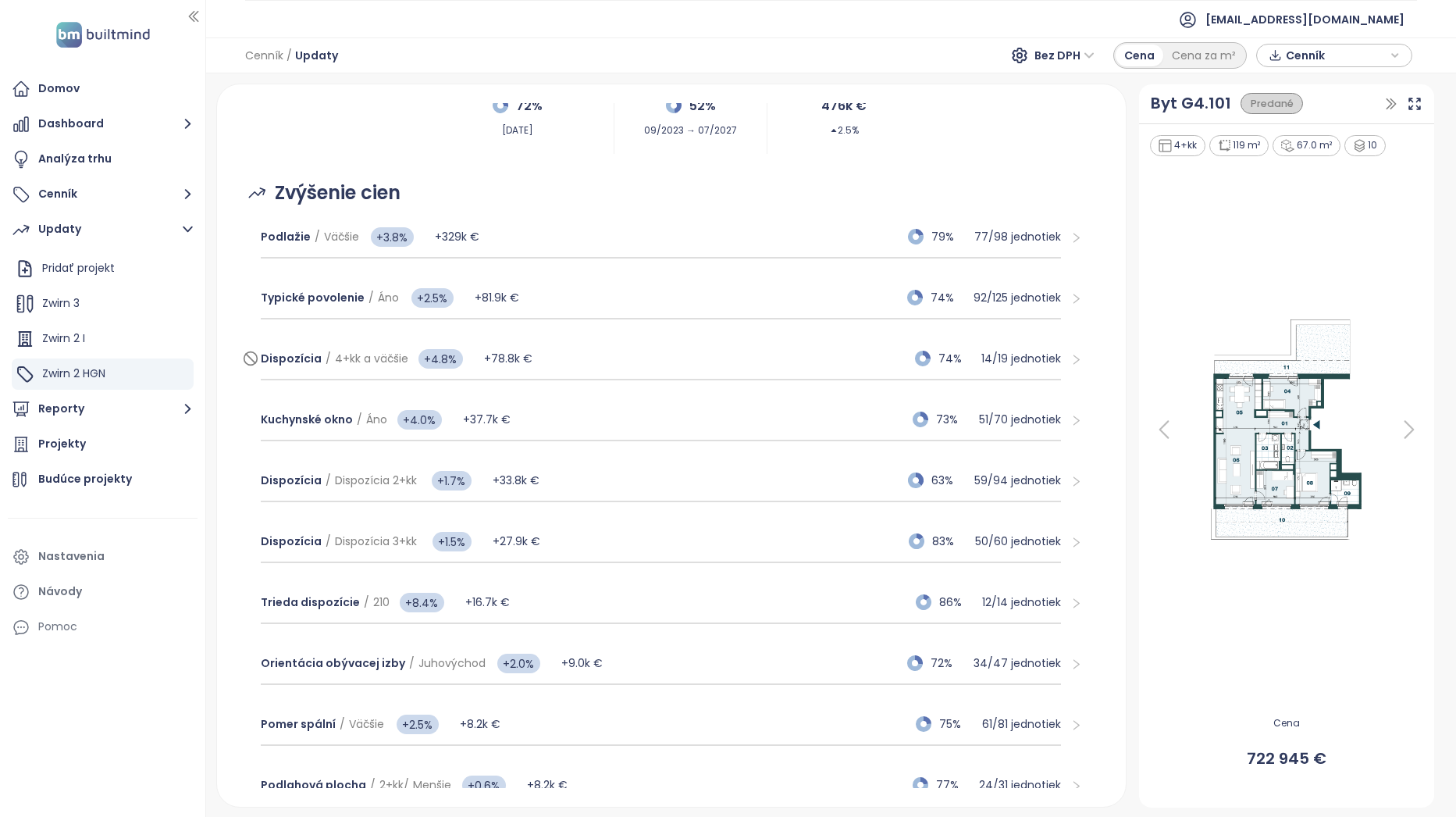
scroll to position [290, 0]
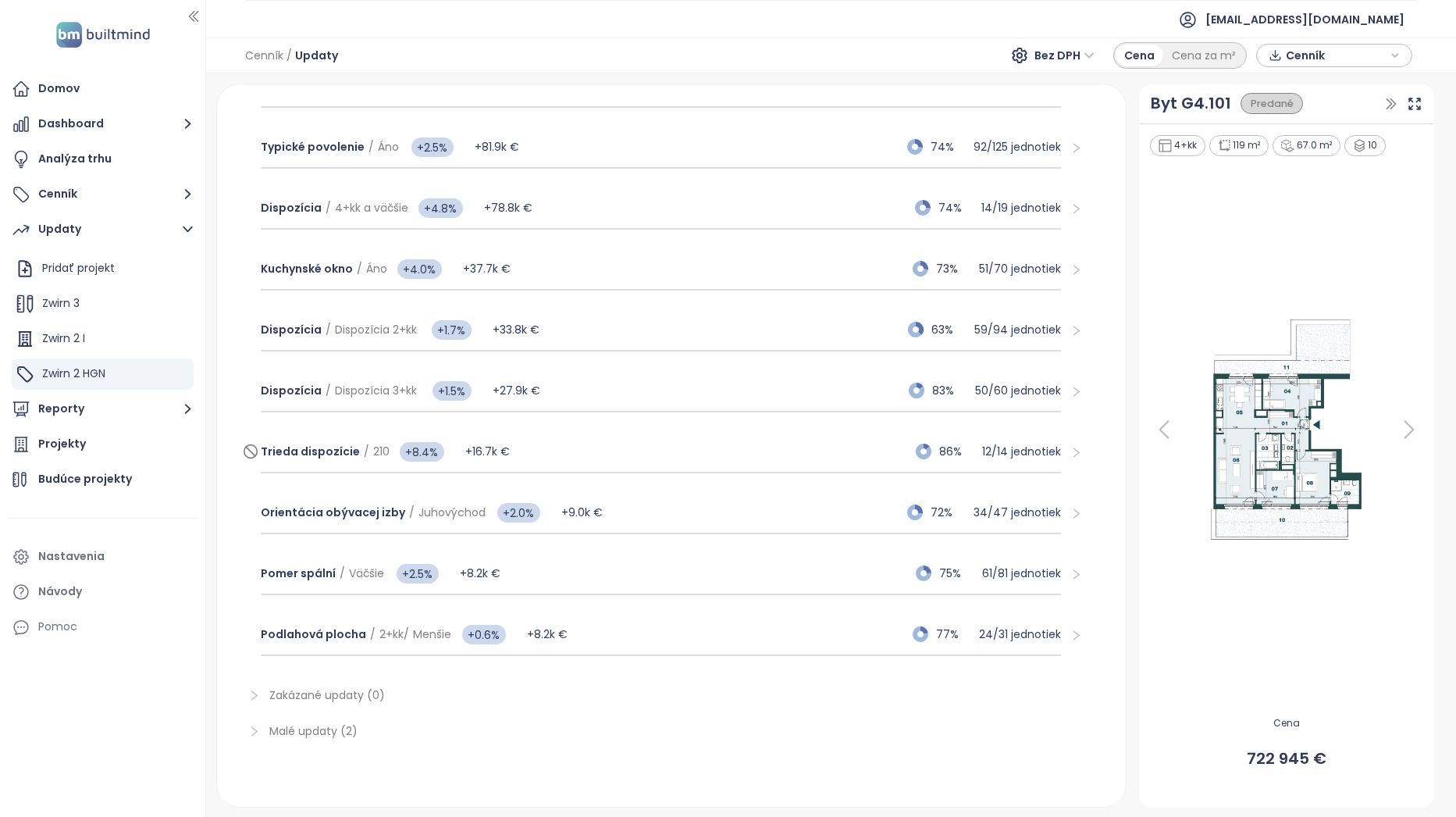
click at [634, 456] on div "Trieda dispozície / 210 +8.4% +16.7k € 86% 12 / 14 jednotiek" at bounding box center [661, 452] width 801 height 42
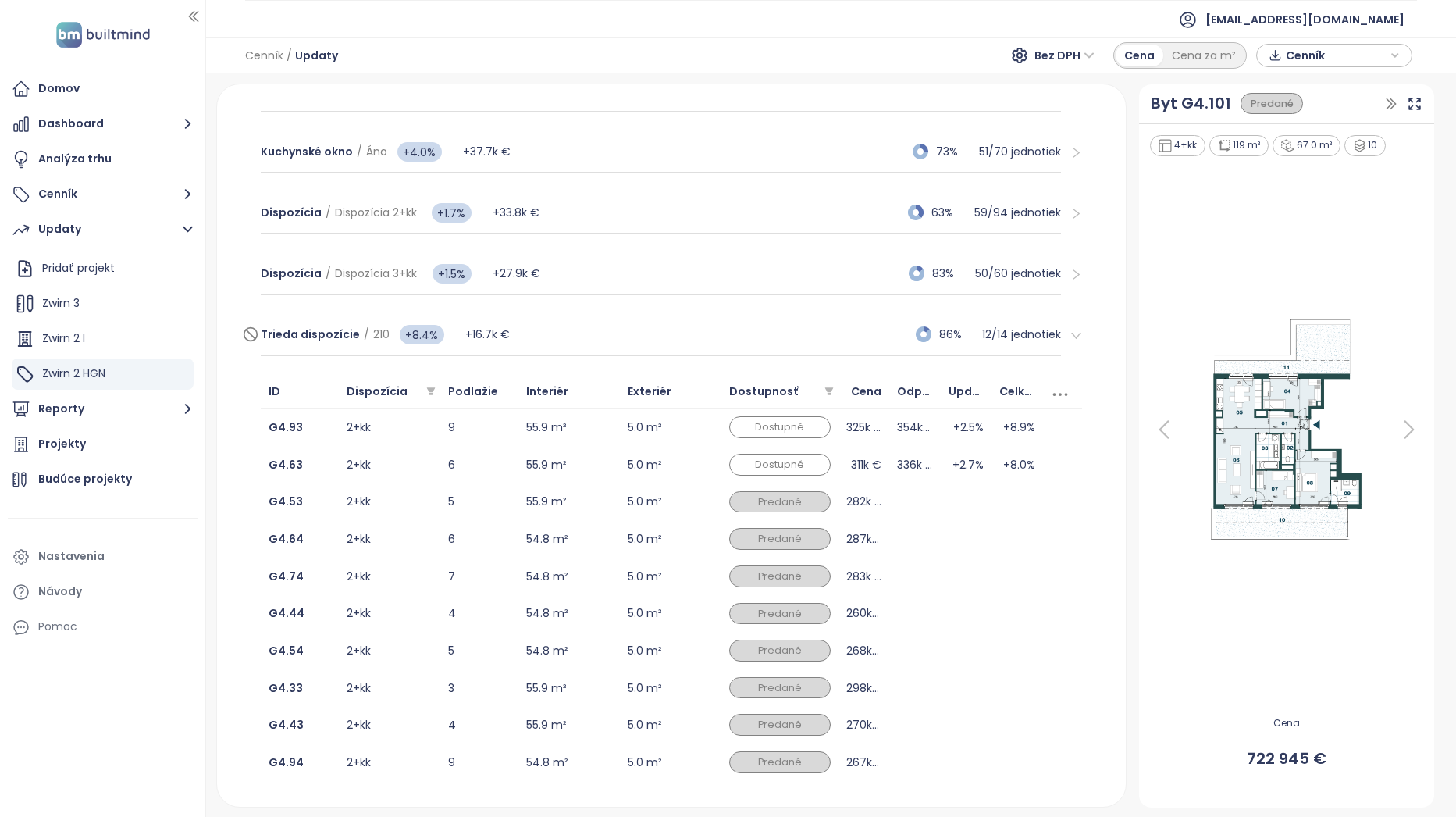
scroll to position [446, 0]
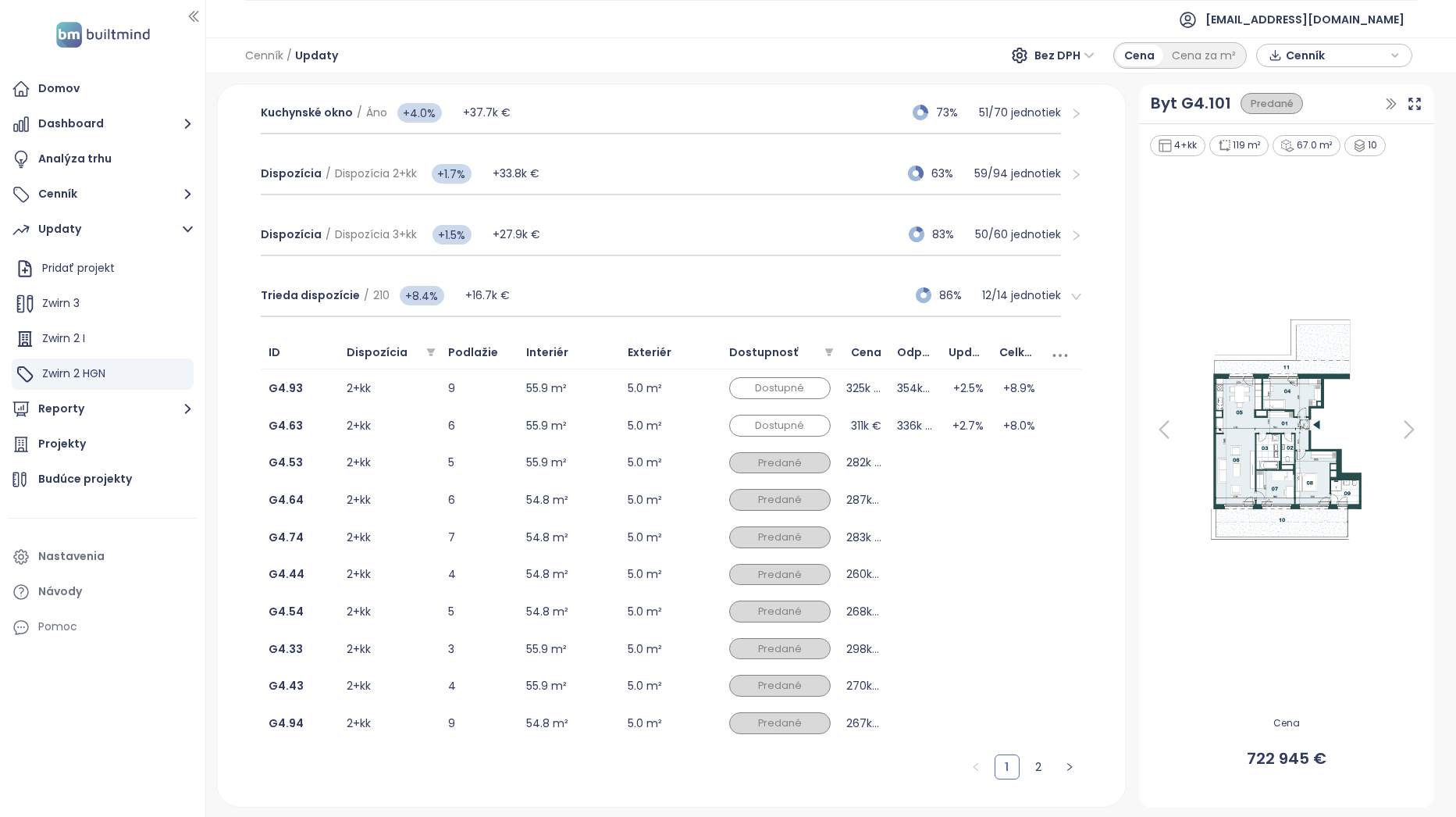
click at [104, 405] on button "Reporty" at bounding box center [103, 408] width 190 height 31
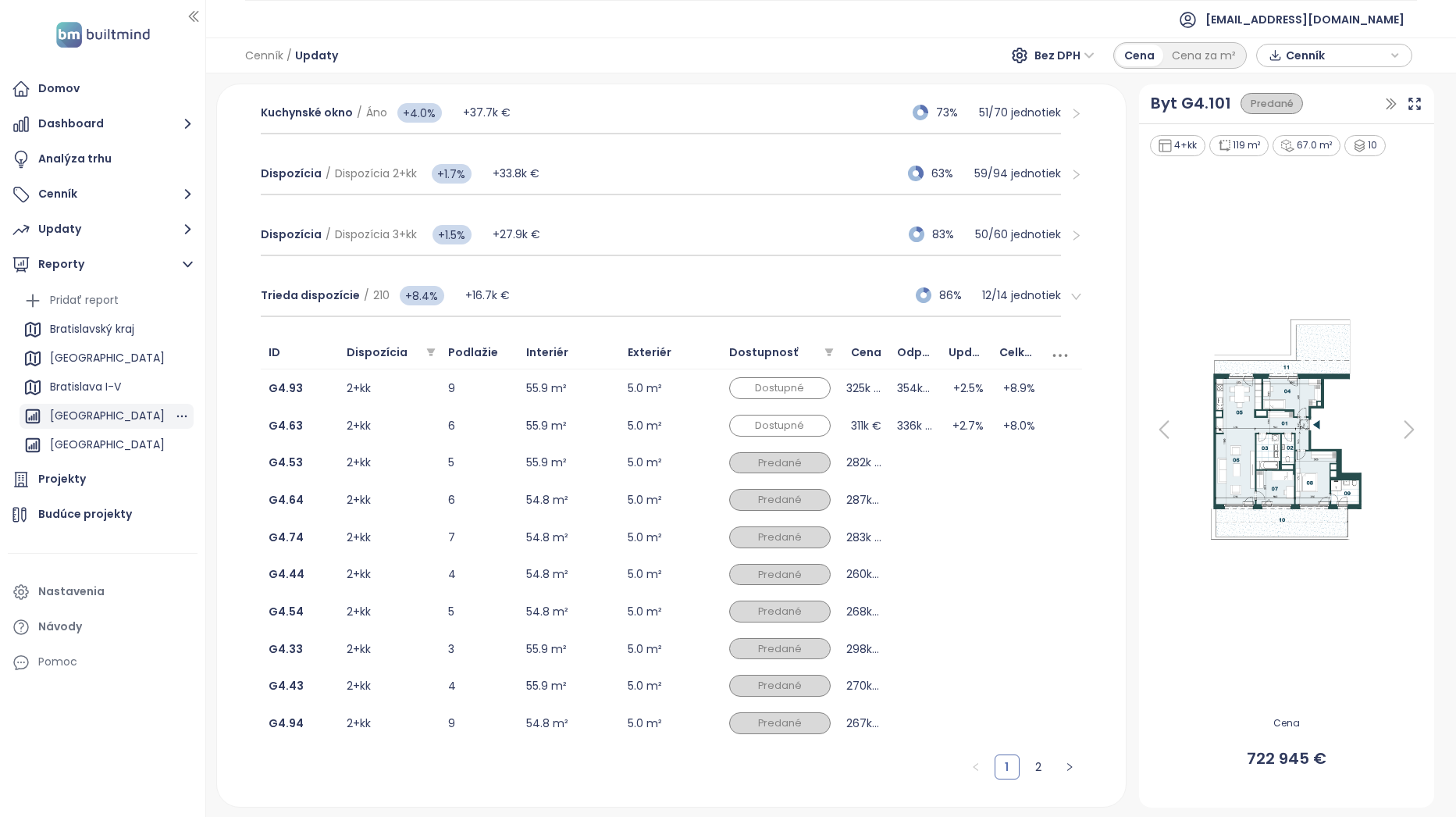
click at [107, 419] on div "[GEOGRAPHIC_DATA]" at bounding box center [107, 415] width 115 height 20
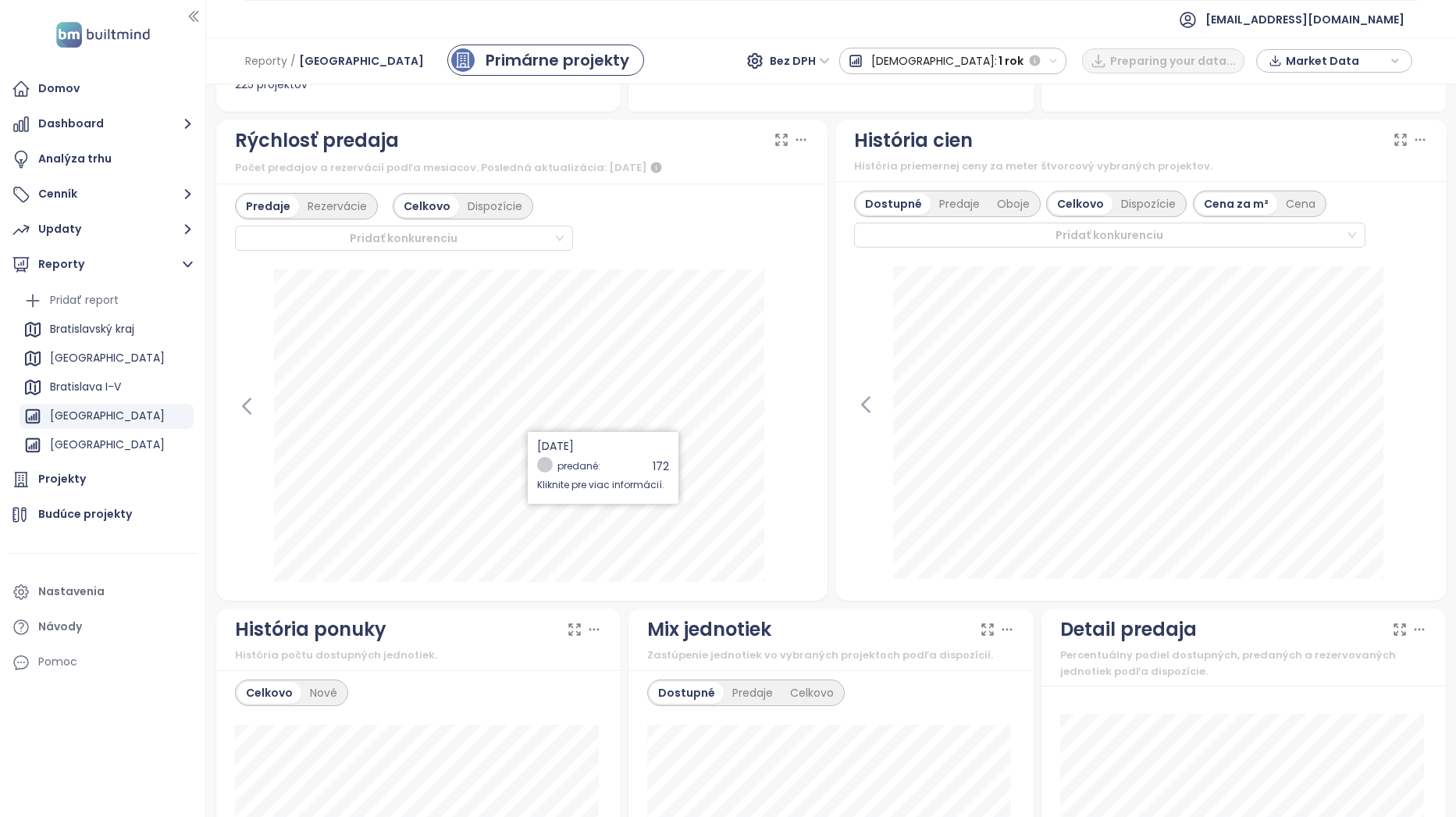
scroll to position [390, 0]
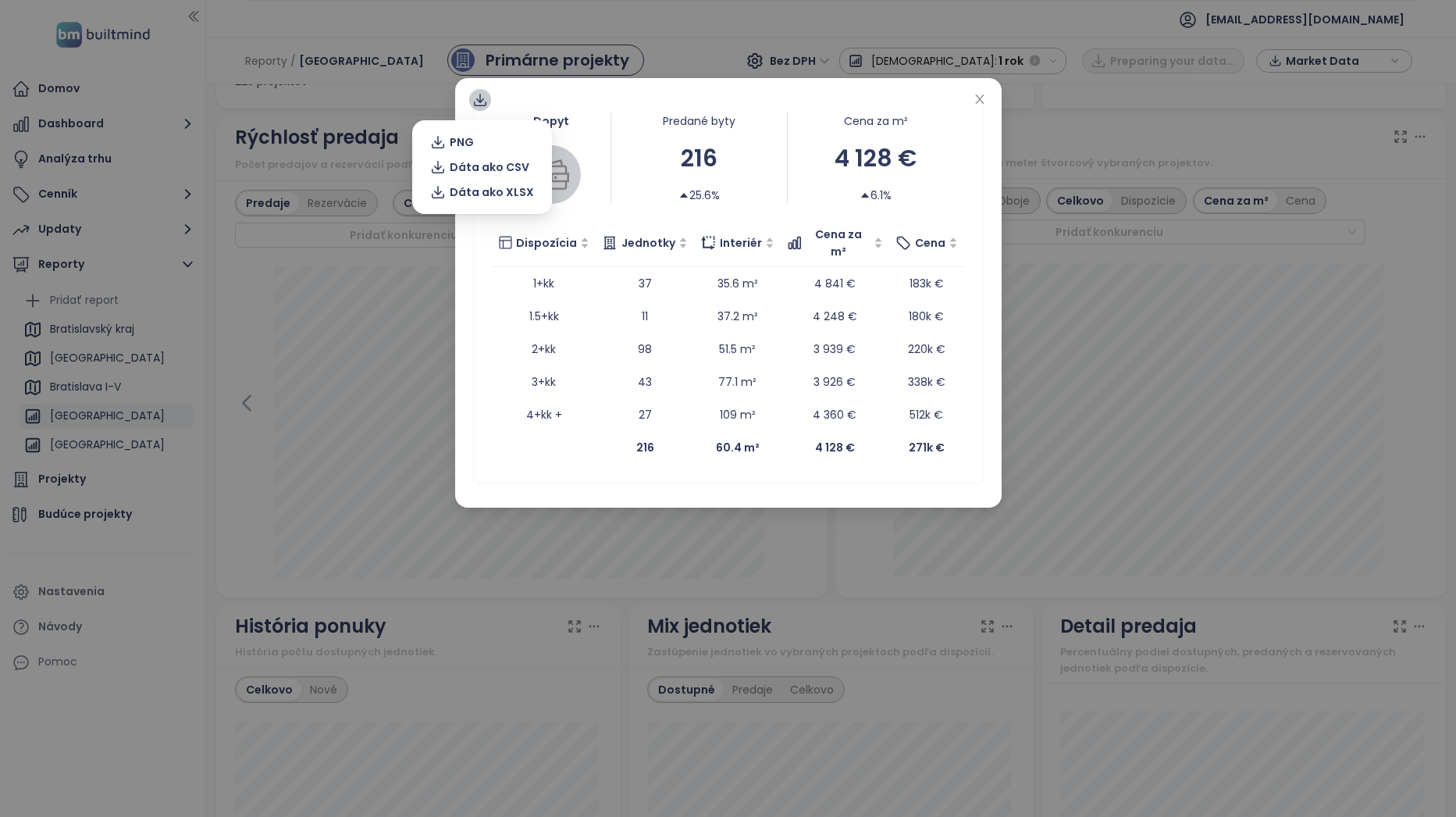
click at [477, 94] on icon at bounding box center [480, 100] width 15 height 15
click at [506, 191] on span "Dáta ako XLSX" at bounding box center [492, 192] width 85 height 17
click at [981, 102] on icon "close" at bounding box center [979, 99] width 12 height 12
